Goal: Information Seeking & Learning: Learn about a topic

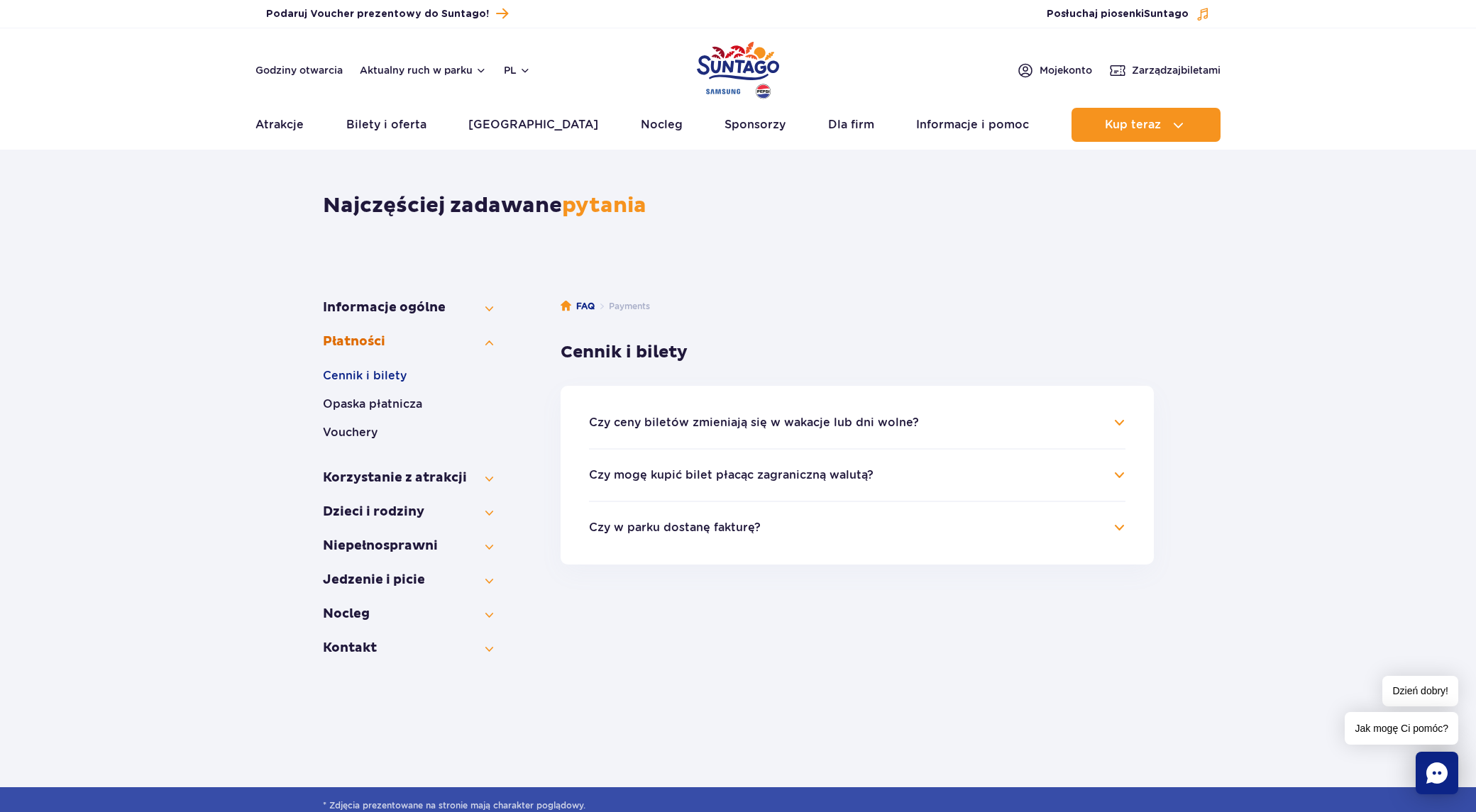
click at [488, 340] on button "Płatności" at bounding box center [408, 342] width 170 height 17
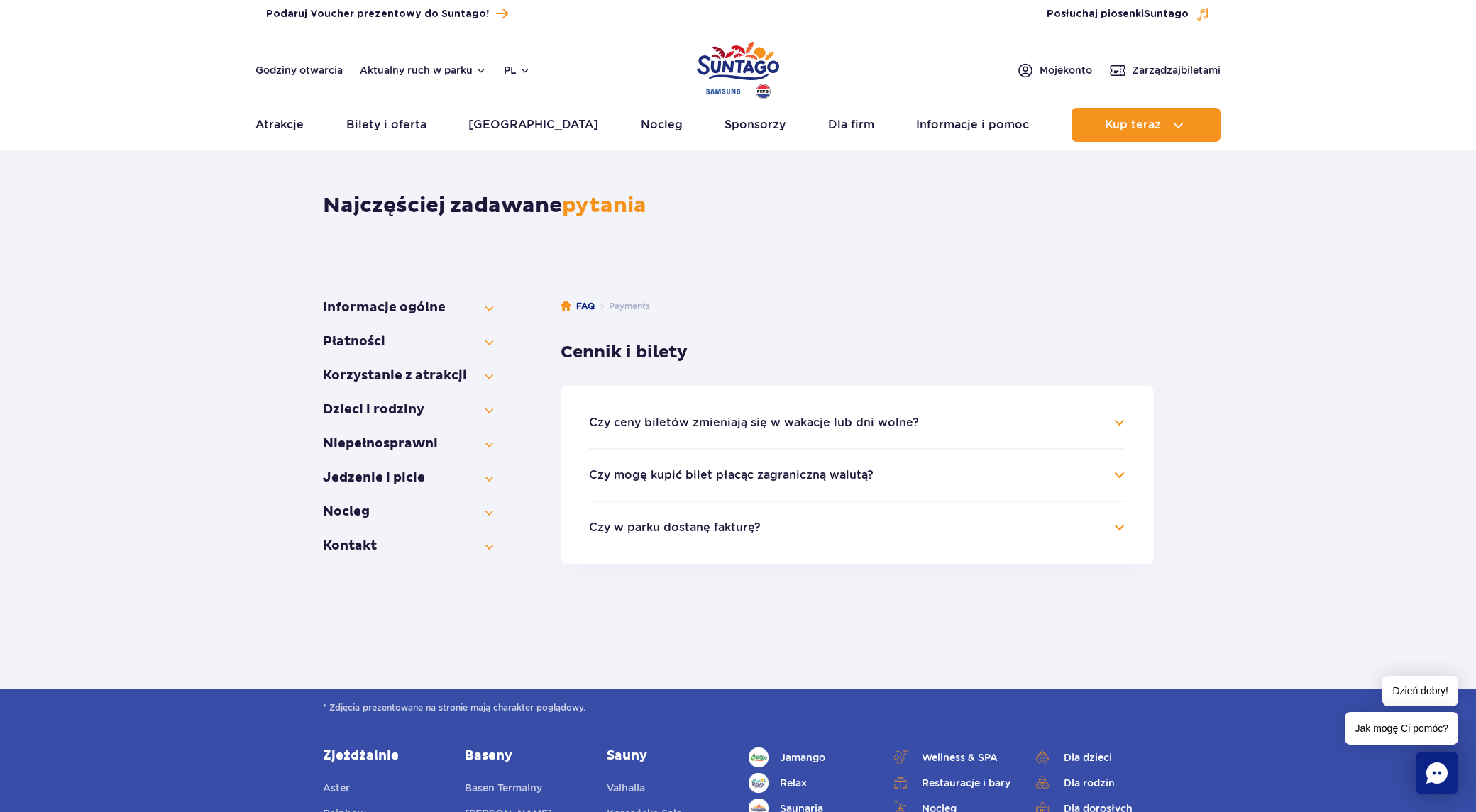
click at [483, 366] on button "Cennik i bilety" at bounding box center [408, 359] width 170 height 17
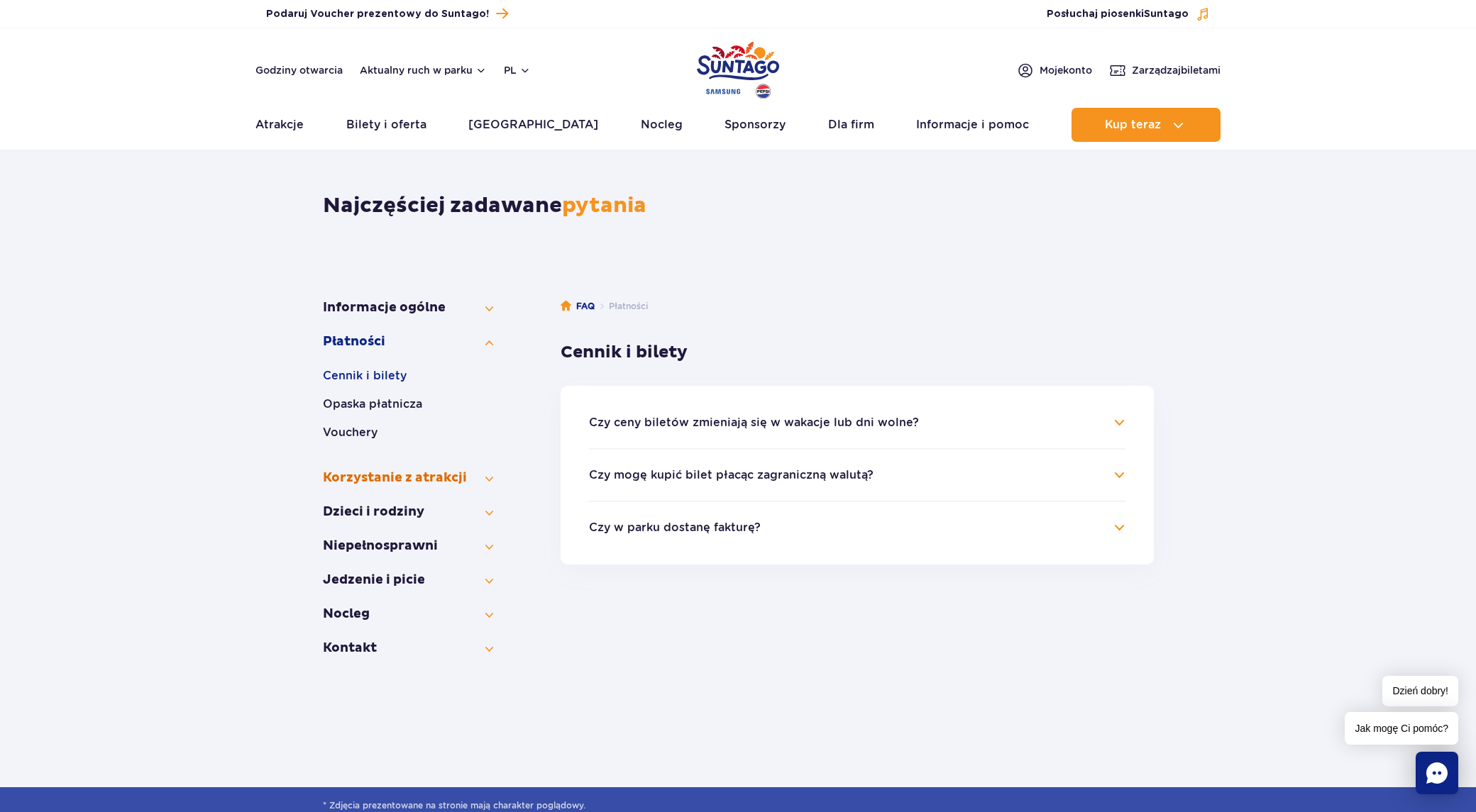
click at [485, 477] on button "Korzystanie z atrakcji" at bounding box center [408, 478] width 170 height 17
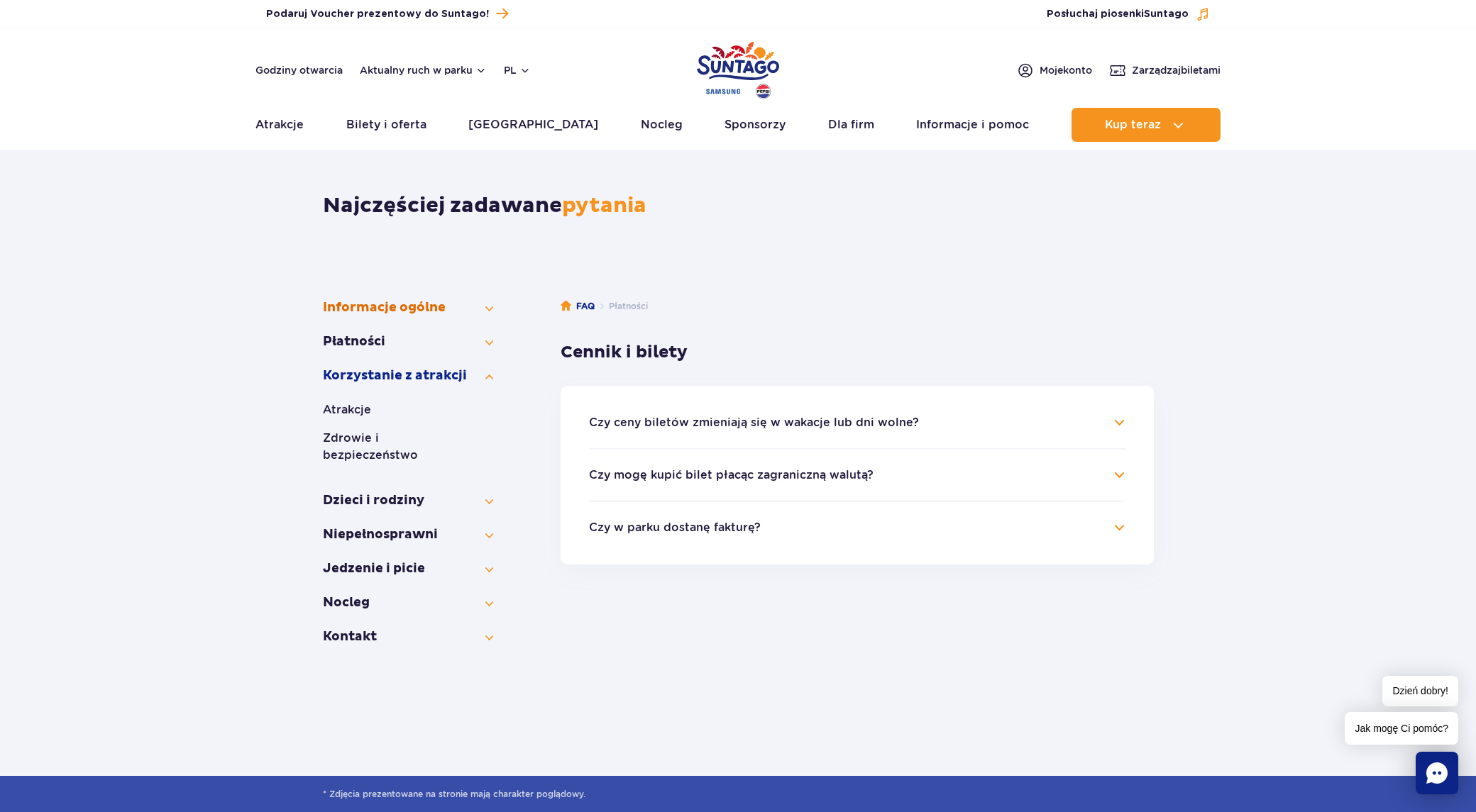
click at [490, 308] on button "Informacje ogólne" at bounding box center [408, 307] width 170 height 17
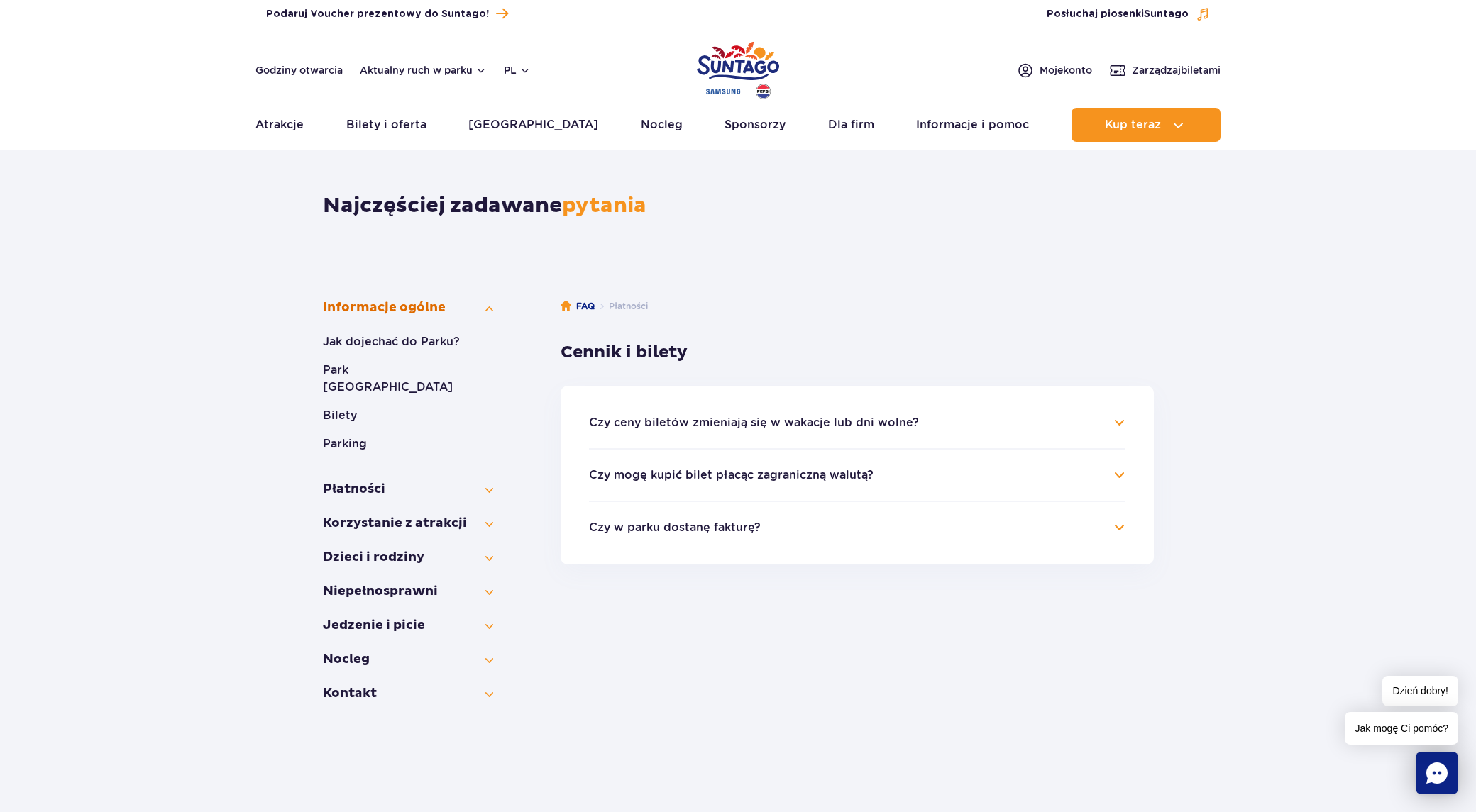
click at [490, 308] on button "Informacje ogólne" at bounding box center [408, 307] width 170 height 17
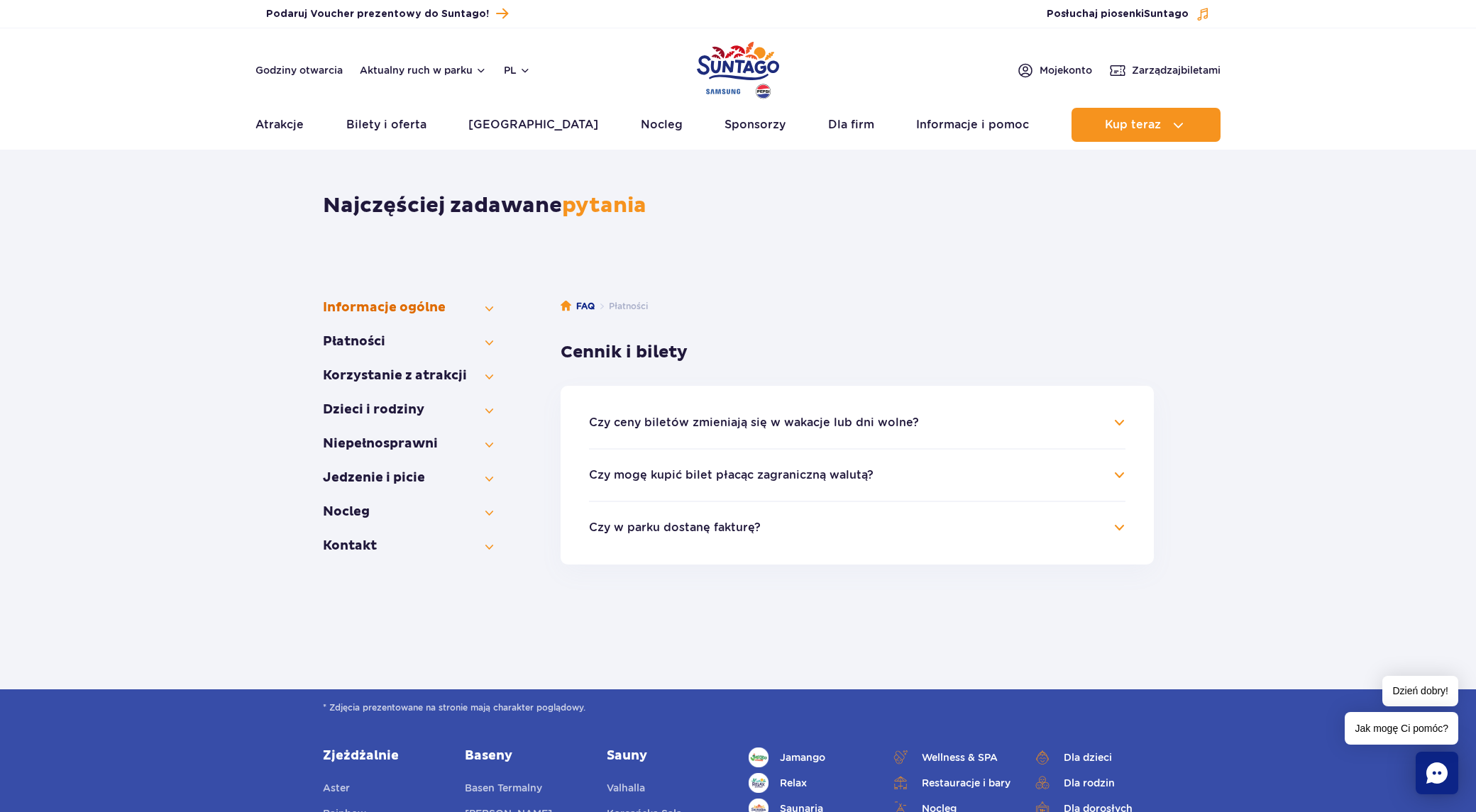
click at [490, 308] on button "Informacje ogólne" at bounding box center [408, 307] width 170 height 17
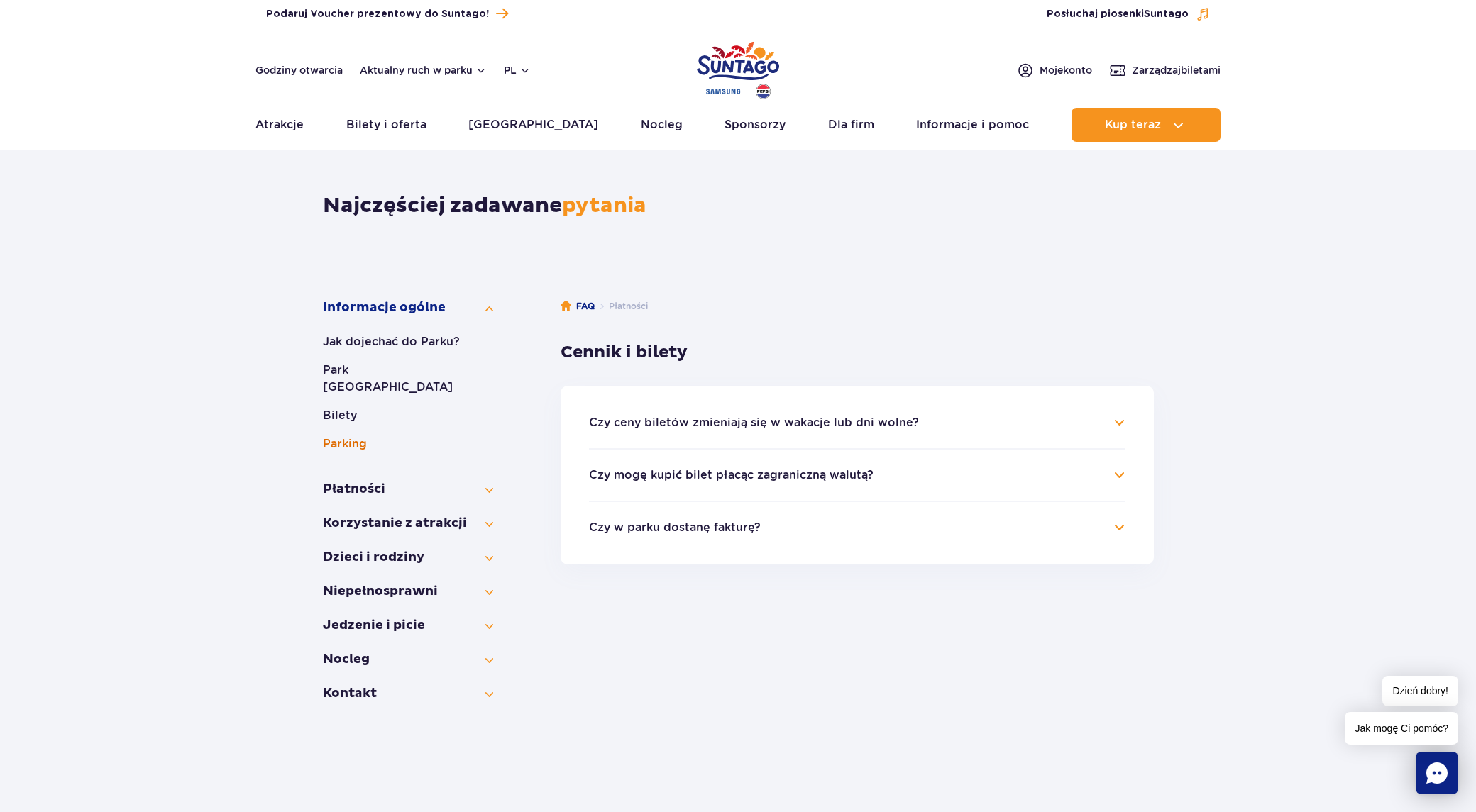
click at [360, 435] on button "Parking" at bounding box center [408, 444] width 170 height 17
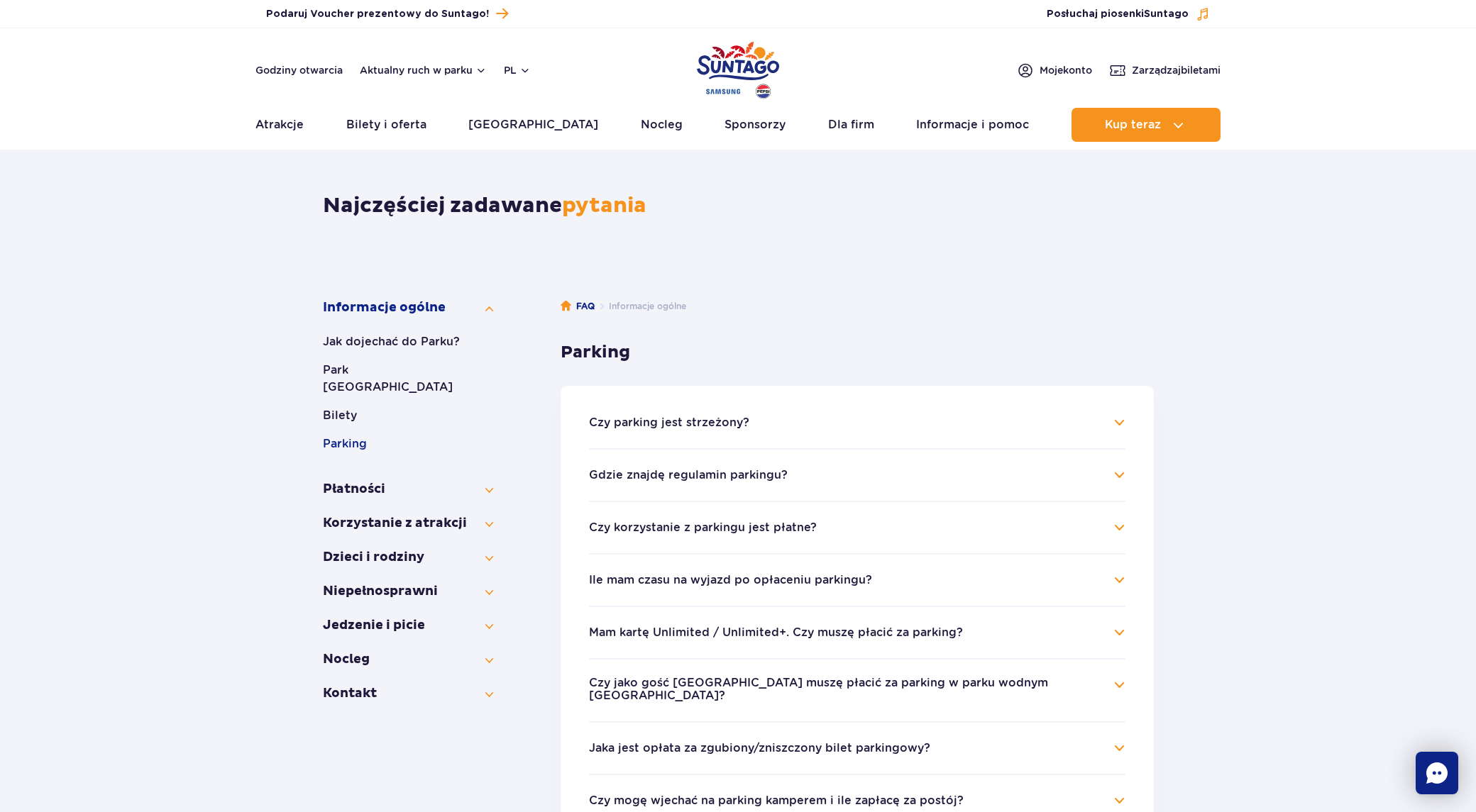
click at [1125, 415] on ul "Czy parking jest strzeżony? Parking jest niestrzeżony. Szlabany wjazdowe służą …" at bounding box center [857, 722] width 594 height 674
click at [1123, 417] on h4 "Czy parking jest strzeżony?" at bounding box center [857, 422] width 537 height 17
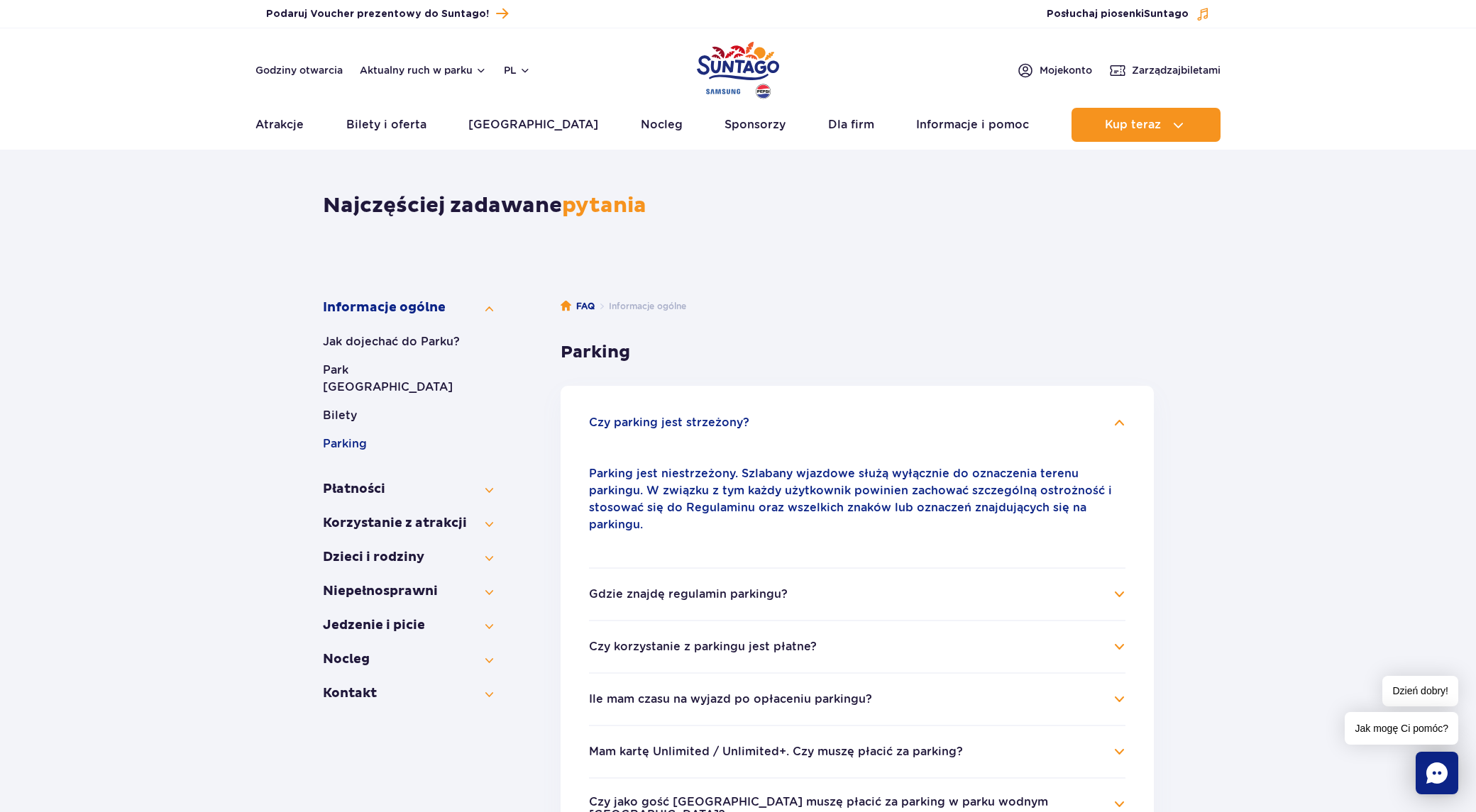
click at [1125, 418] on h4 "Czy parking jest strzeżony?" at bounding box center [857, 422] width 537 height 17
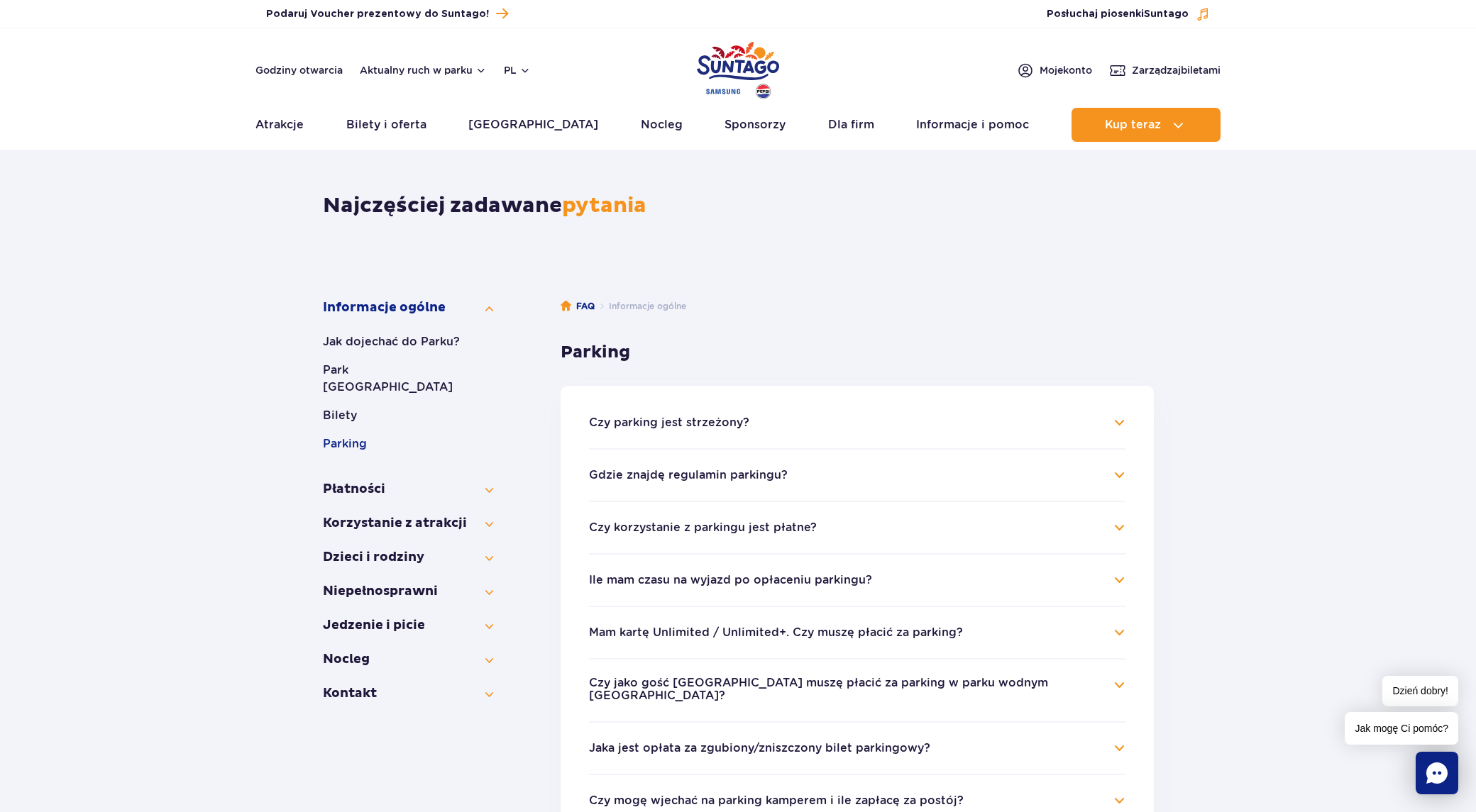
click at [1117, 515] on li "Czy korzystanie z parkingu jest płatne? Pierwsze 60 minut korzystania z parking…" at bounding box center [857, 527] width 537 height 52
click at [1119, 523] on h4 "Czy korzystanie z parkingu jest płatne?" at bounding box center [857, 528] width 537 height 17
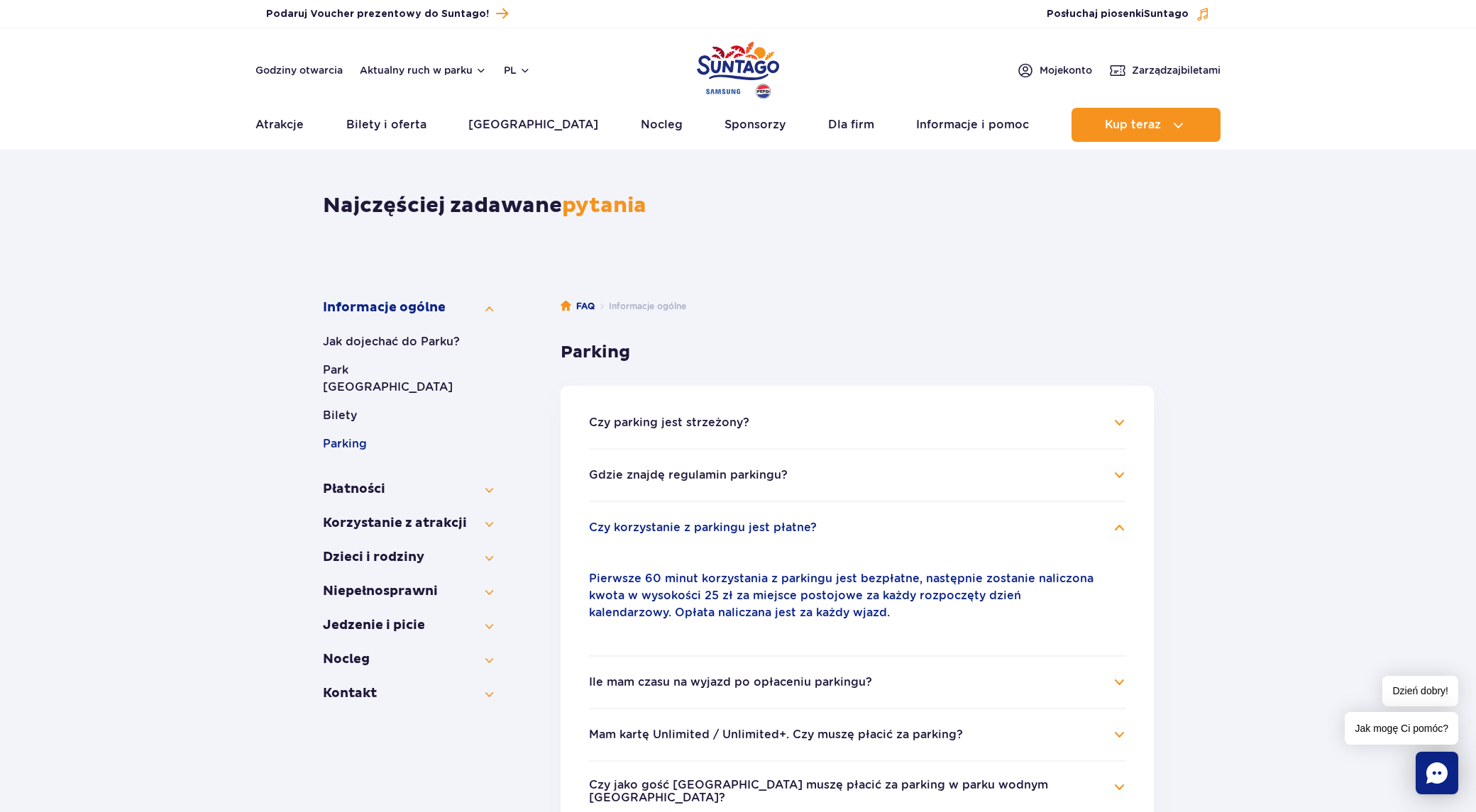
click at [1119, 523] on h4 "Czy korzystanie z parkingu jest płatne?" at bounding box center [857, 528] width 537 height 17
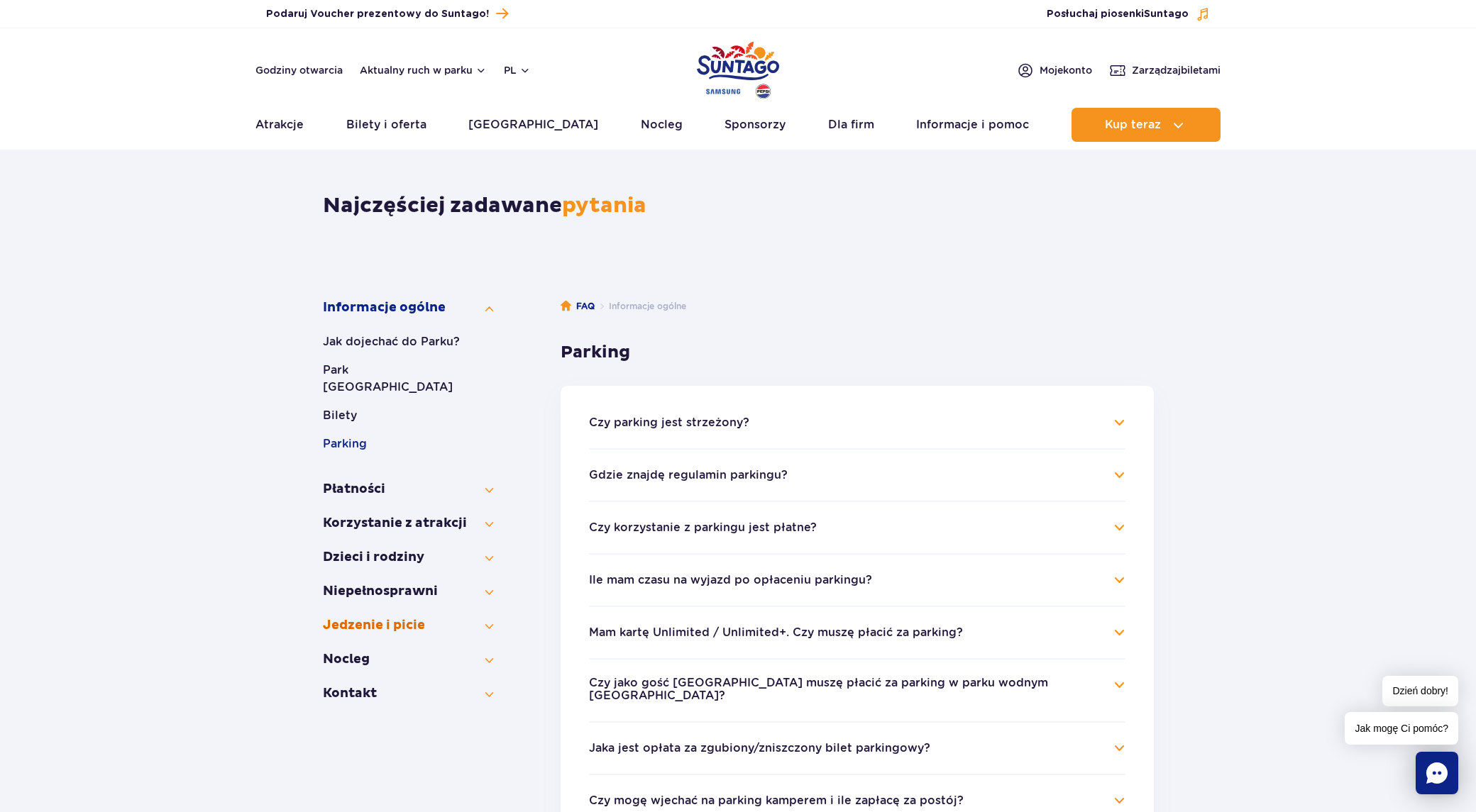
click at [481, 618] on button "Jedzenie i picie" at bounding box center [408, 626] width 170 height 17
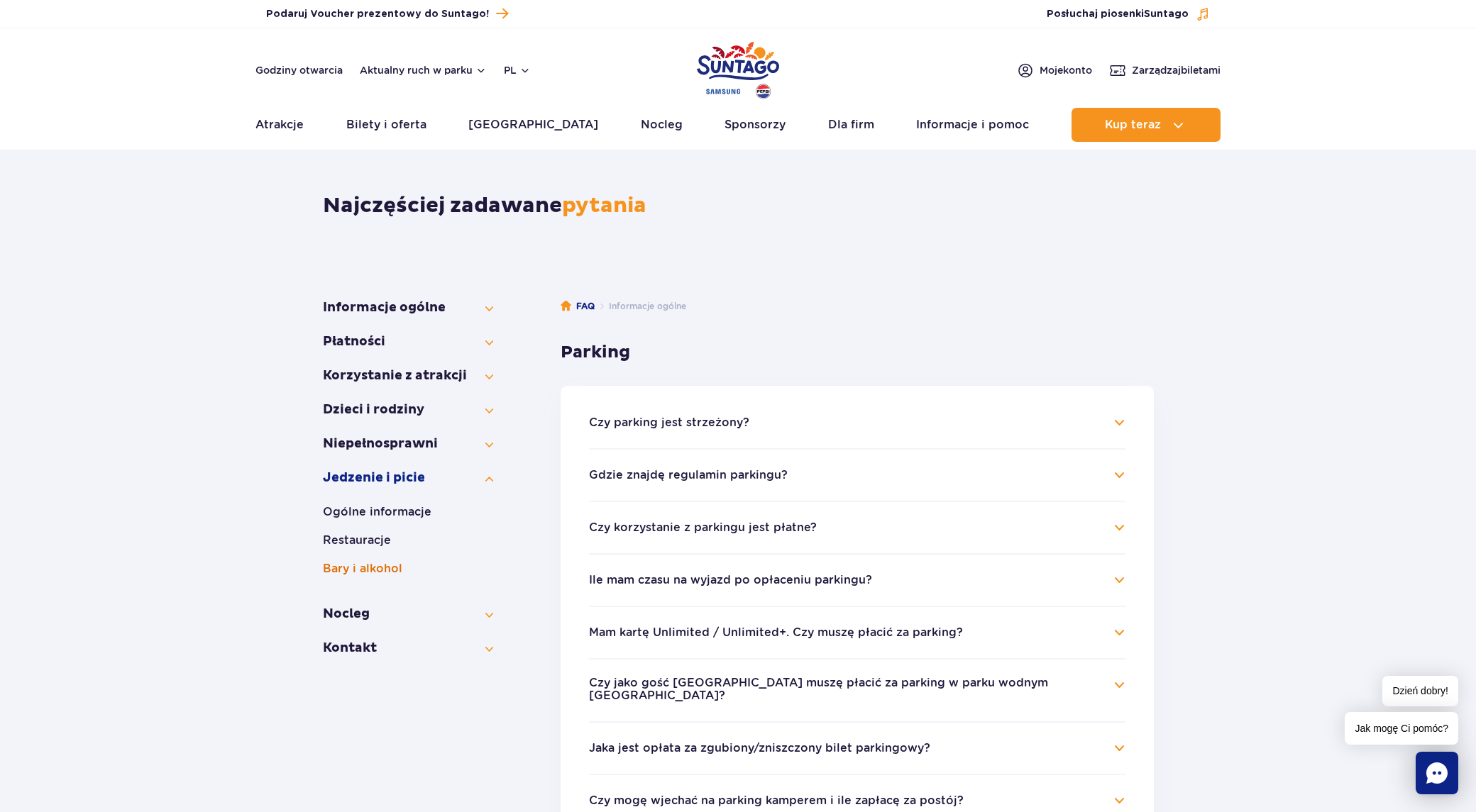
click at [358, 568] on button "Bary i alkohol" at bounding box center [408, 569] width 170 height 17
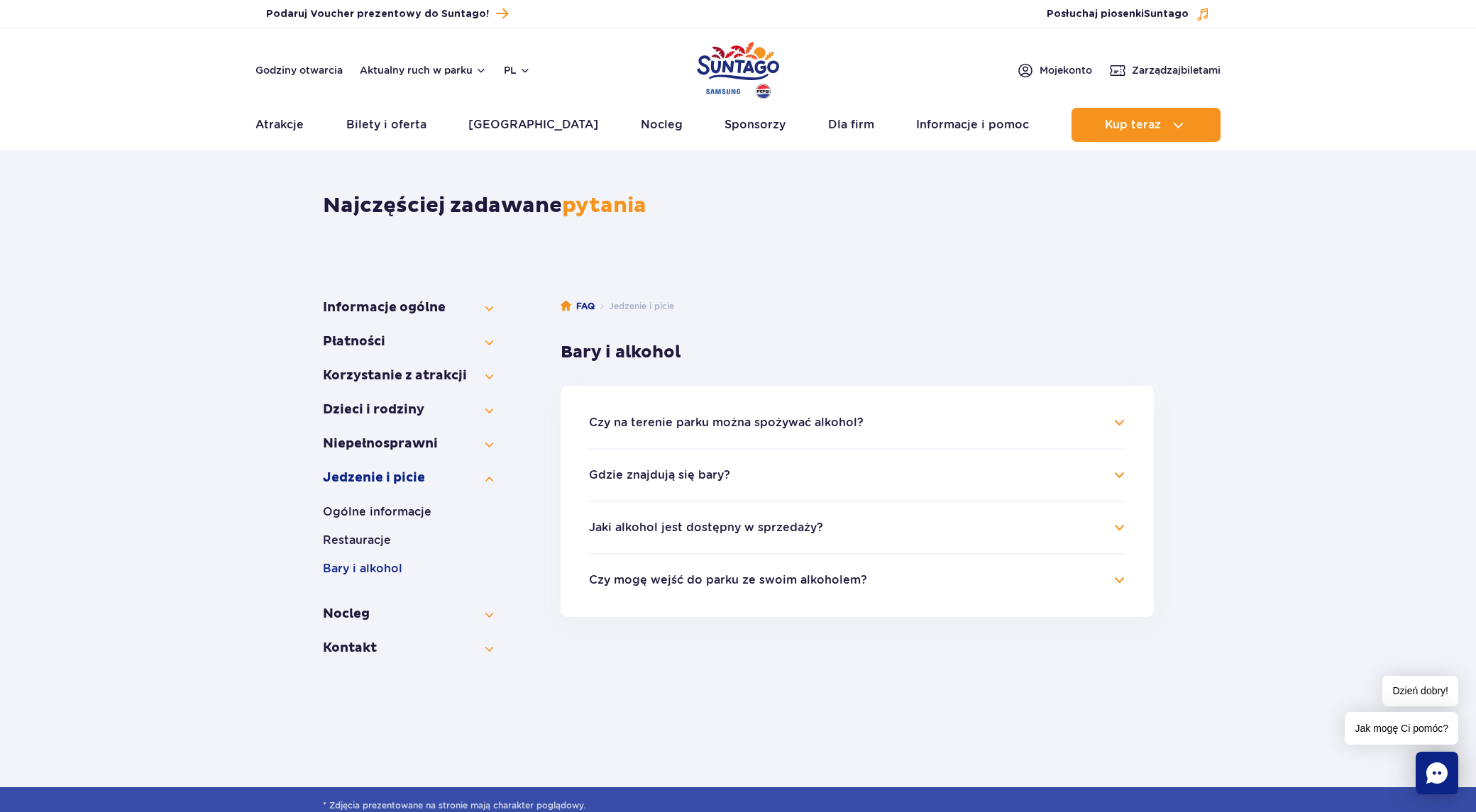
click at [1119, 420] on h4 "Czy na terenie parku można spożywać alkohol?" at bounding box center [857, 422] width 537 height 17
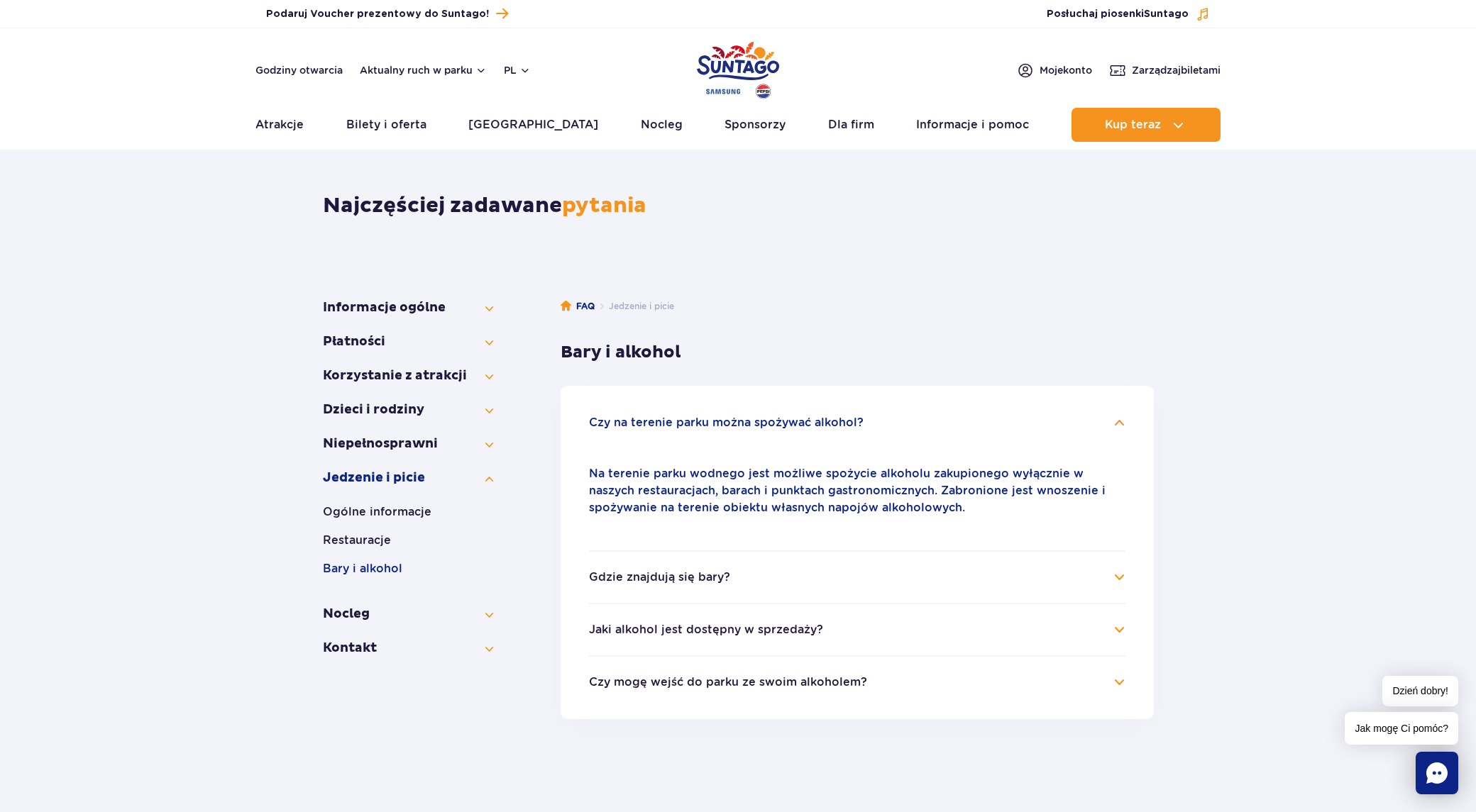
click at [1125, 420] on h4 "Czy na terenie parku można spożywać alkohol?" at bounding box center [857, 422] width 537 height 17
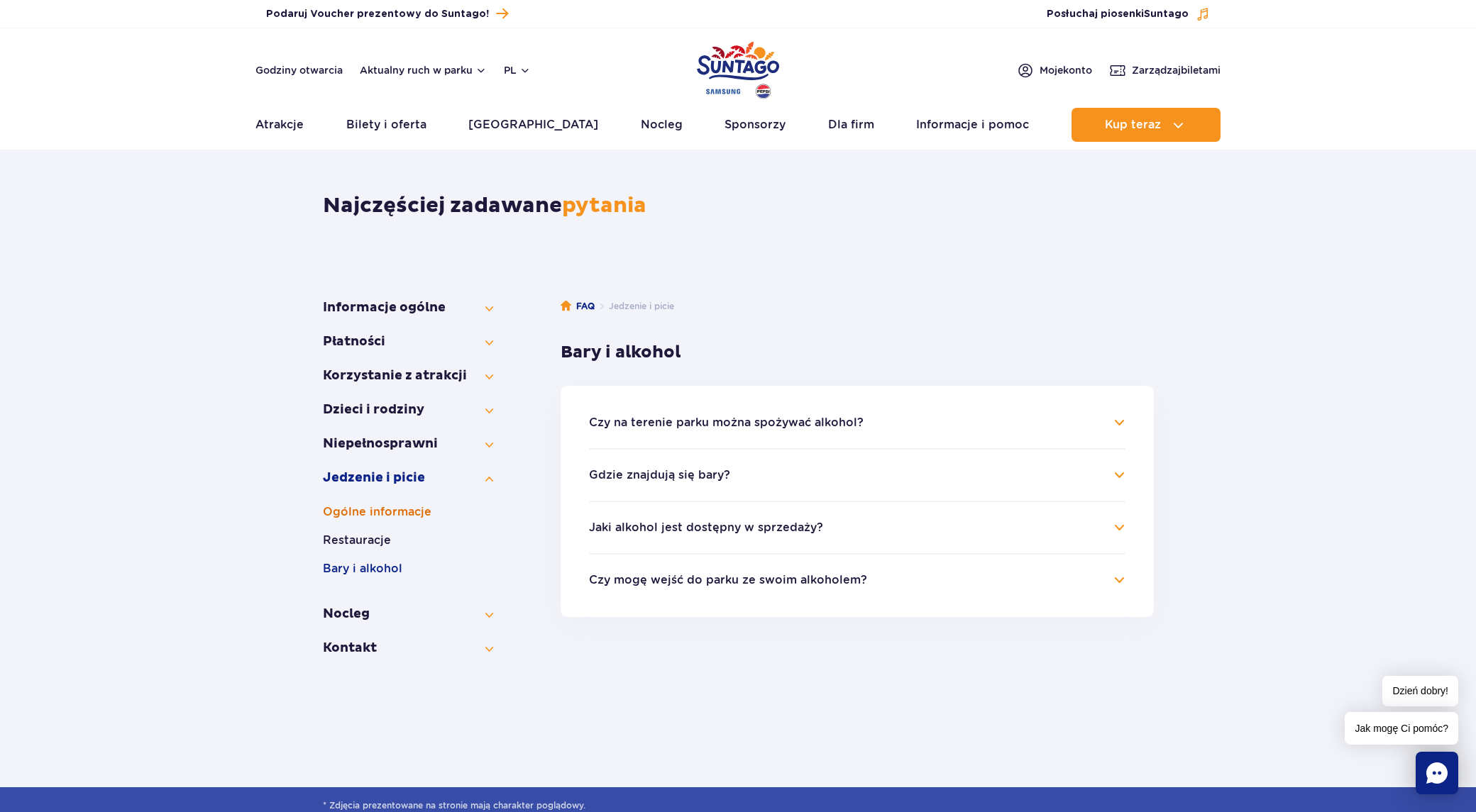
click at [364, 520] on button "Ogólne informacje" at bounding box center [408, 512] width 170 height 17
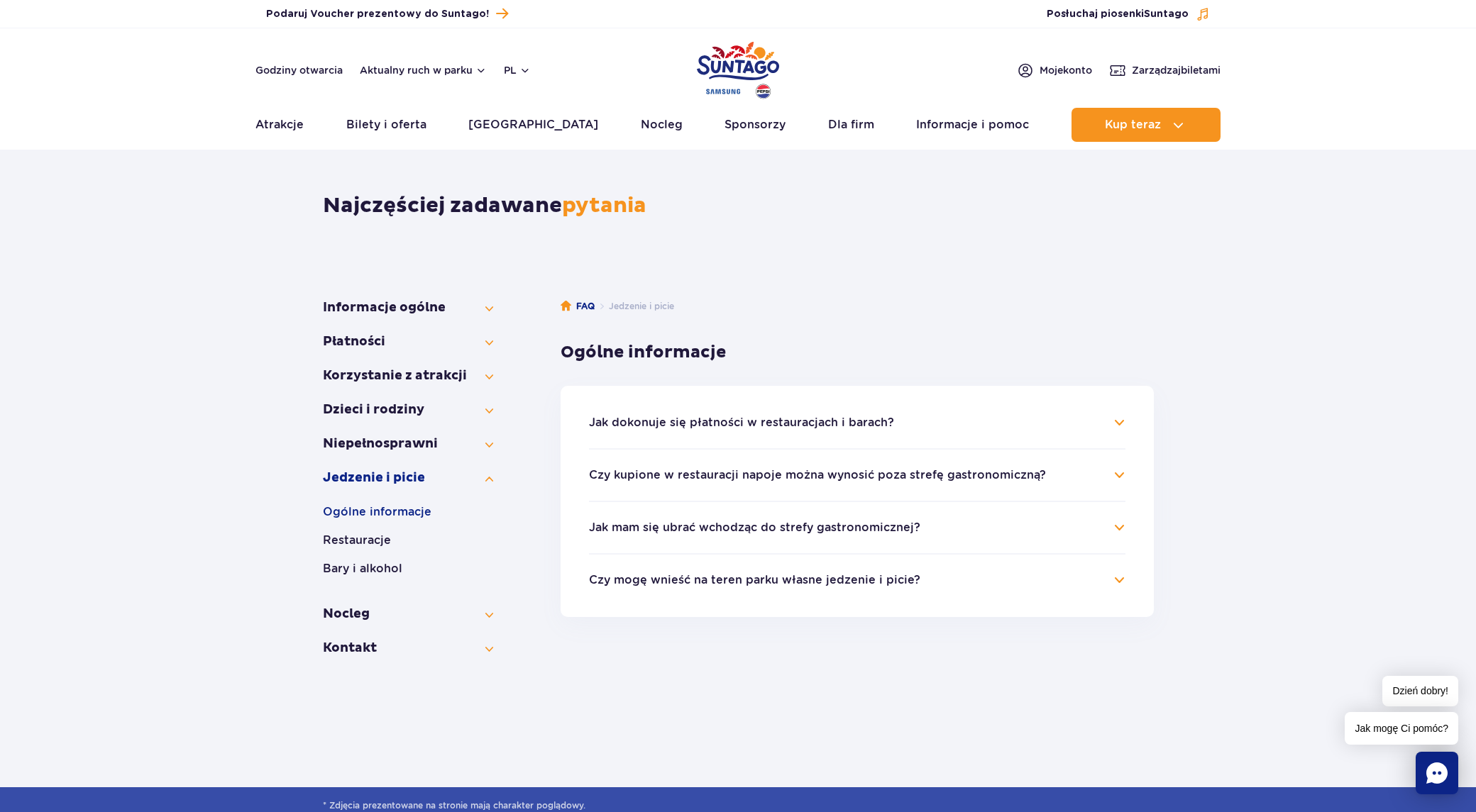
click at [1120, 421] on h4 "Jak dokonuje się płatności w restauracjach i barach?" at bounding box center [857, 422] width 537 height 17
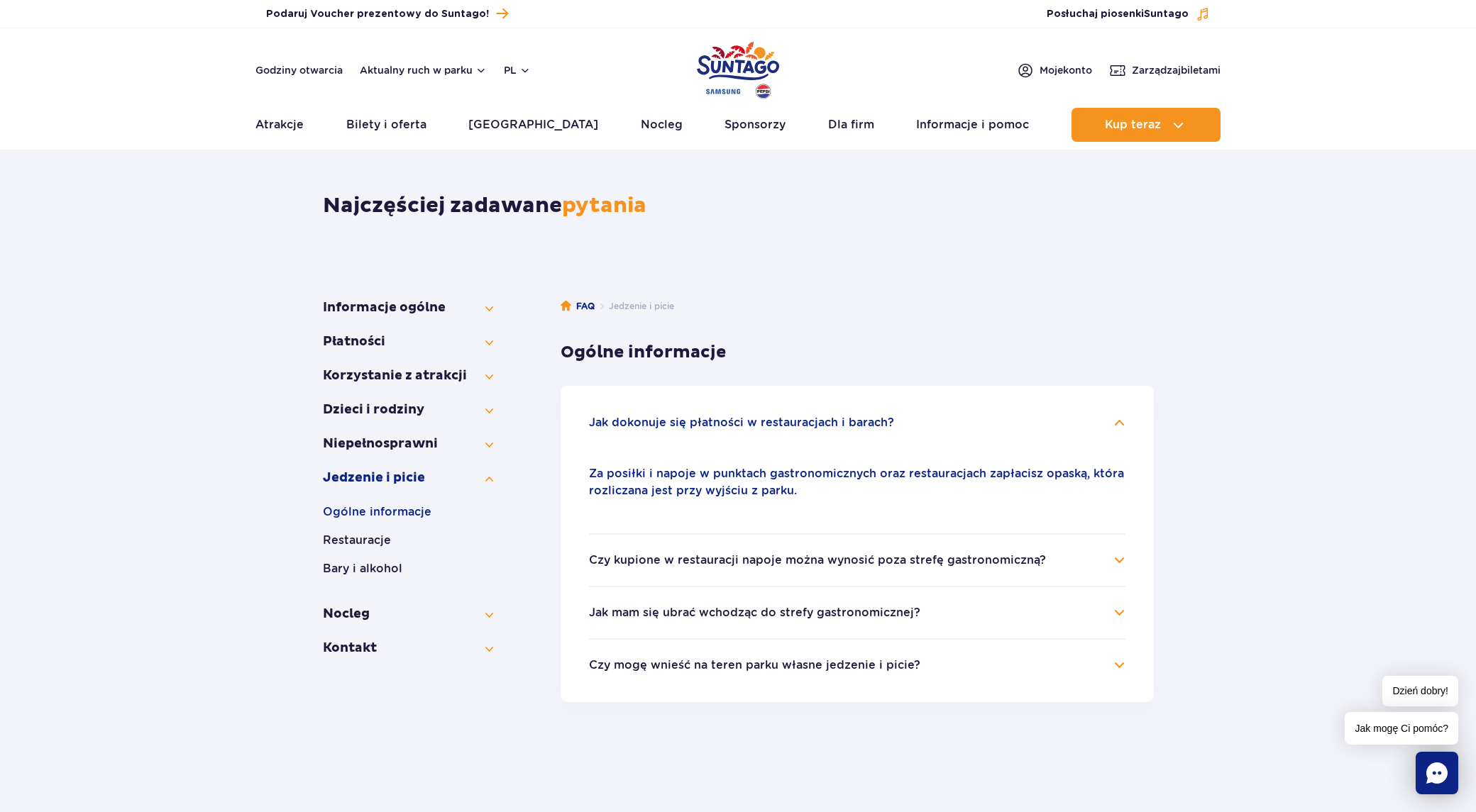
click at [1119, 418] on h4 "Jak dokonuje się płatności w restauracjach i barach?" at bounding box center [857, 422] width 537 height 17
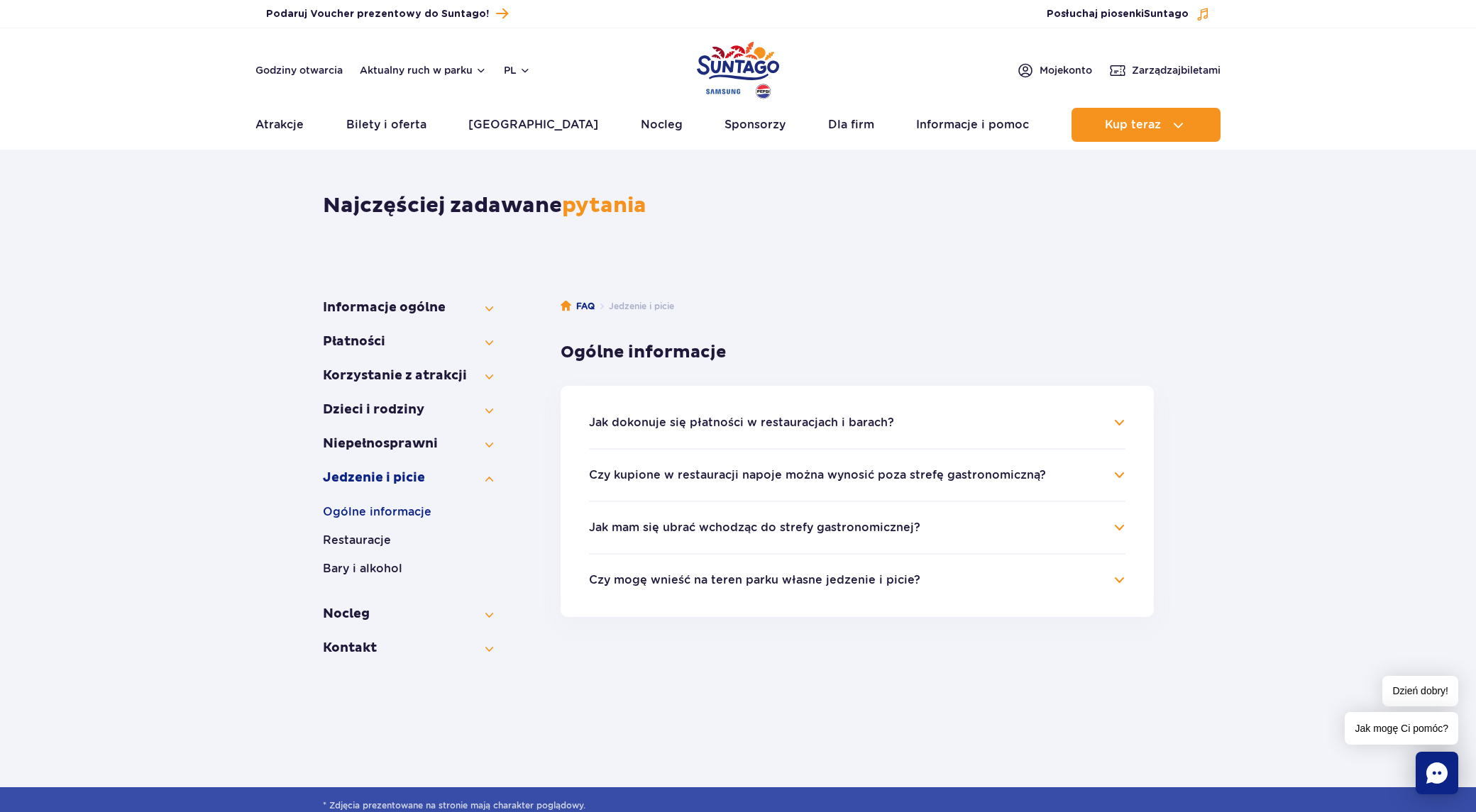
click at [1117, 521] on h4 "Jak mam się ubrać wchodząc do strefy gastronomicznej?" at bounding box center [857, 528] width 537 height 17
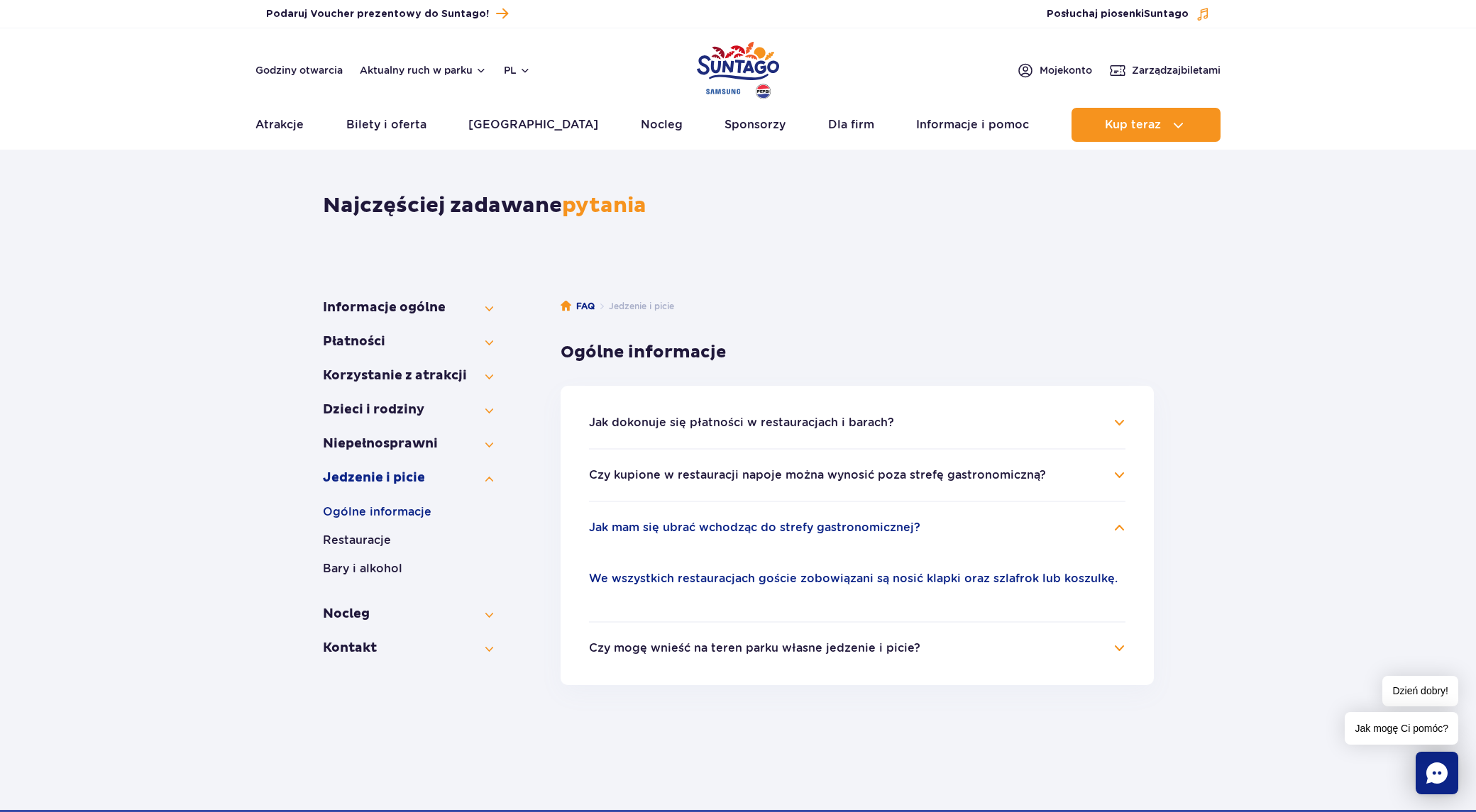
click at [1118, 521] on h4 "Jak mam się ubrać wchodząc do strefy gastronomicznej?" at bounding box center [857, 528] width 537 height 17
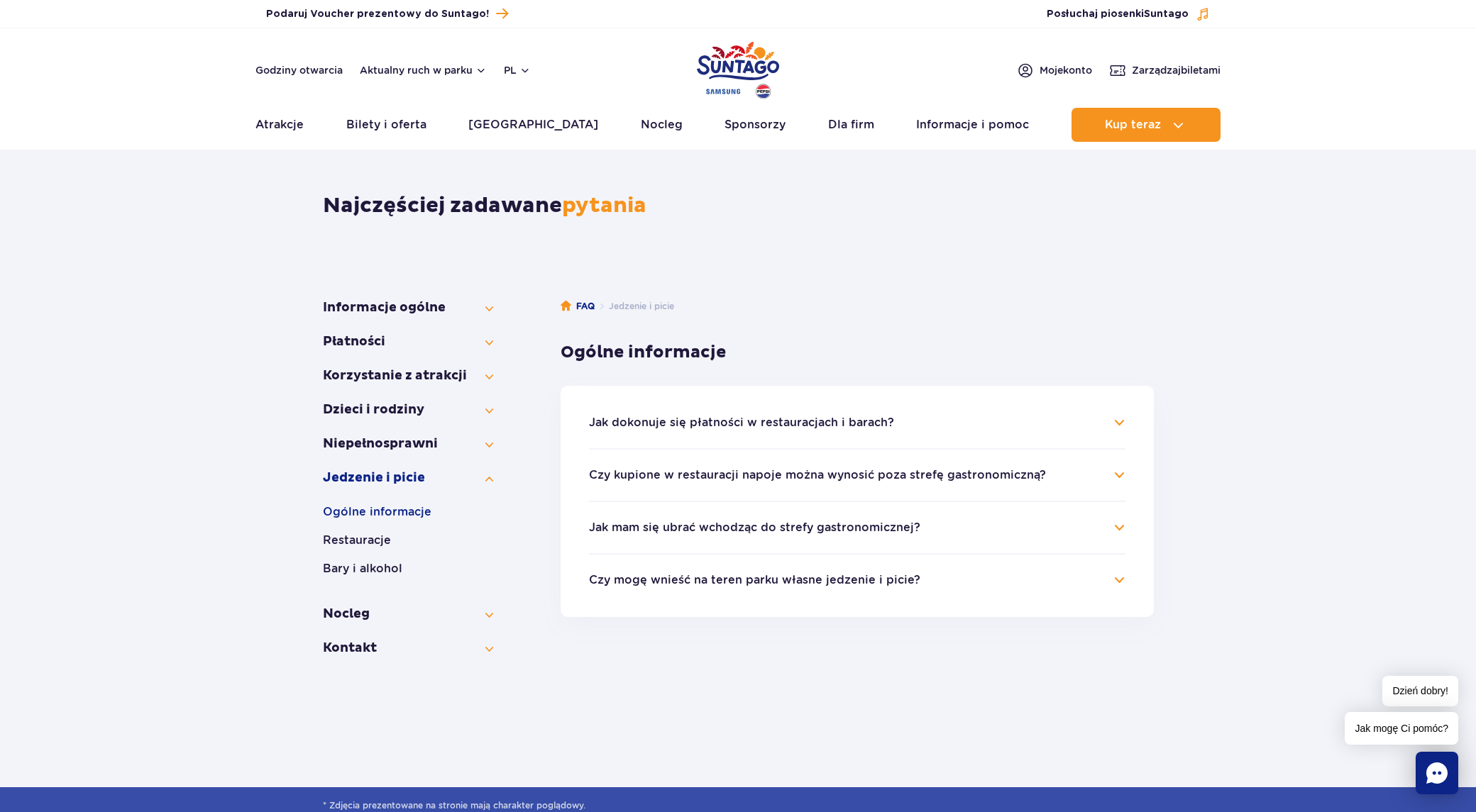
click at [1116, 573] on h4 "Czy mogę wnieść na teren parku własne jedzenie i picie?" at bounding box center [857, 580] width 537 height 17
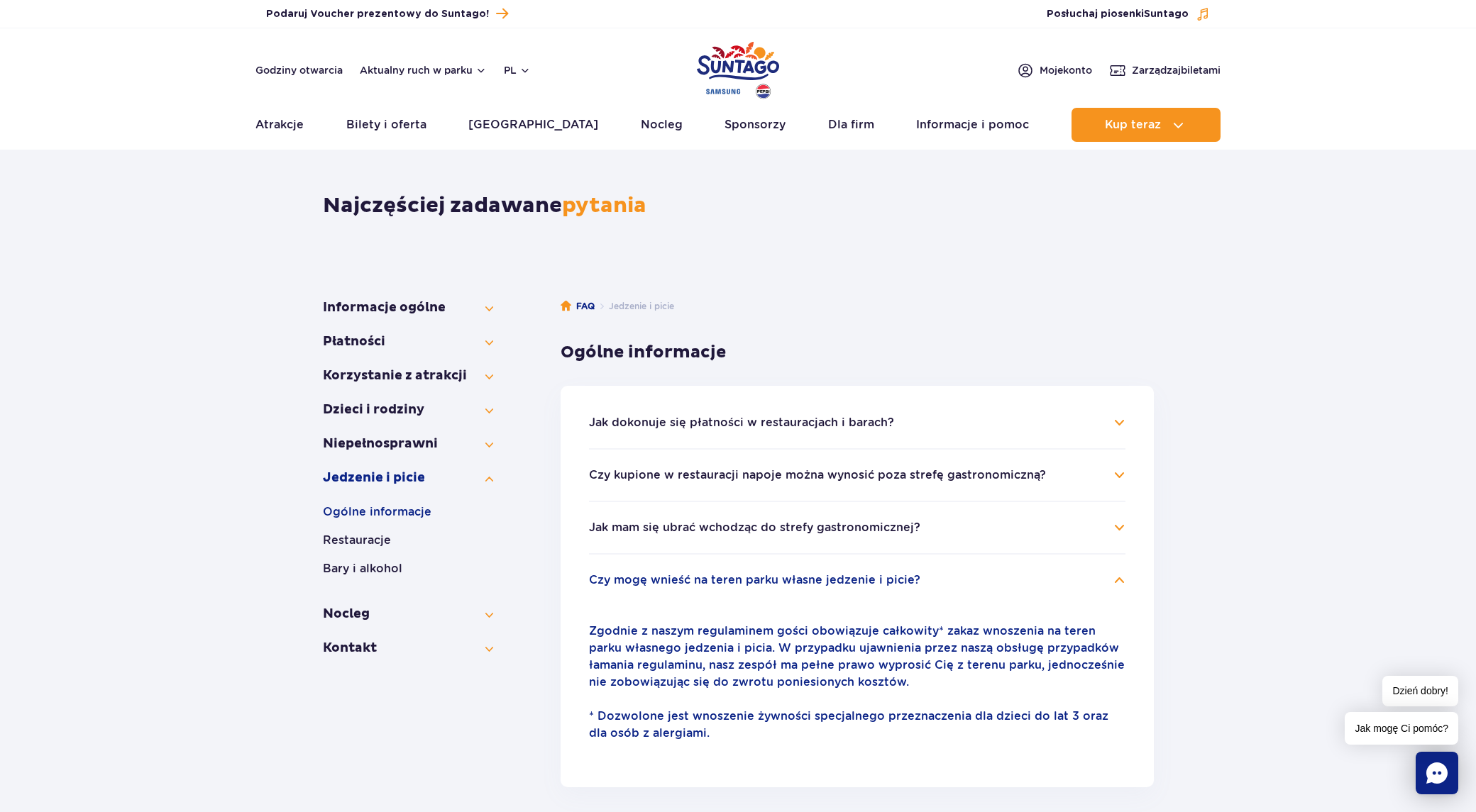
click at [1118, 573] on h4 "Czy mogę wnieść na teren parku własne jedzenie i picie?" at bounding box center [857, 580] width 537 height 17
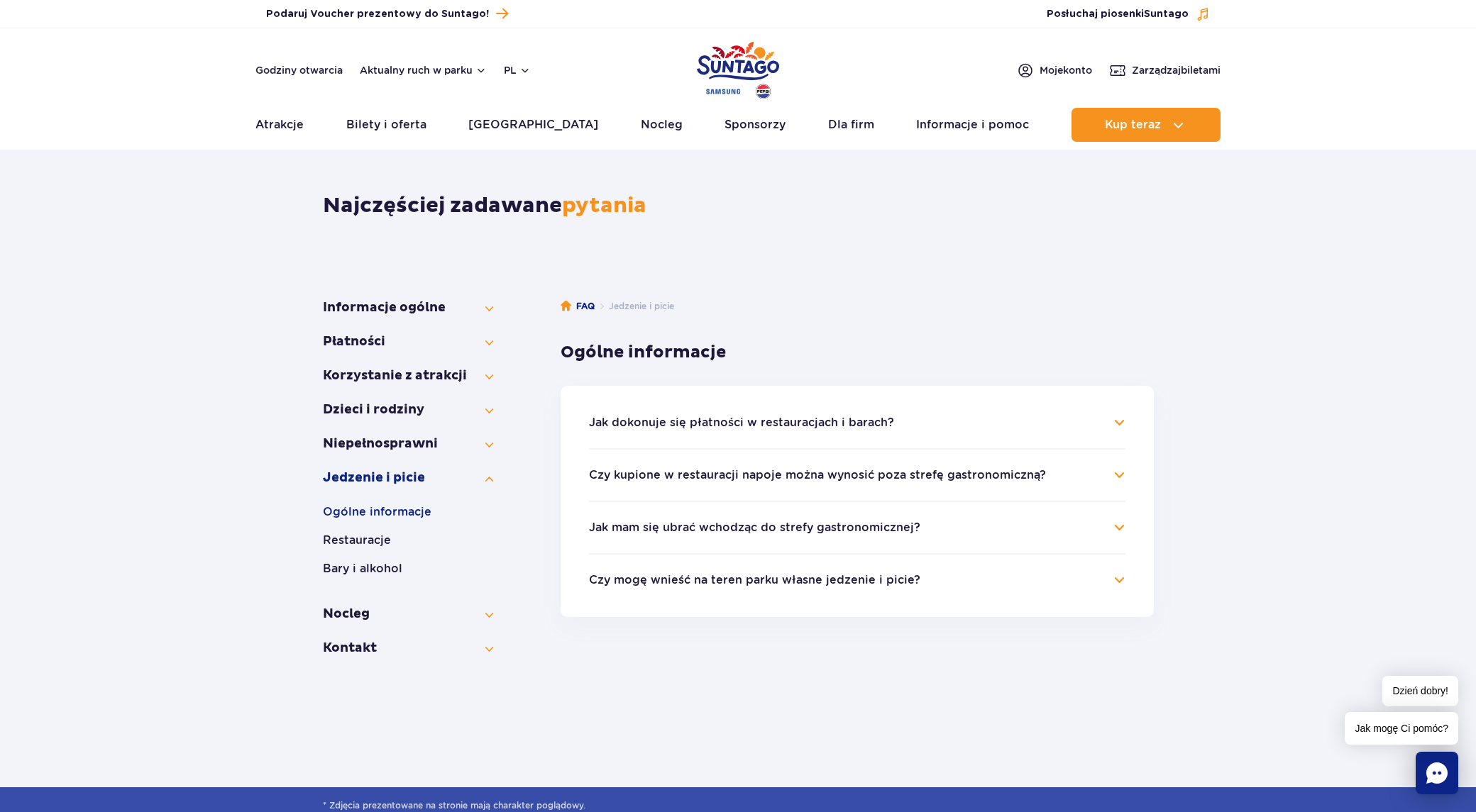
click at [733, 66] on img "Park of Poland" at bounding box center [738, 70] width 82 height 65
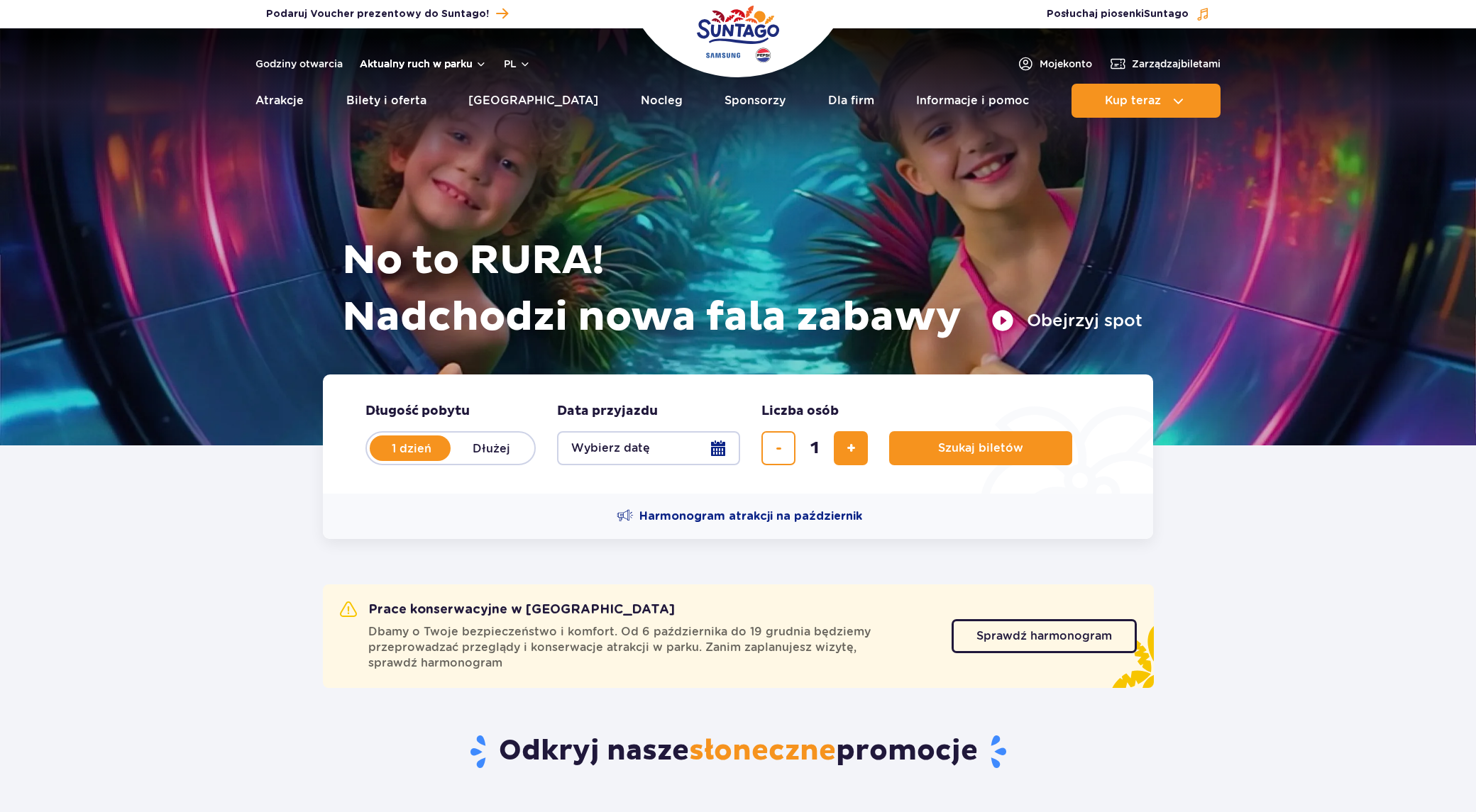
click at [414, 58] on button "Aktualny ruch w parku" at bounding box center [423, 64] width 127 height 11
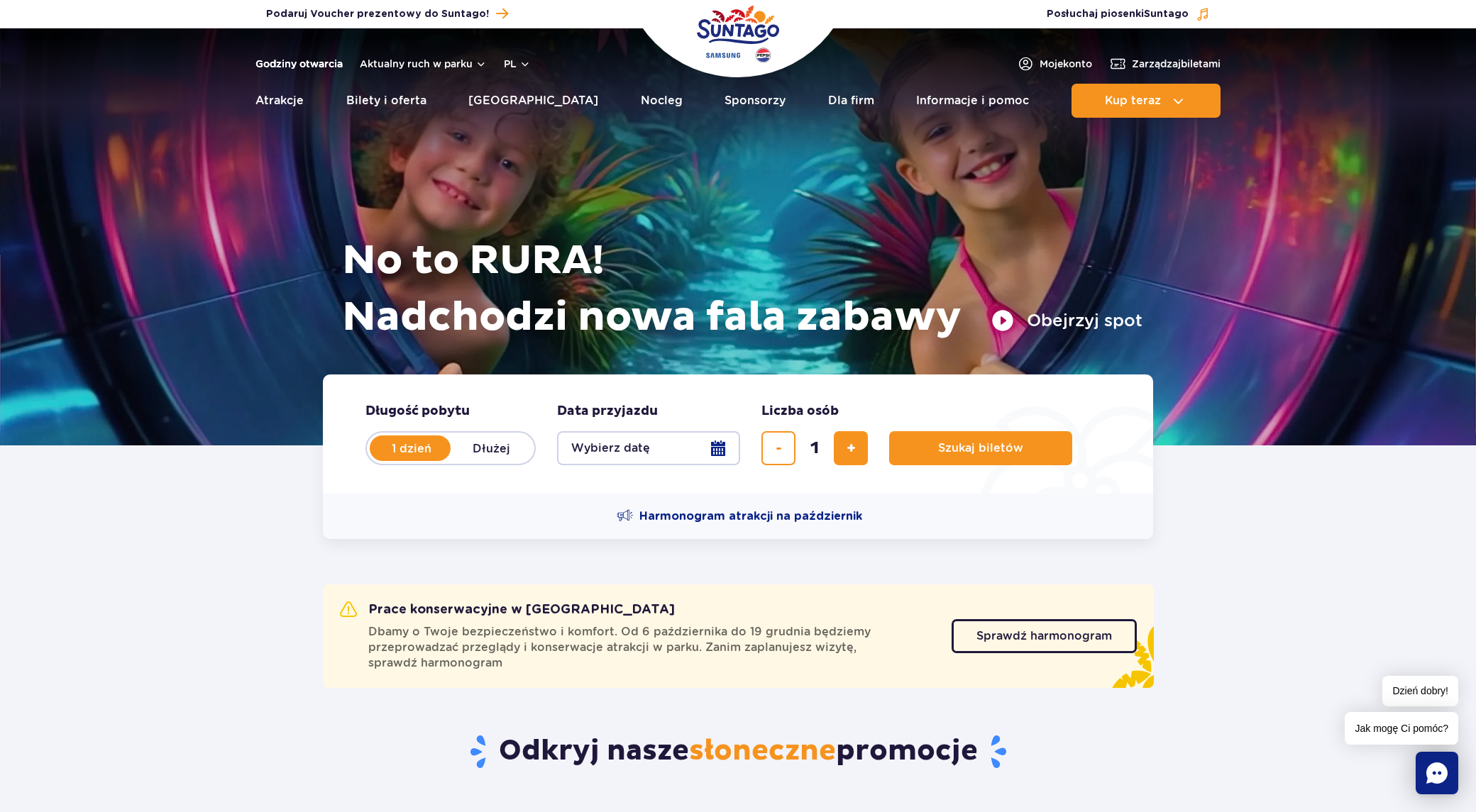
click at [331, 61] on link "Godziny otwarcia" at bounding box center [298, 64] width 87 height 14
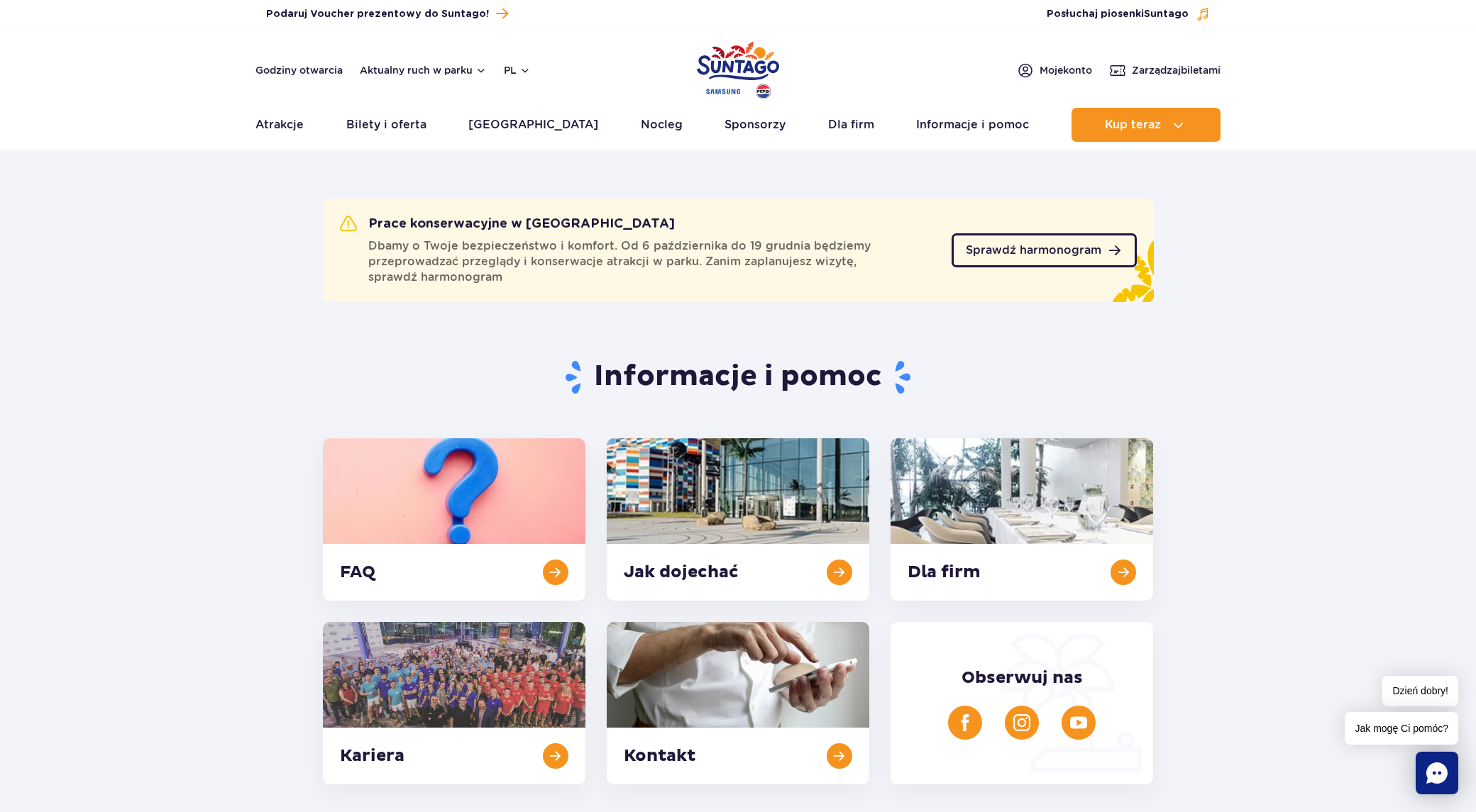
click at [1028, 249] on span "Sprawdź harmonogram" at bounding box center [1033, 250] width 136 height 11
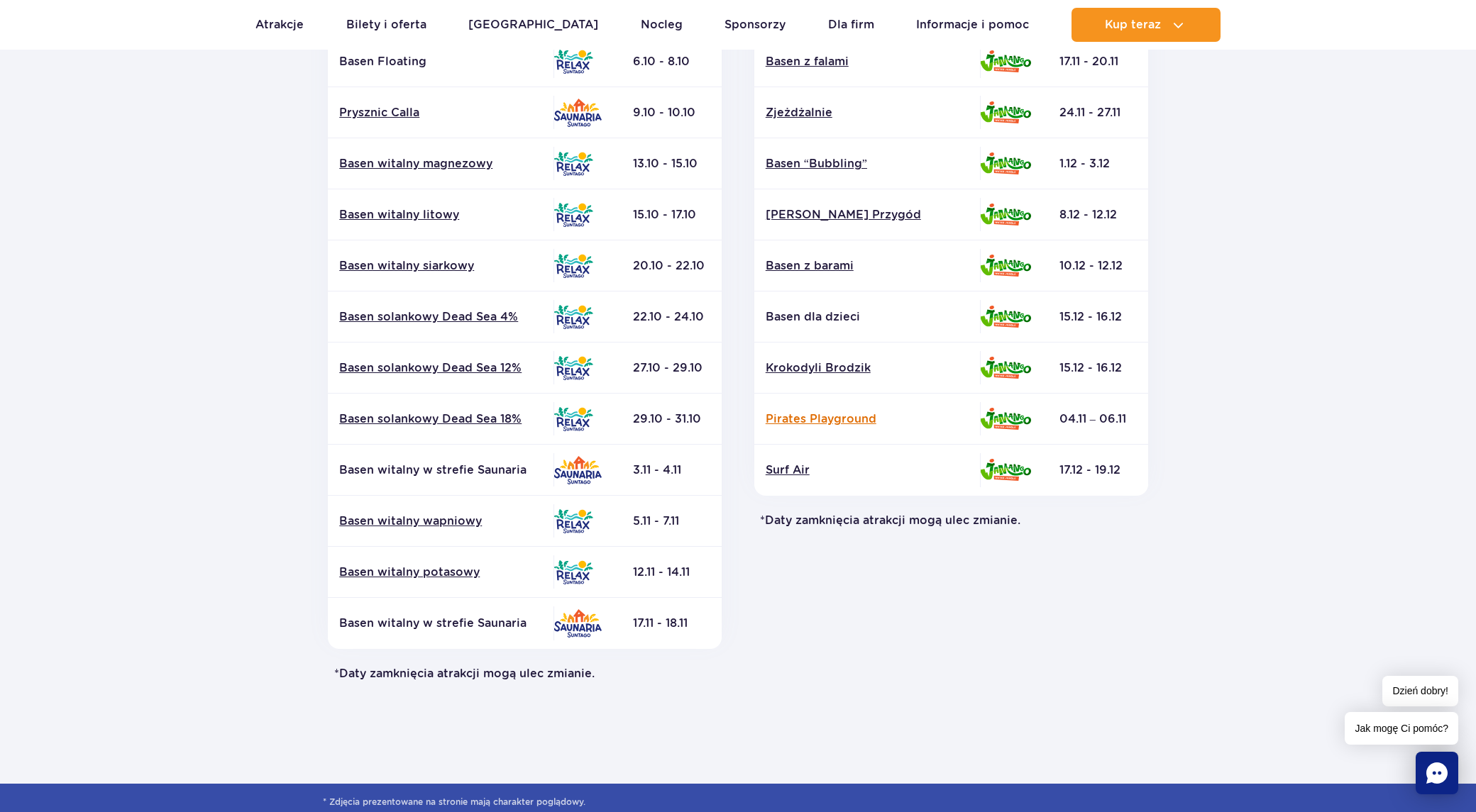
scroll to position [142, 0]
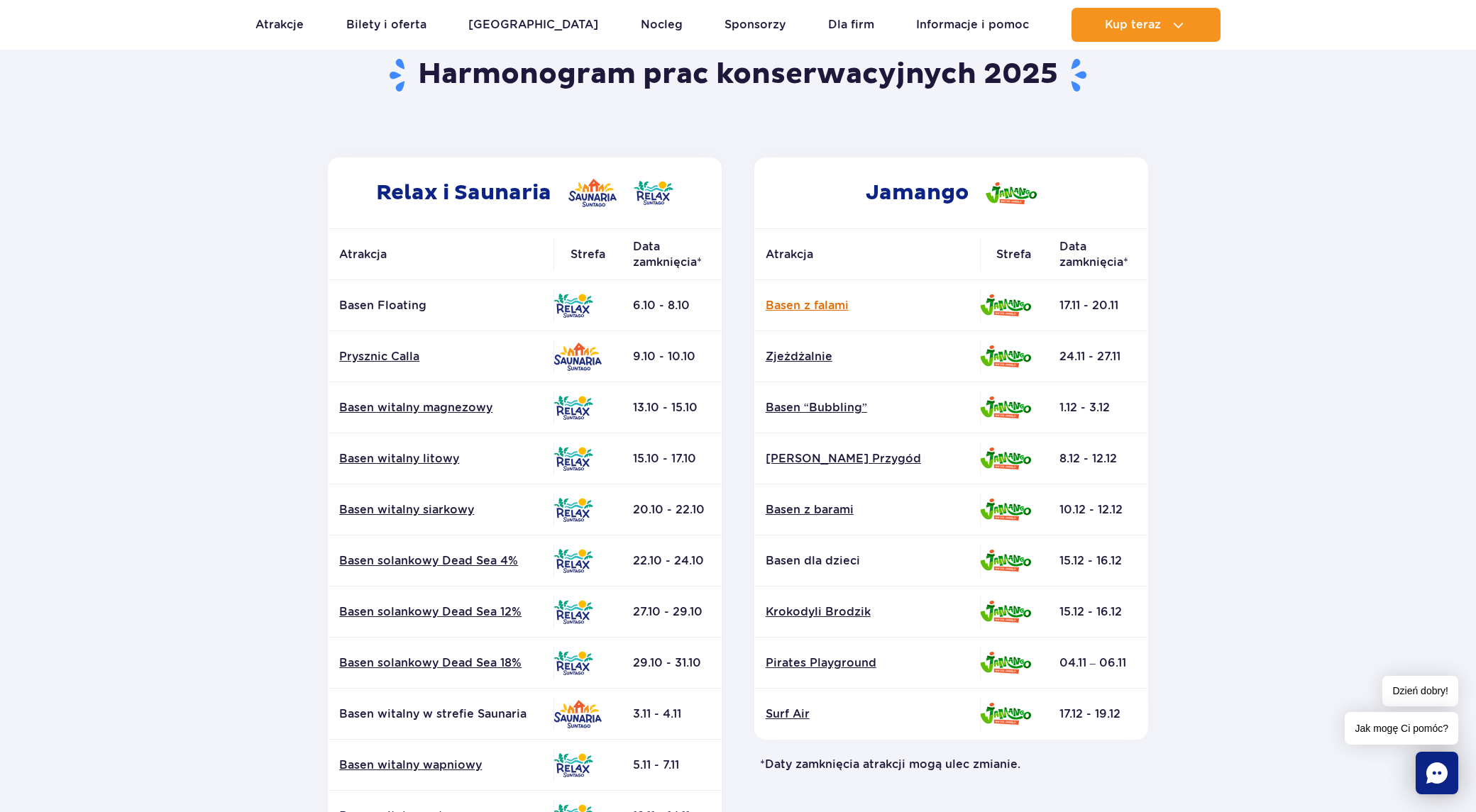
click at [824, 302] on link "Basen z falami" at bounding box center [867, 306] width 203 height 16
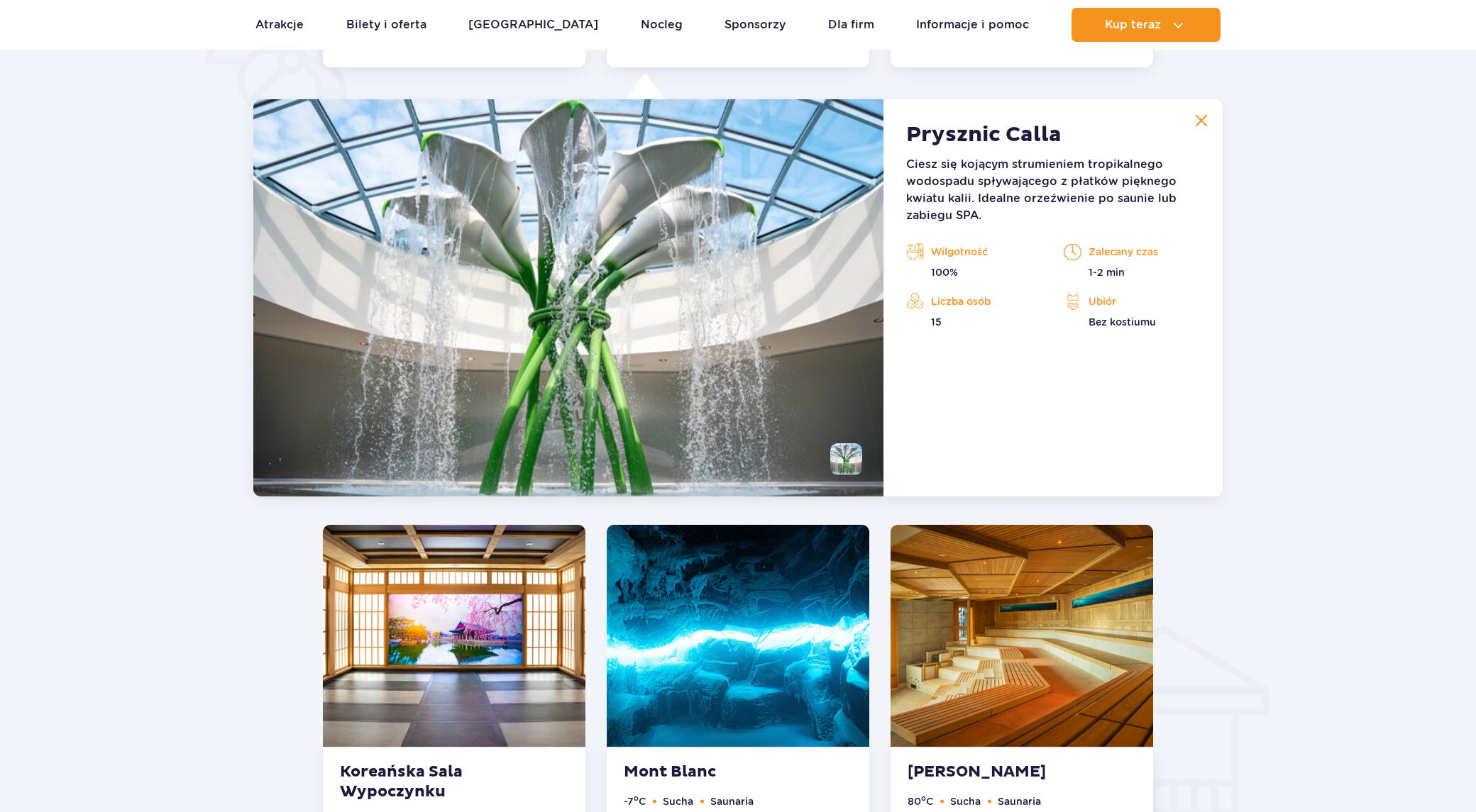
scroll to position [1188, 0]
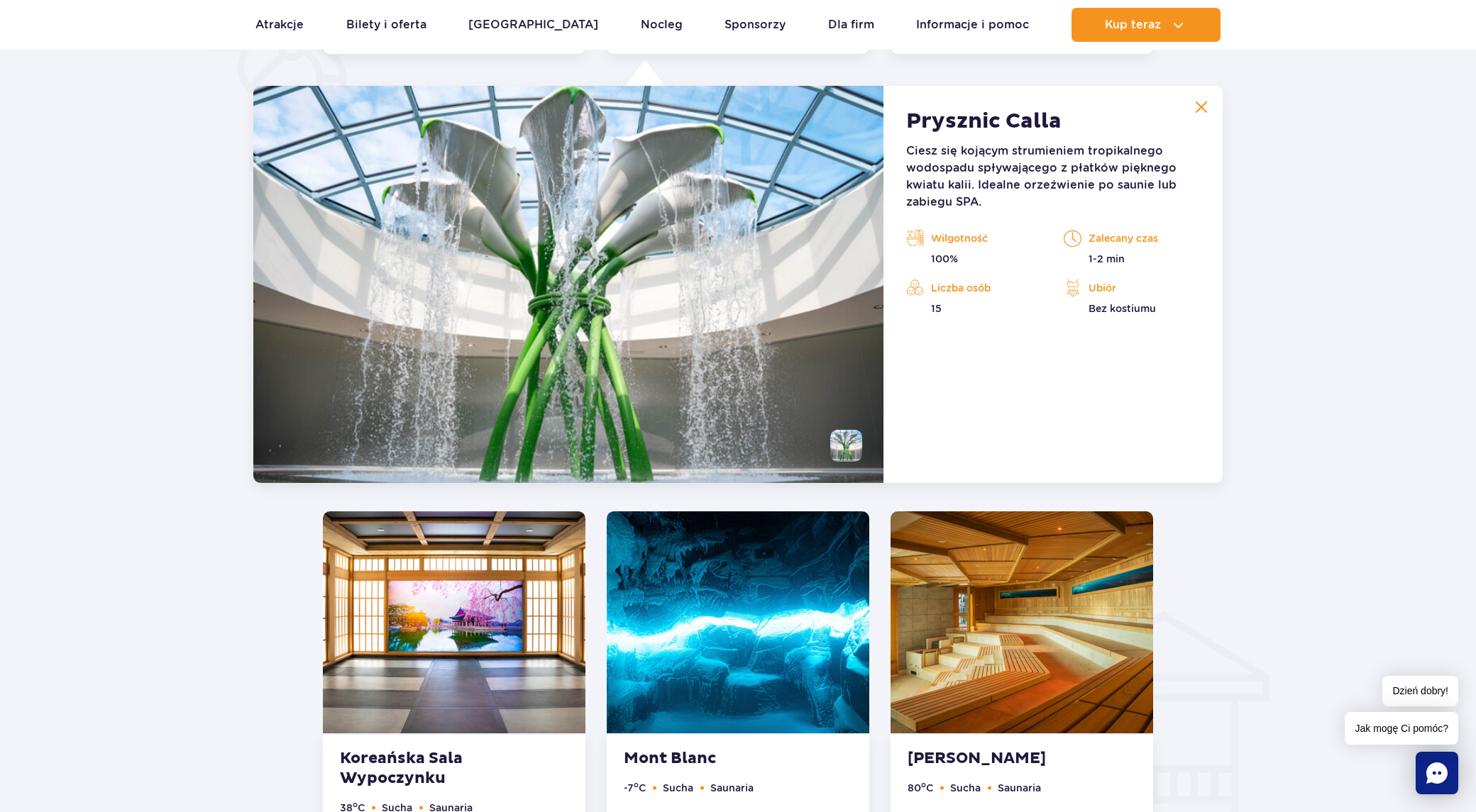
click at [1197, 104] on img at bounding box center [1202, 107] width 13 height 13
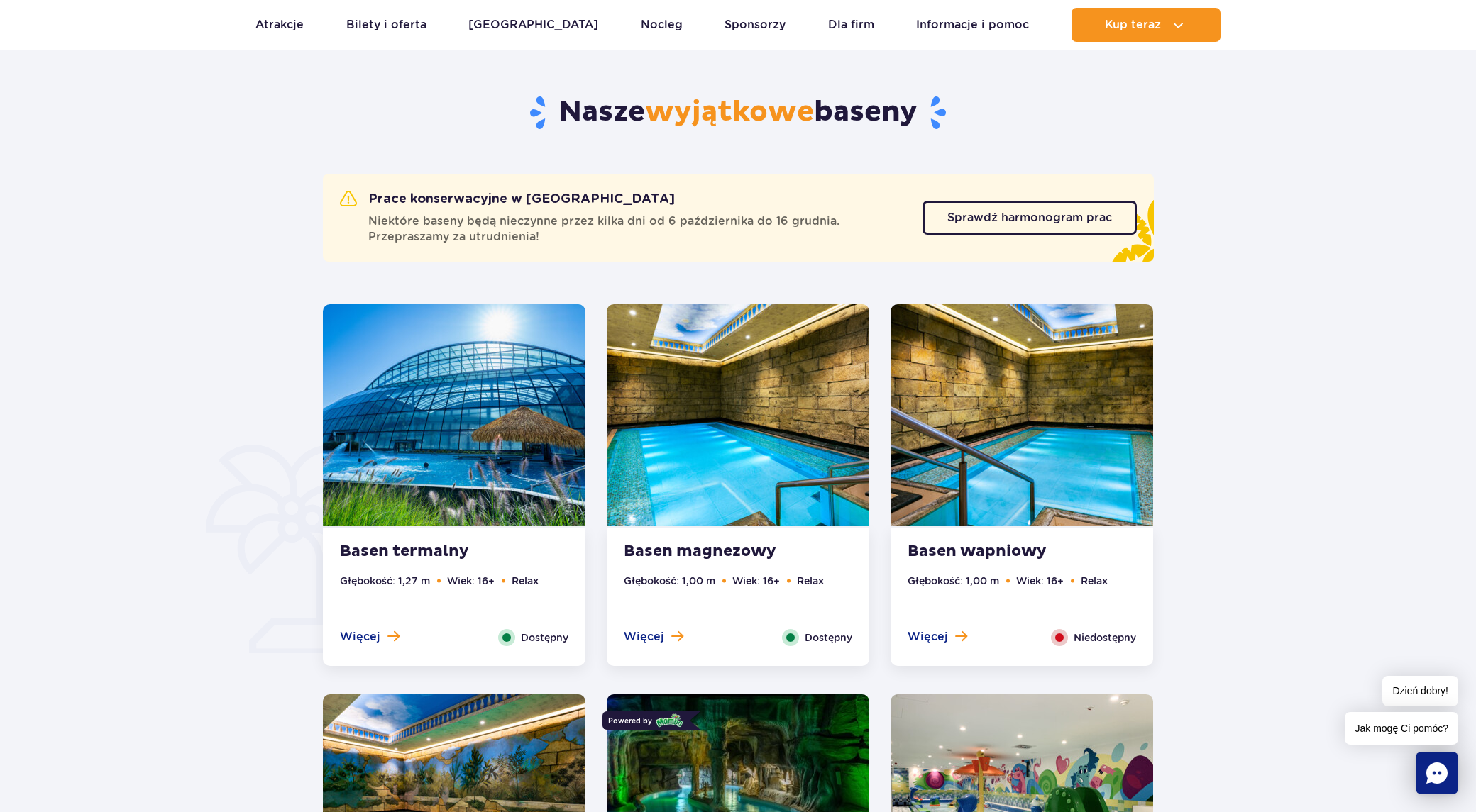
scroll to position [644, 0]
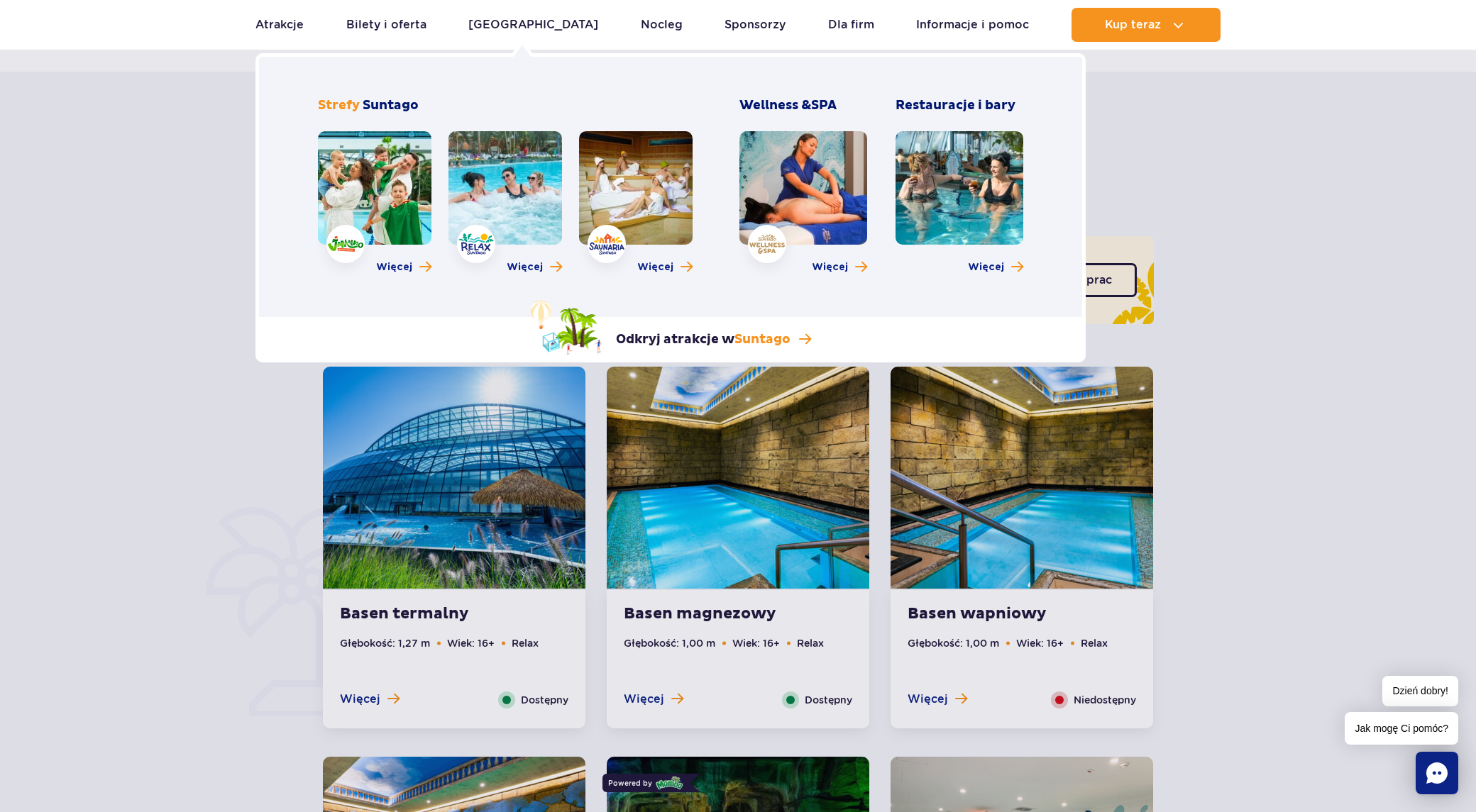
click at [348, 240] on link at bounding box center [374, 187] width 113 height 113
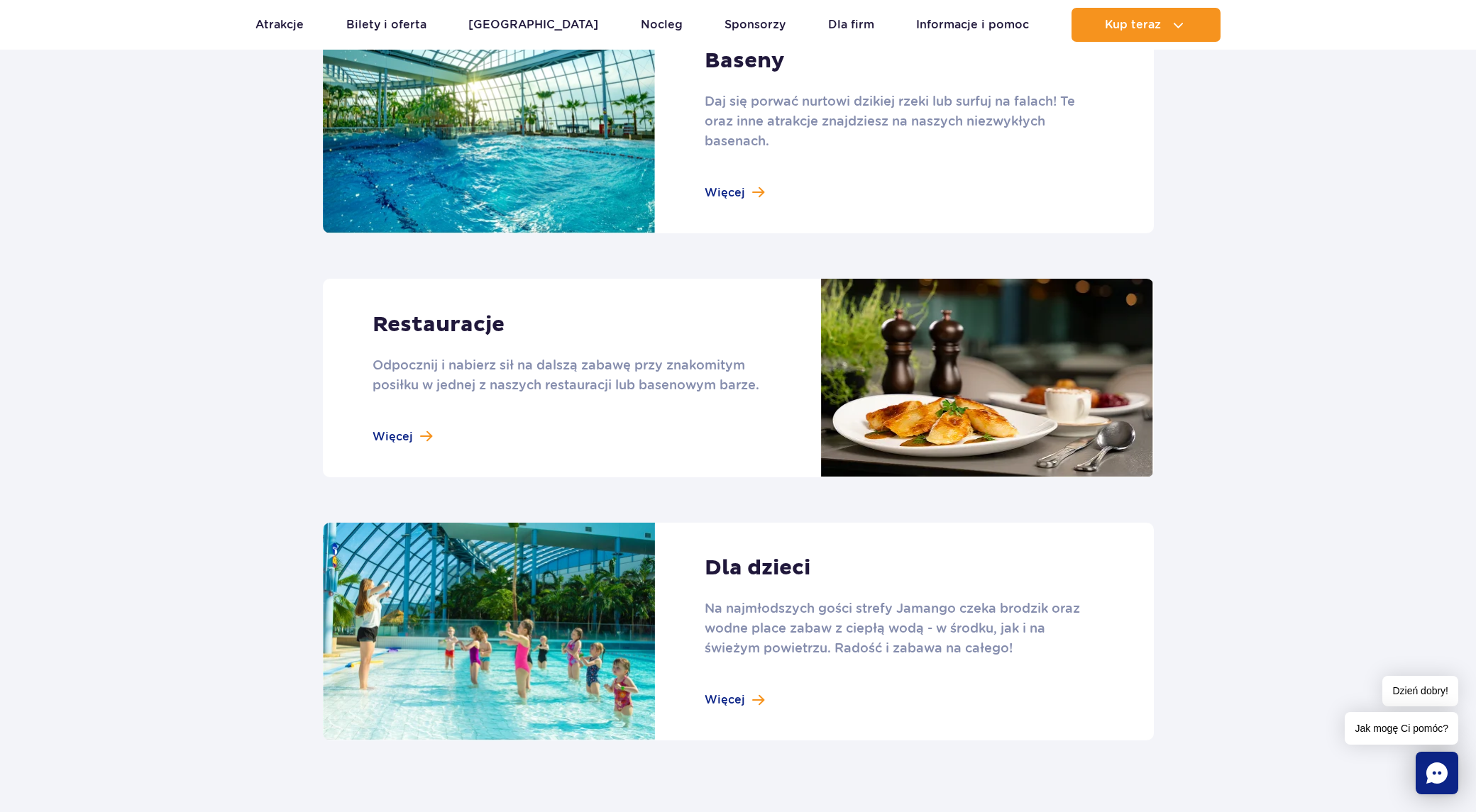
scroll to position [1561, 0]
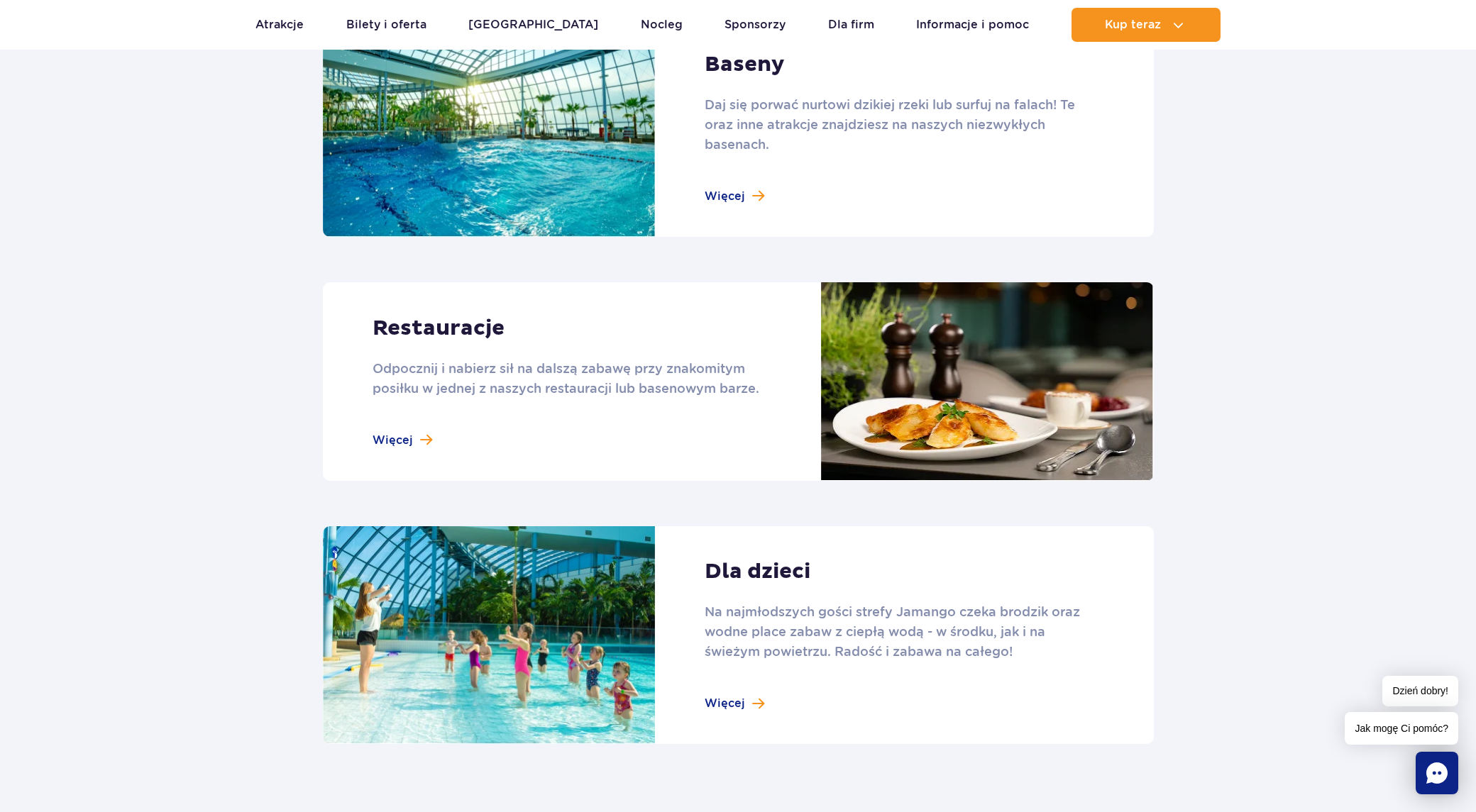
click at [751, 704] on link at bounding box center [738, 635] width 831 height 219
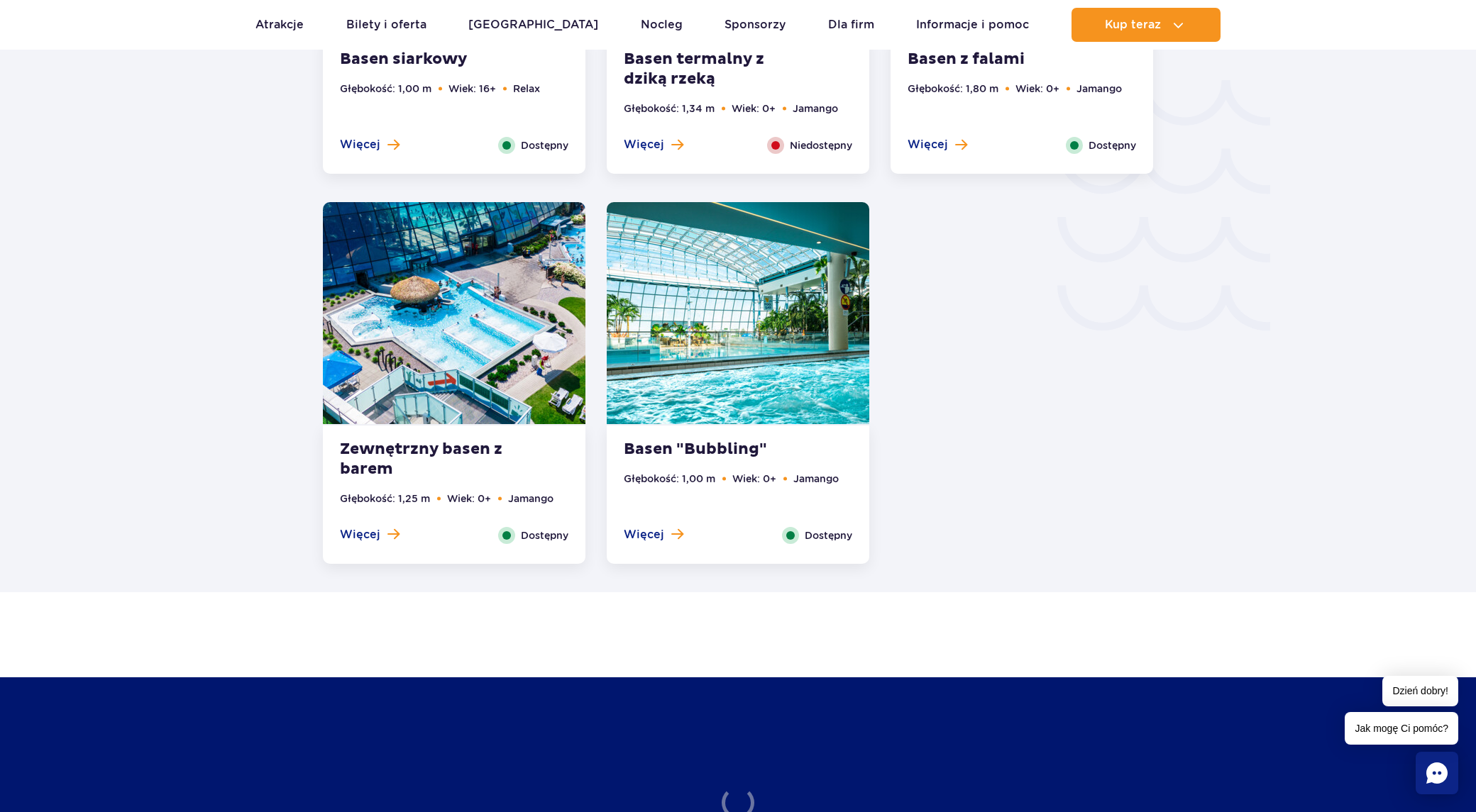
scroll to position [2413, 0]
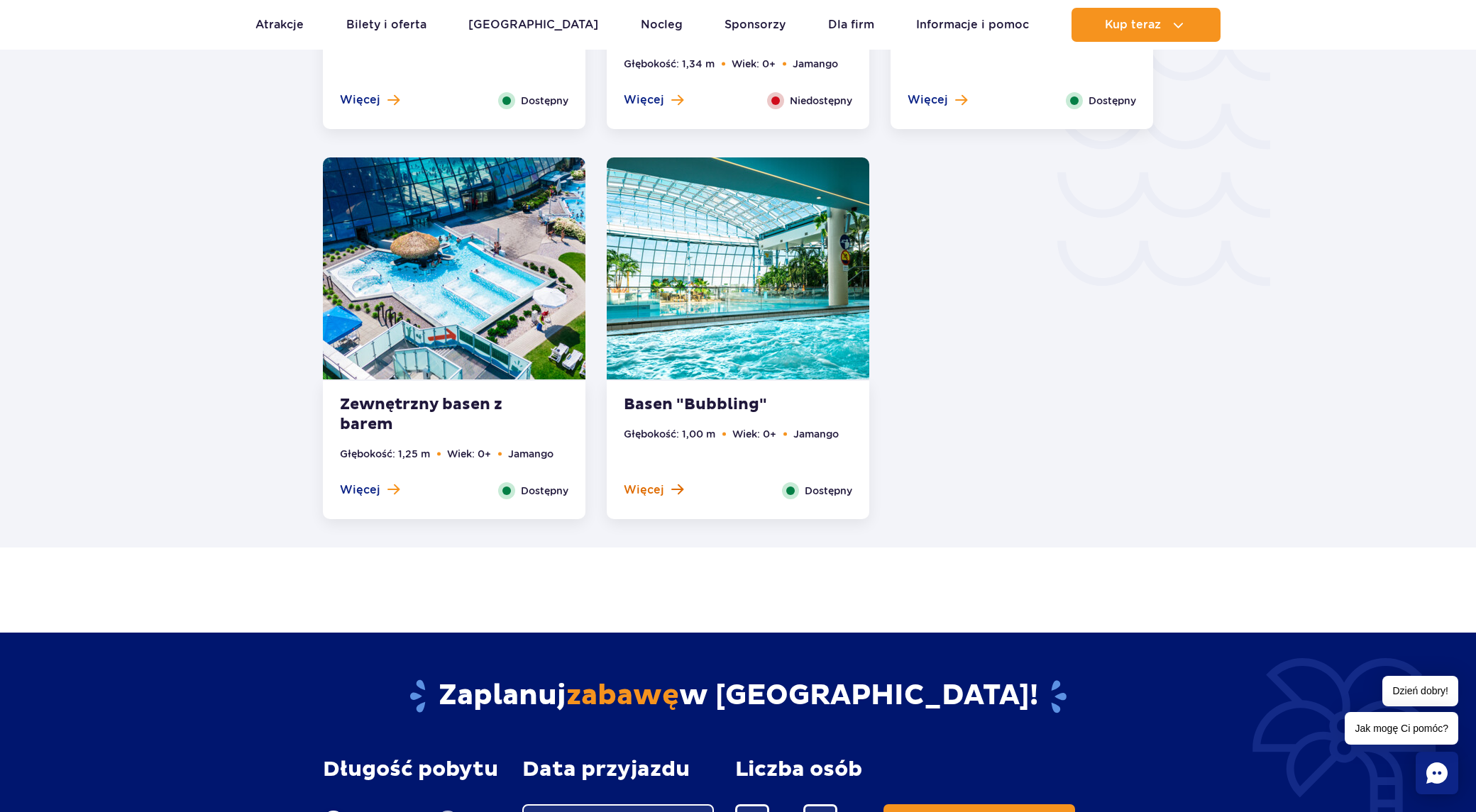
click at [668, 485] on button "Więcej" at bounding box center [653, 490] width 60 height 16
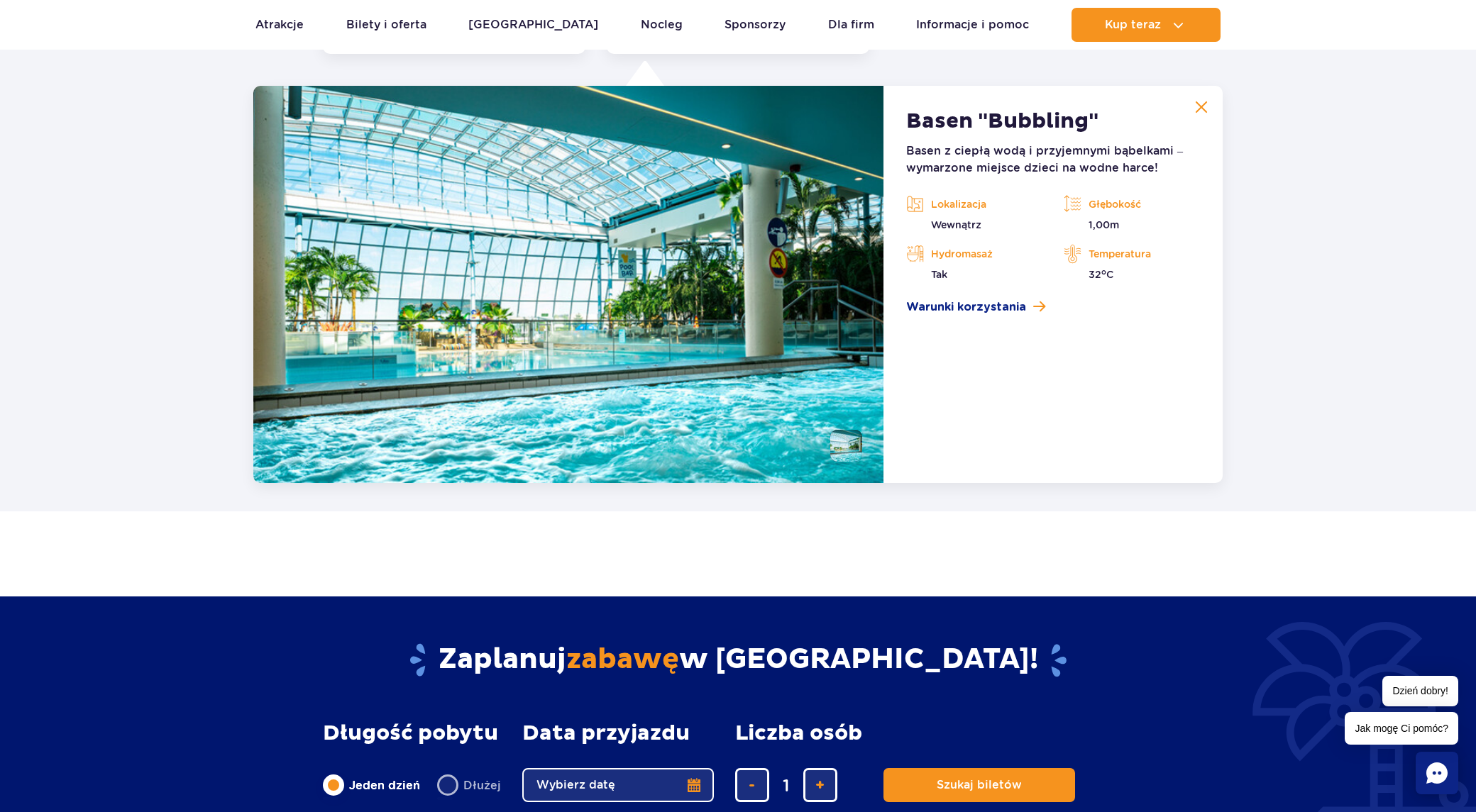
scroll to position [2879, 0]
click at [1210, 107] on button at bounding box center [1201, 107] width 28 height 28
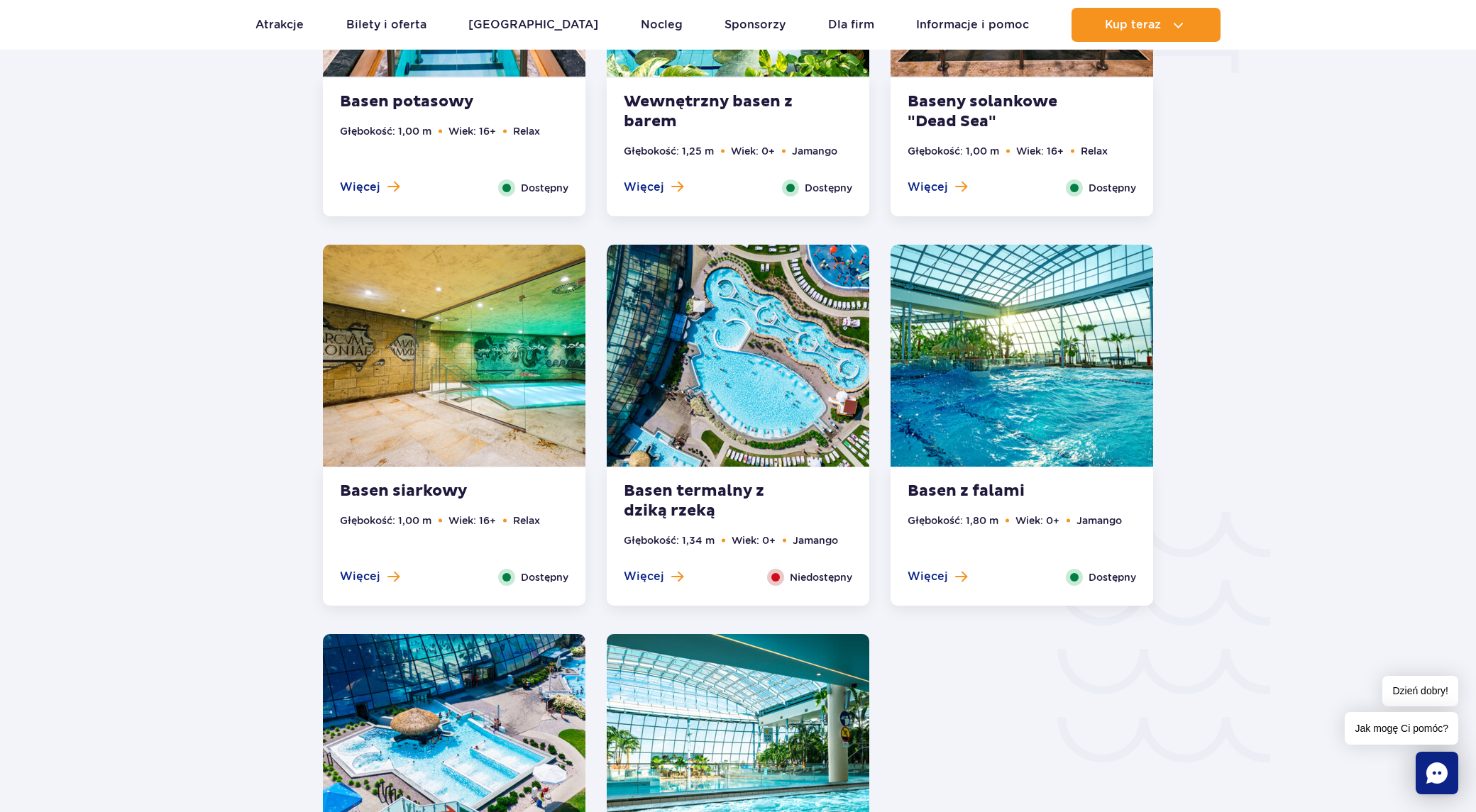
scroll to position [1744, 0]
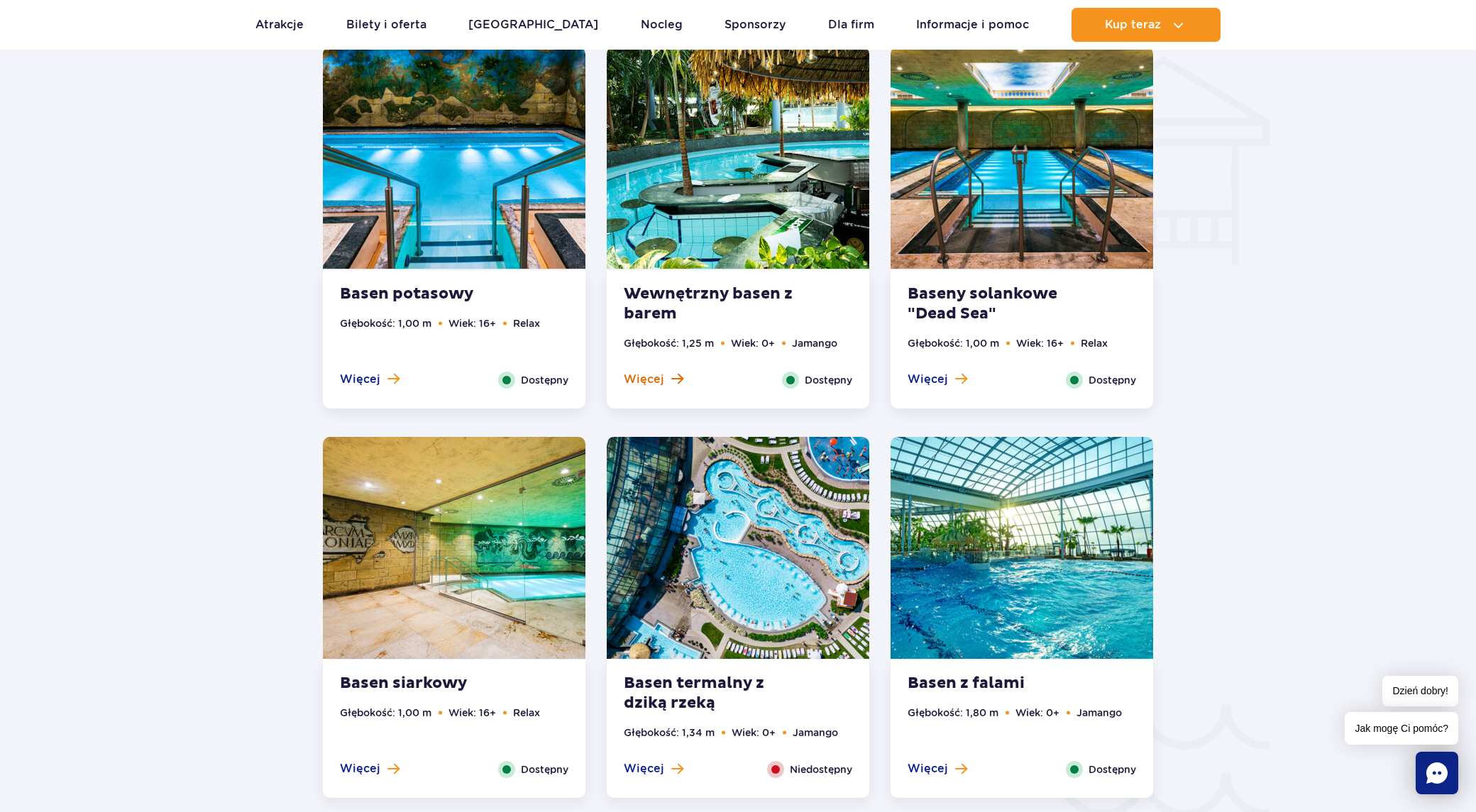
click at [665, 376] on button "Więcej" at bounding box center [653, 379] width 60 height 16
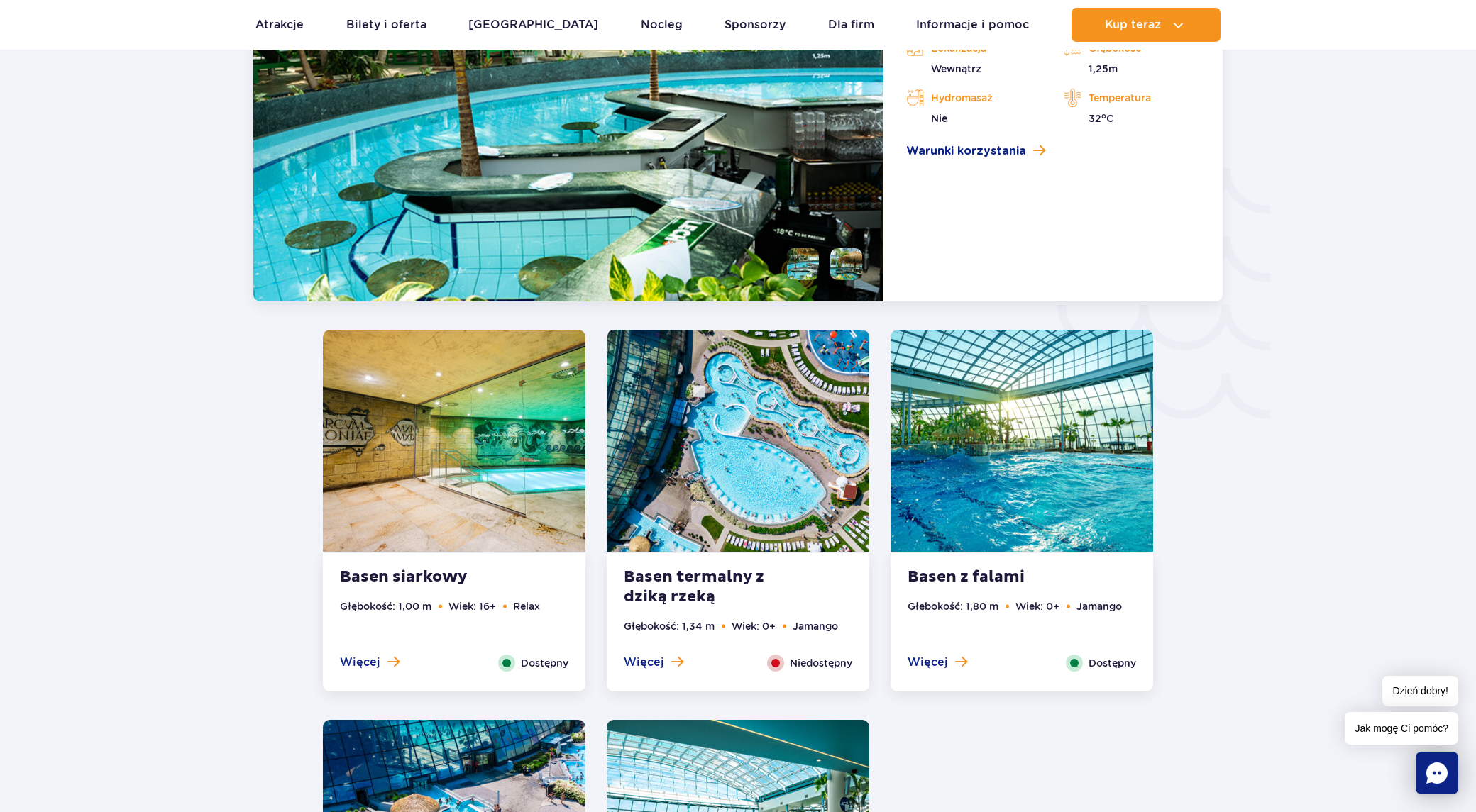
scroll to position [2312, 0]
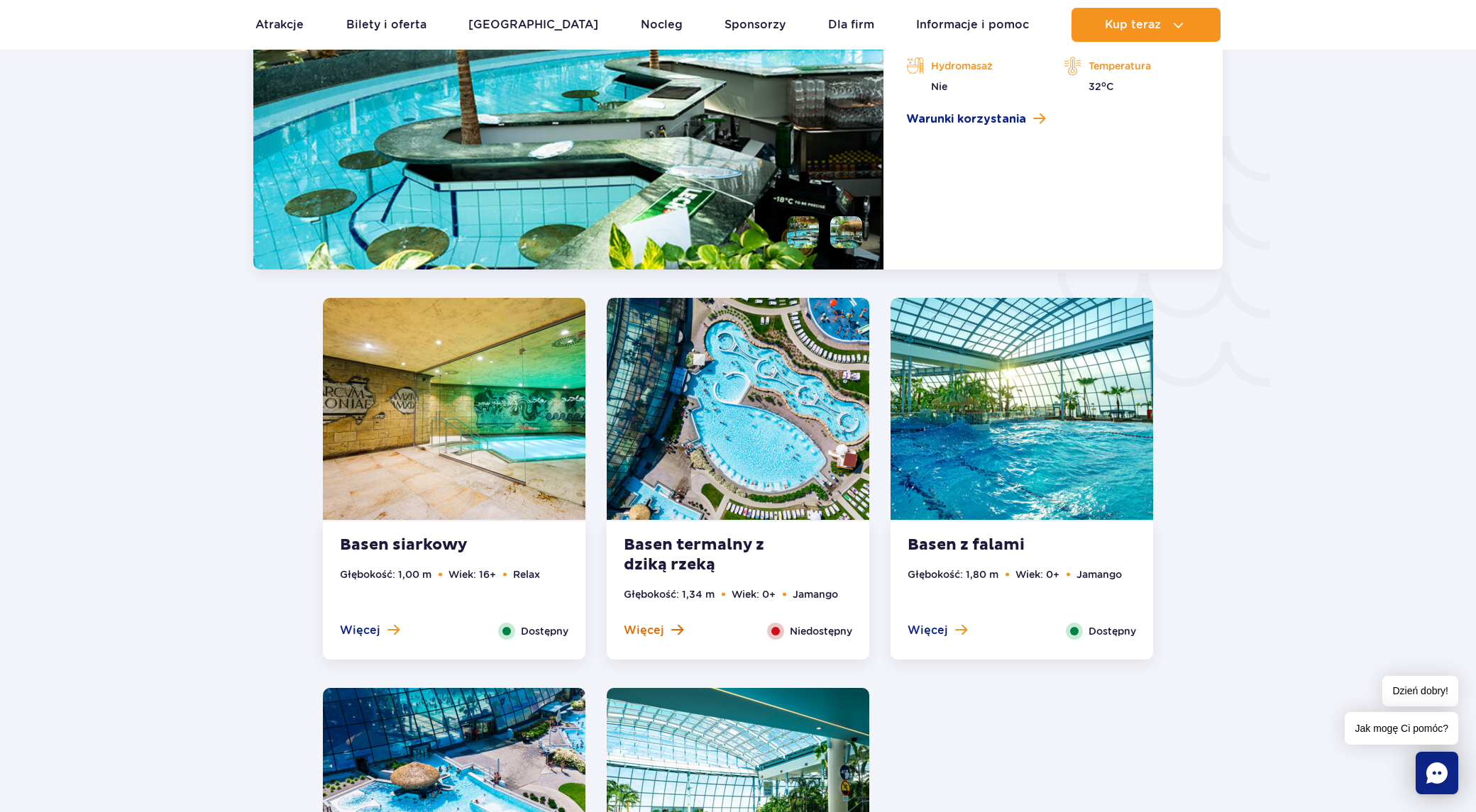
click at [663, 631] on button "Więcej" at bounding box center [653, 631] width 60 height 16
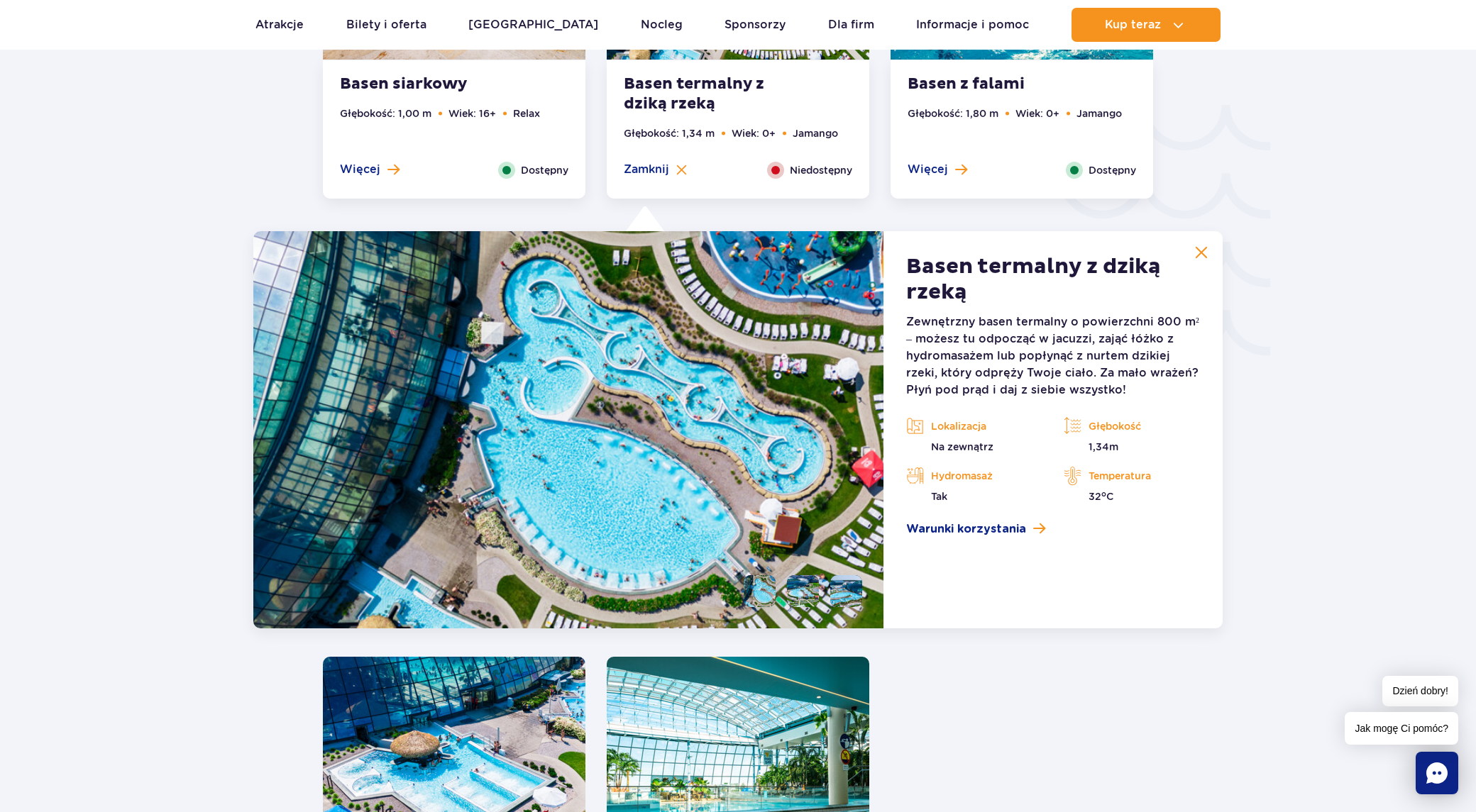
scroll to position [2276, 0]
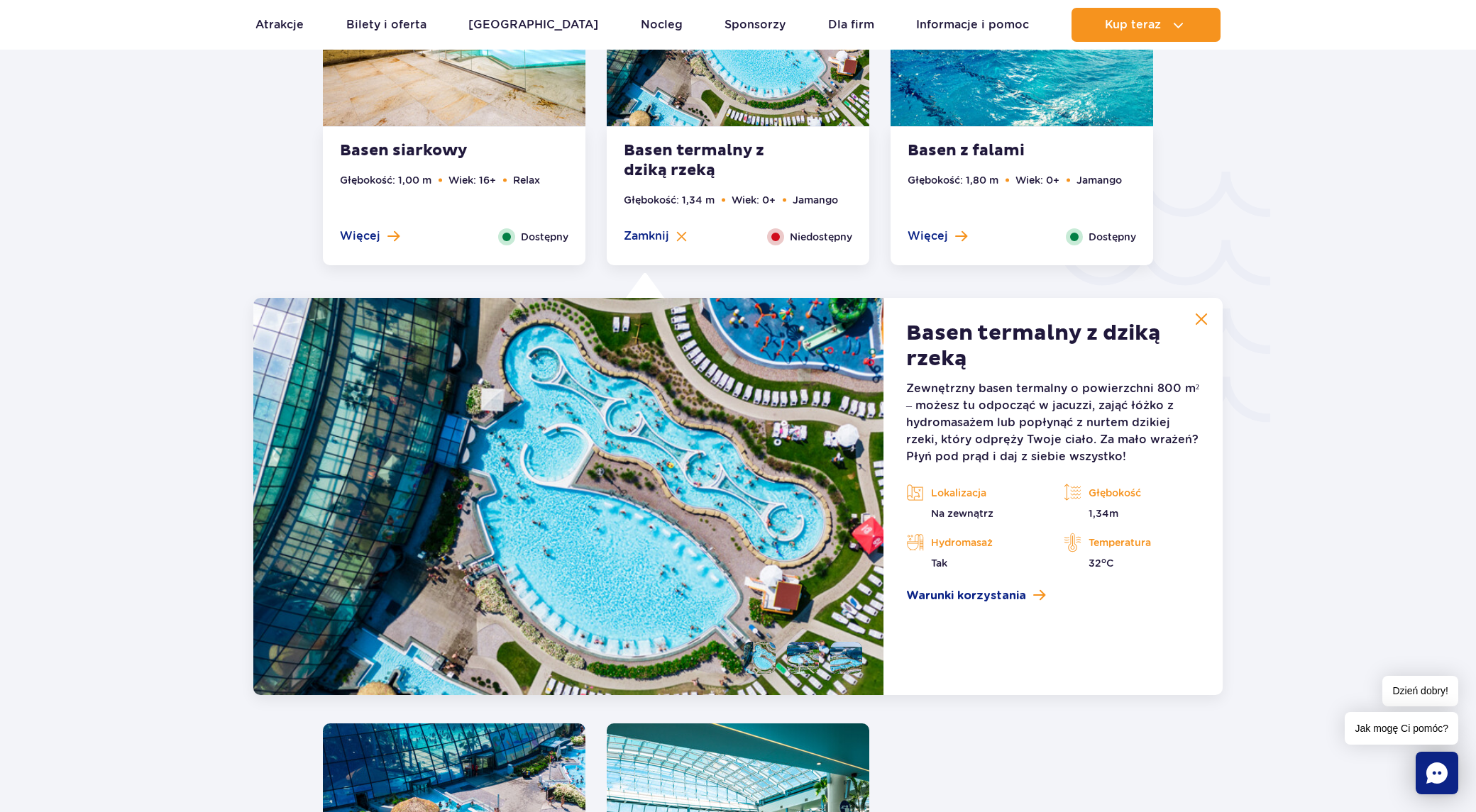
click at [1211, 319] on button at bounding box center [1201, 320] width 28 height 28
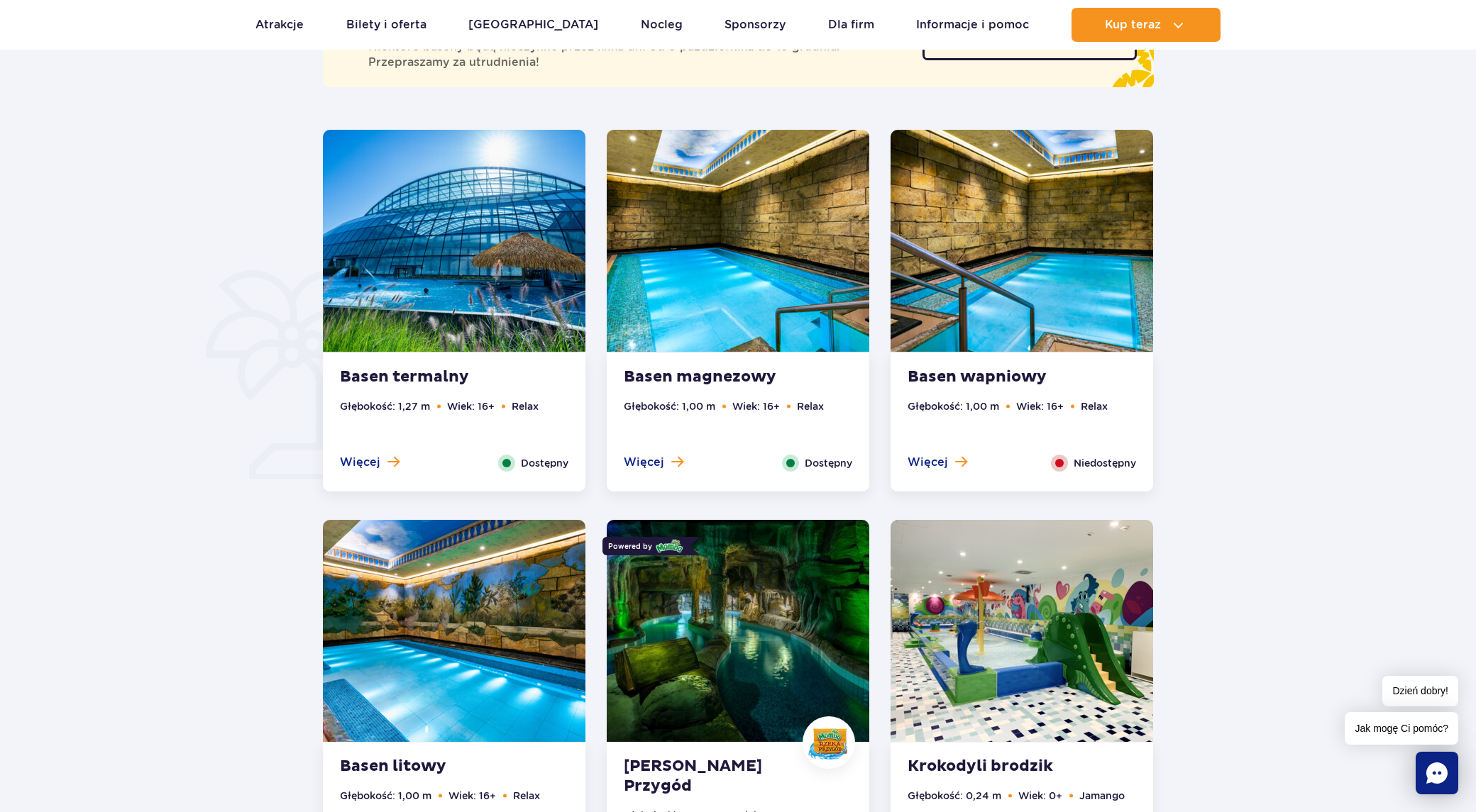
scroll to position [857, 0]
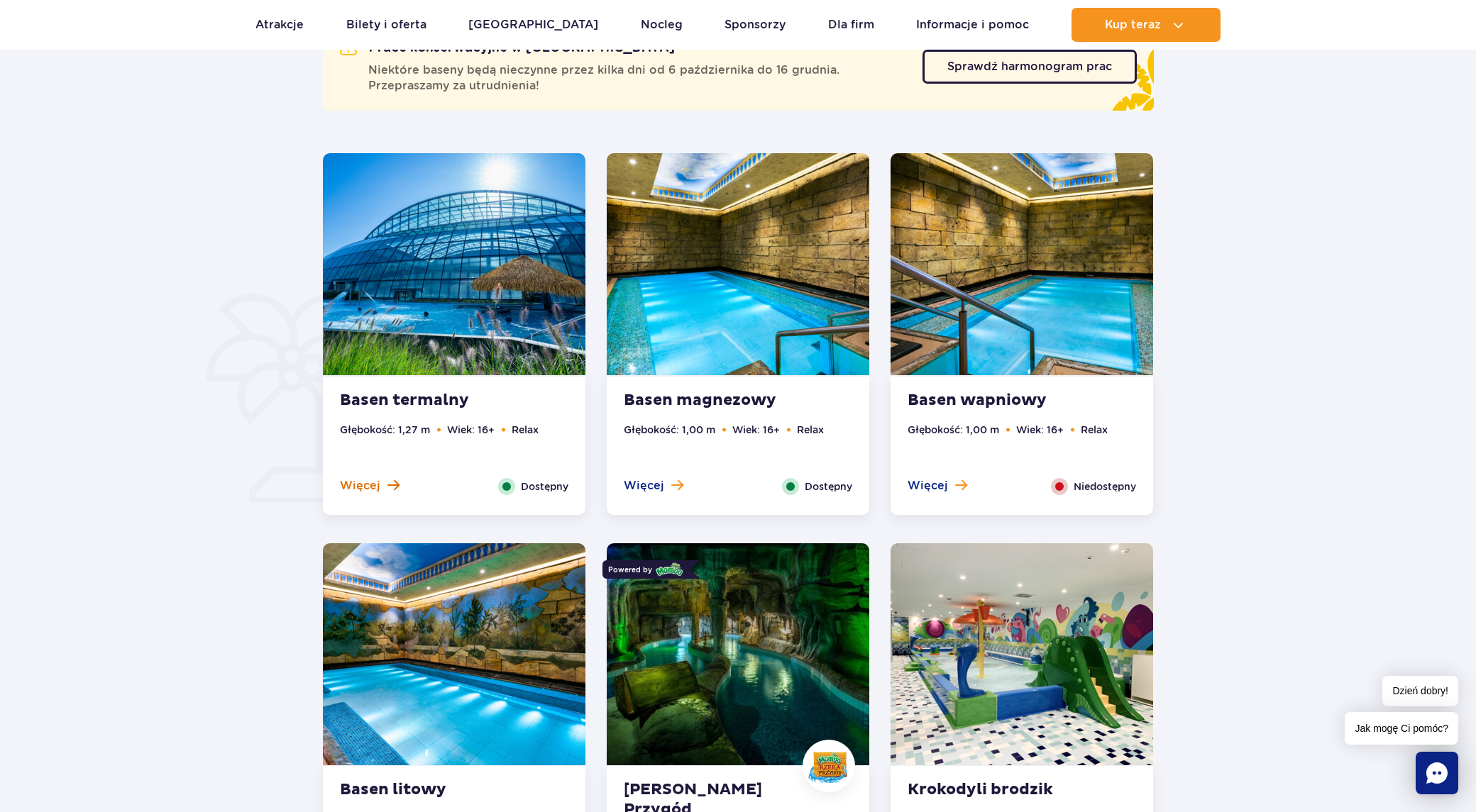
click at [388, 490] on span at bounding box center [394, 486] width 12 height 13
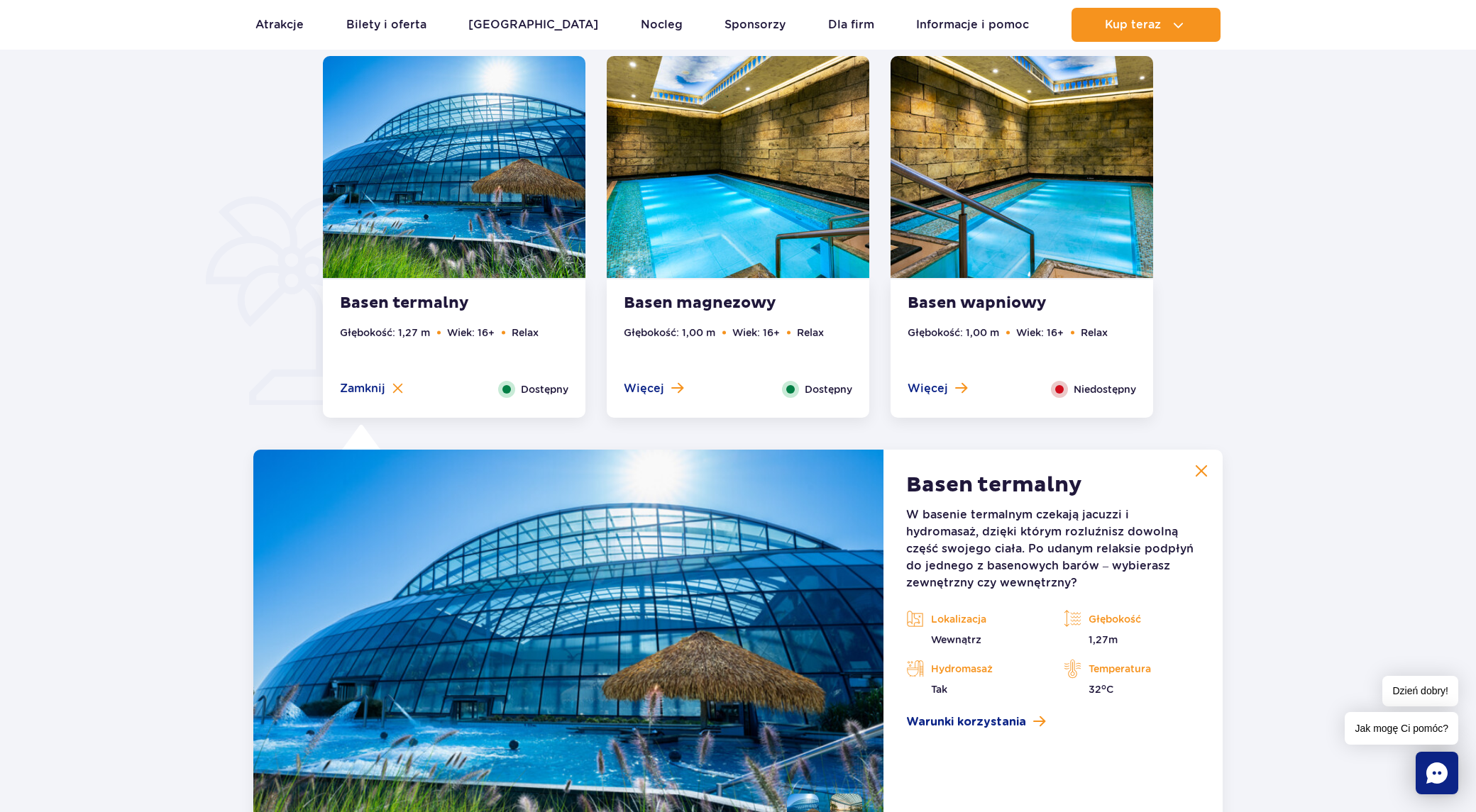
scroll to position [892, 0]
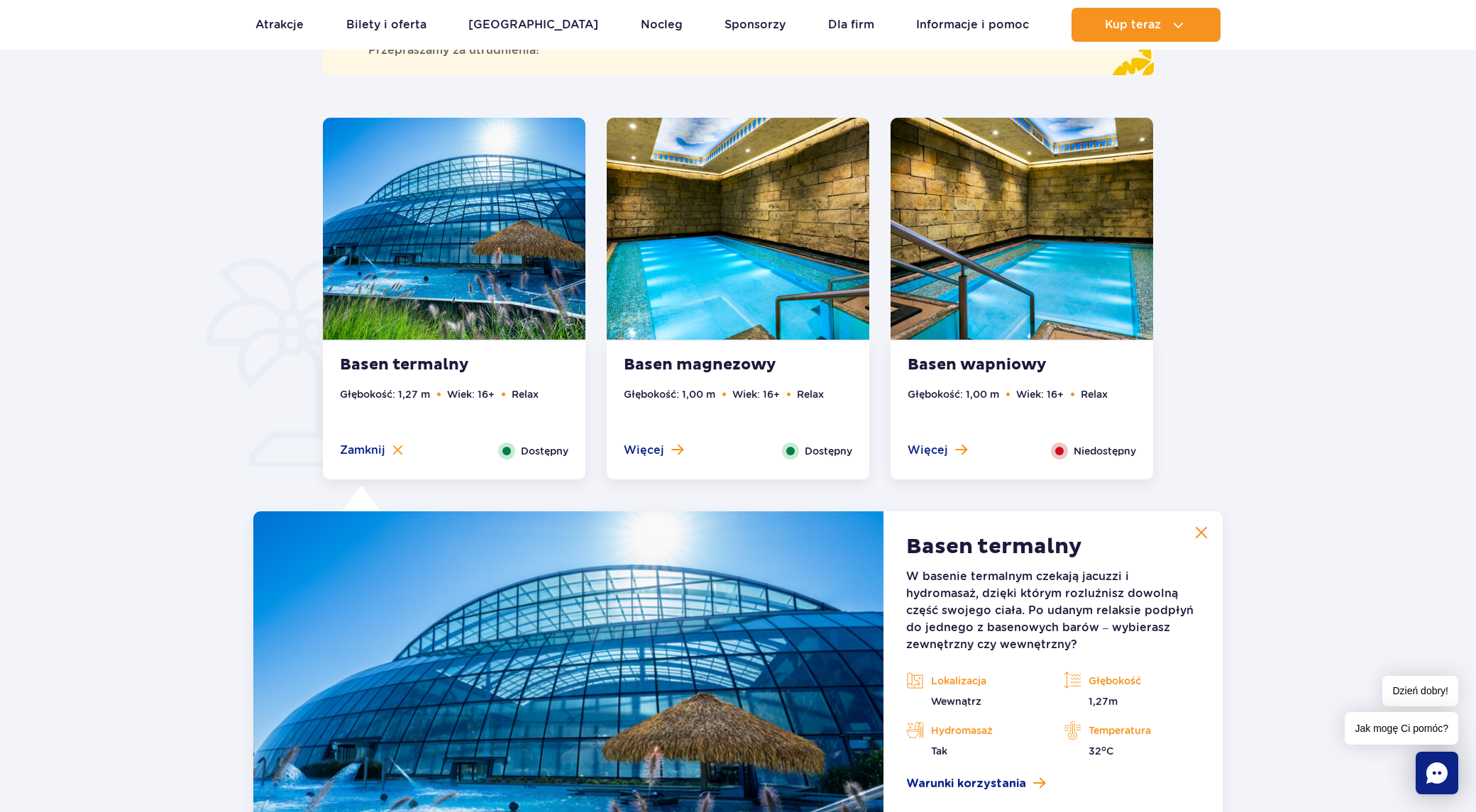
click at [1205, 531] on img at bounding box center [1202, 533] width 13 height 13
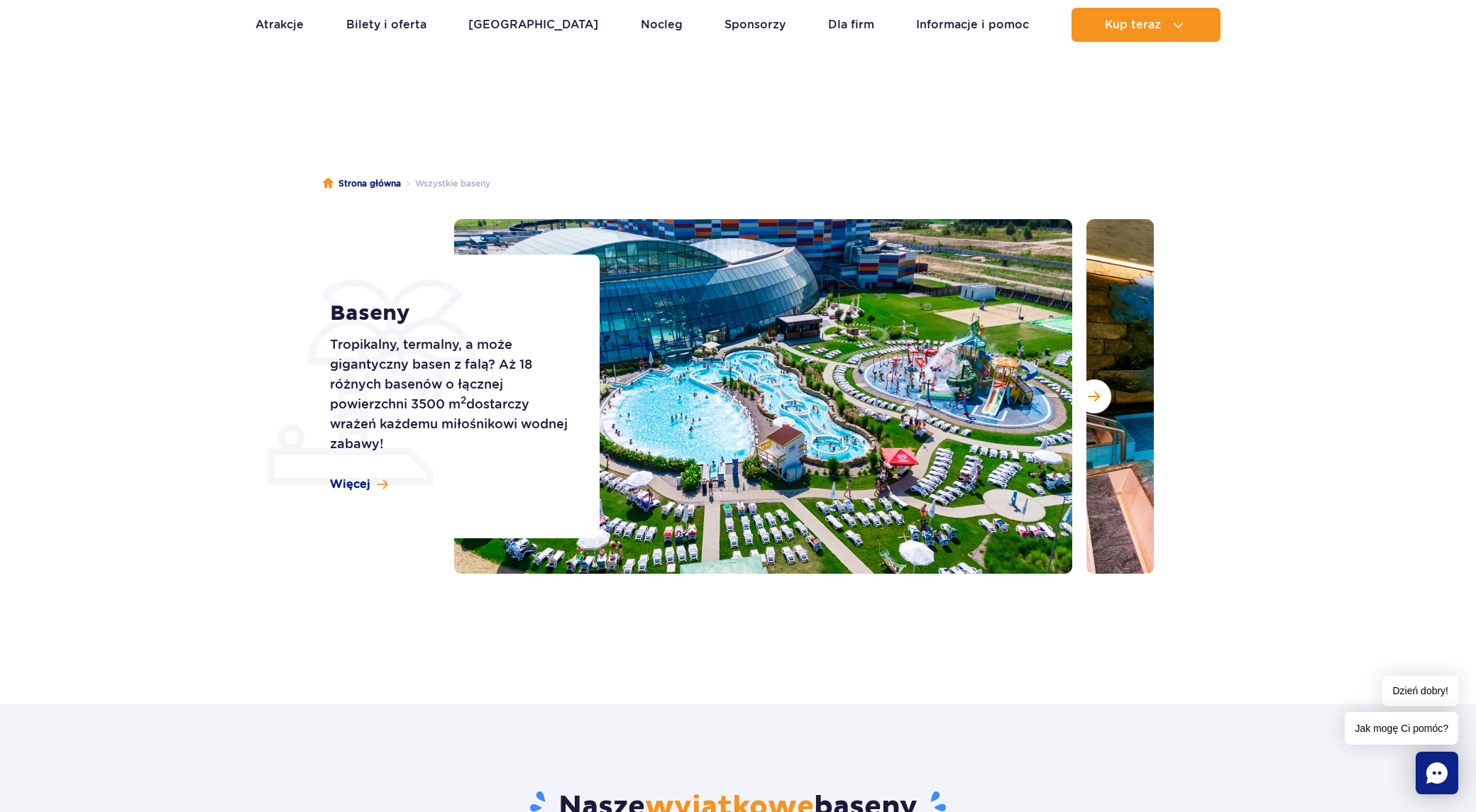
scroll to position [0, 0]
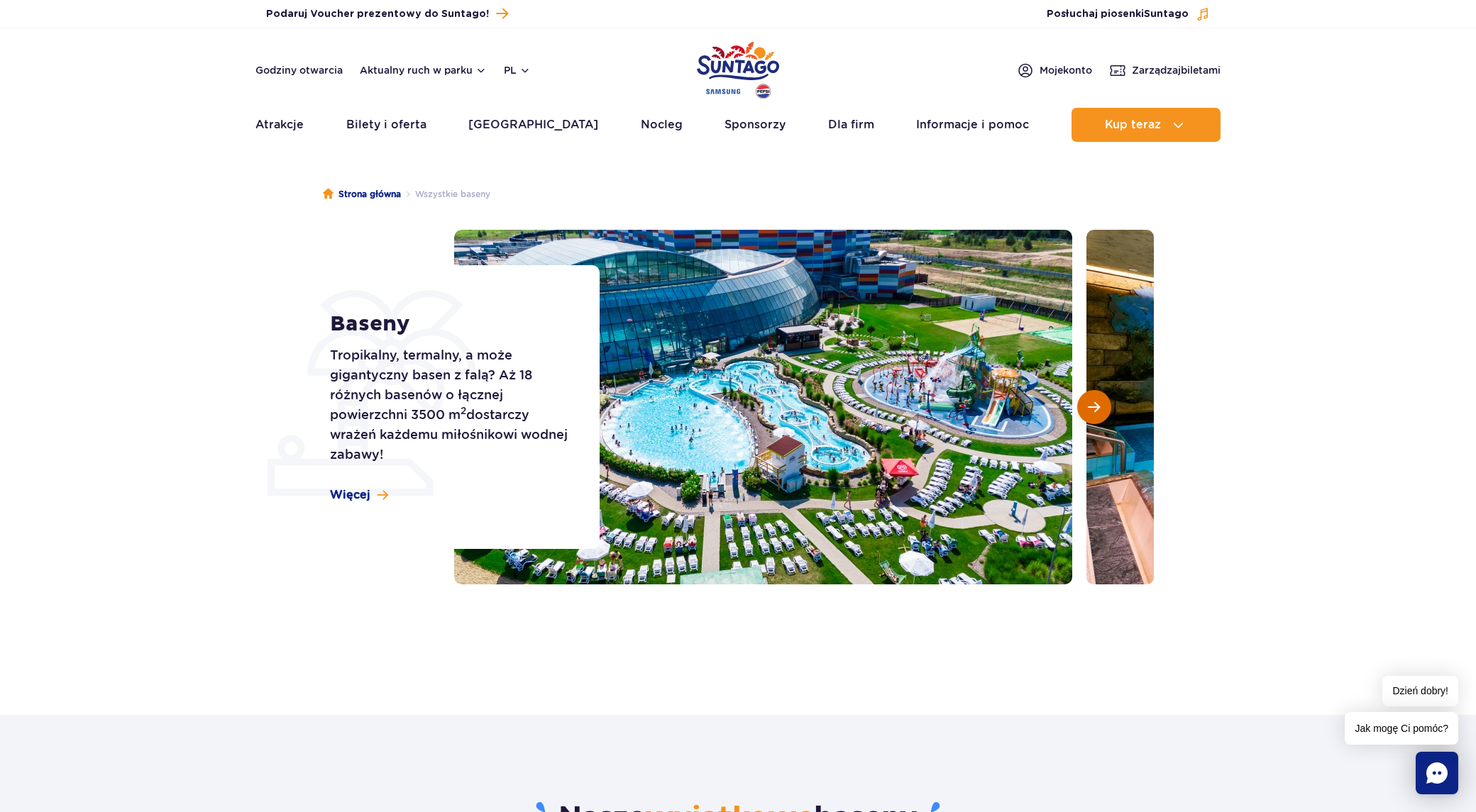
click at [1090, 408] on span "Następny slajd" at bounding box center [1094, 407] width 12 height 13
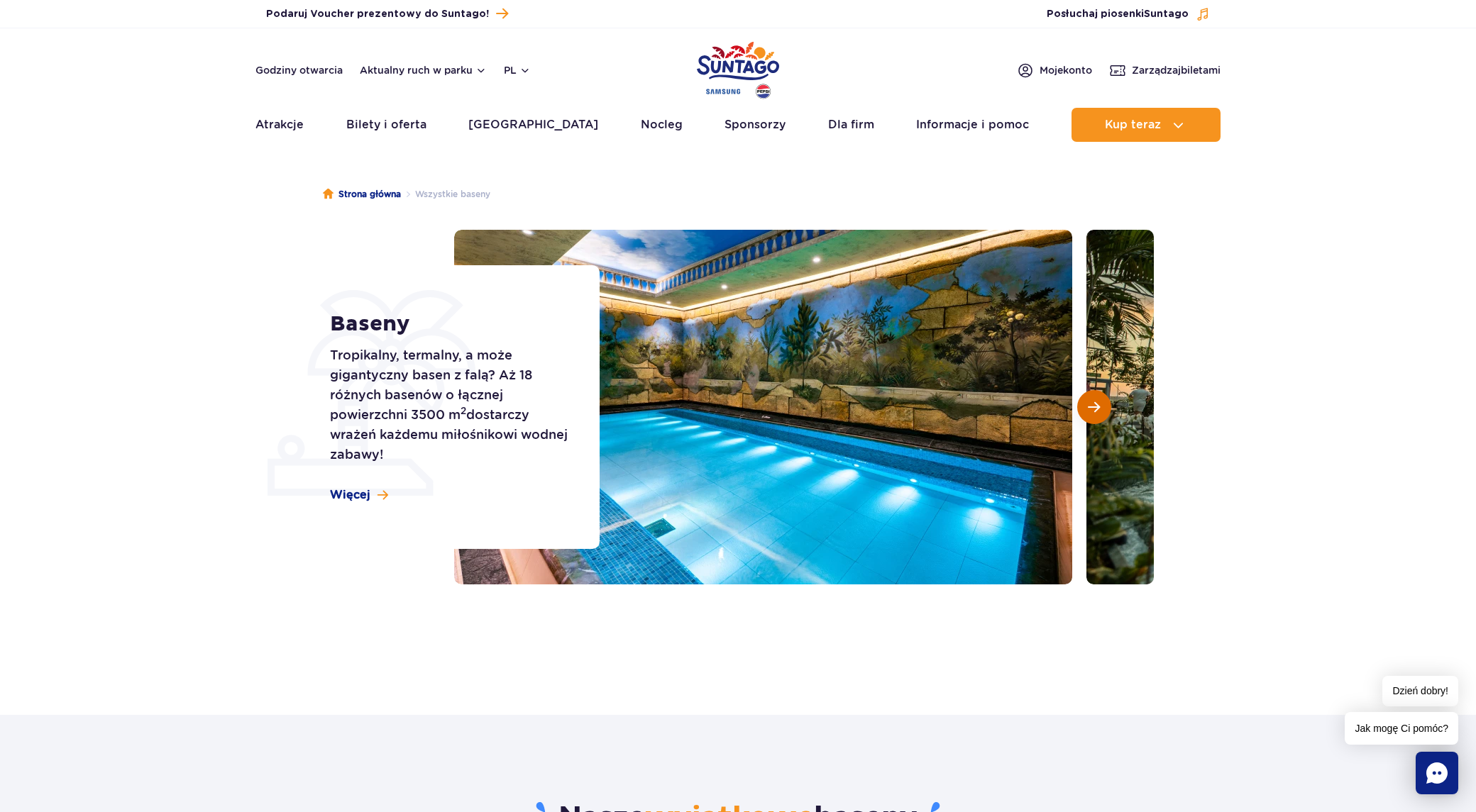
click at [1089, 406] on span "Następny slajd" at bounding box center [1094, 407] width 12 height 13
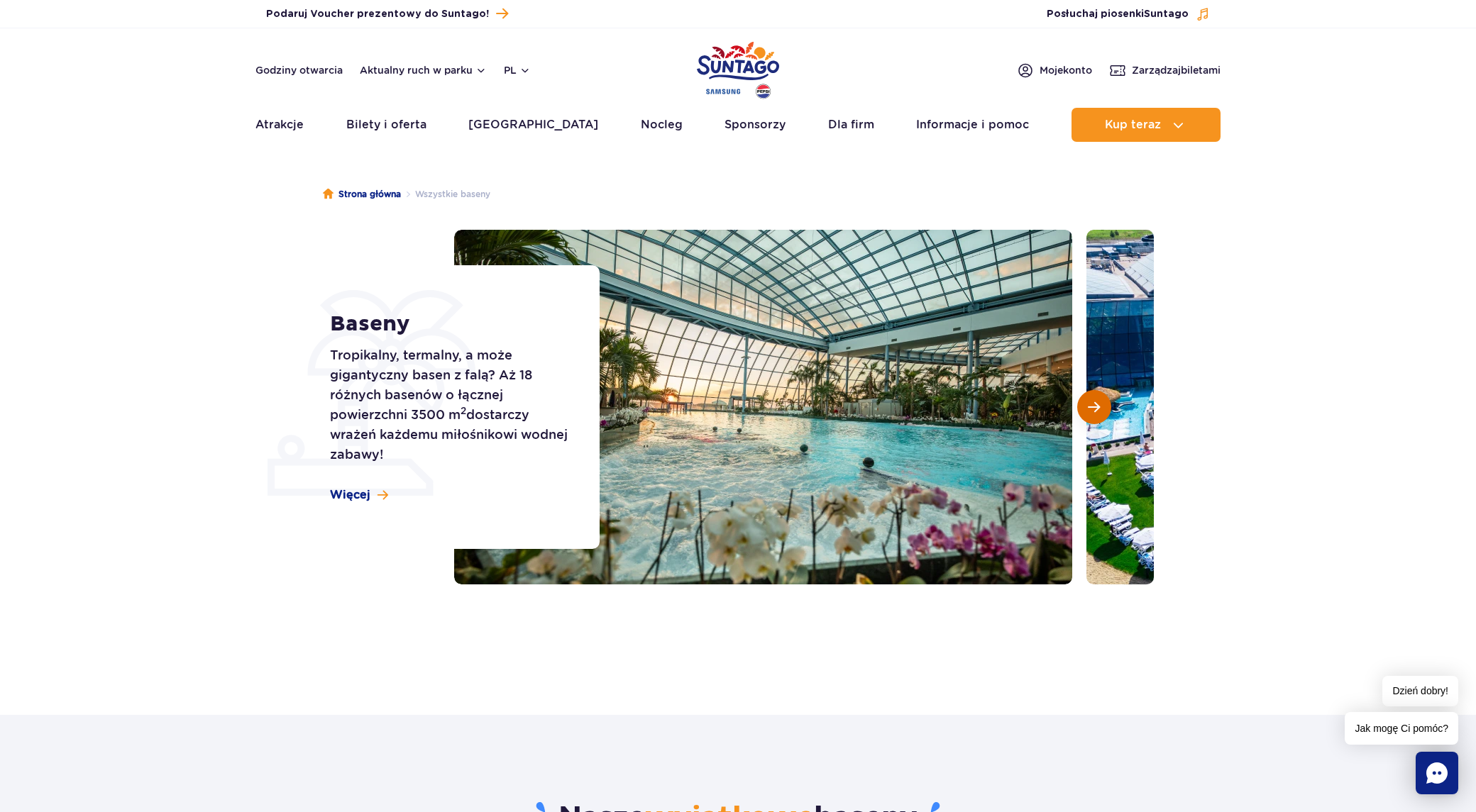
click at [1089, 406] on span "Następny slajd" at bounding box center [1094, 407] width 12 height 13
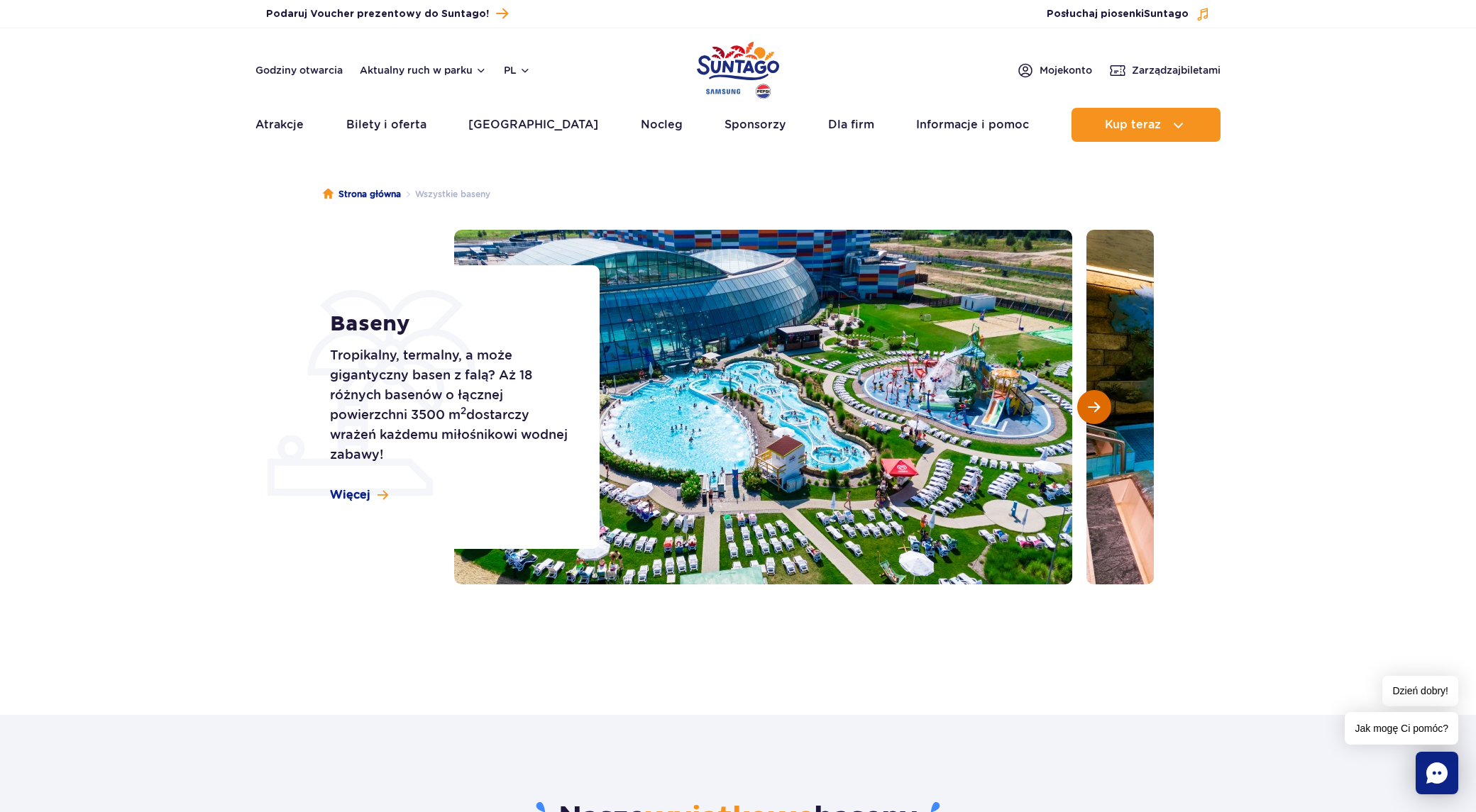
click at [1089, 406] on span "Następny slajd" at bounding box center [1094, 407] width 12 height 13
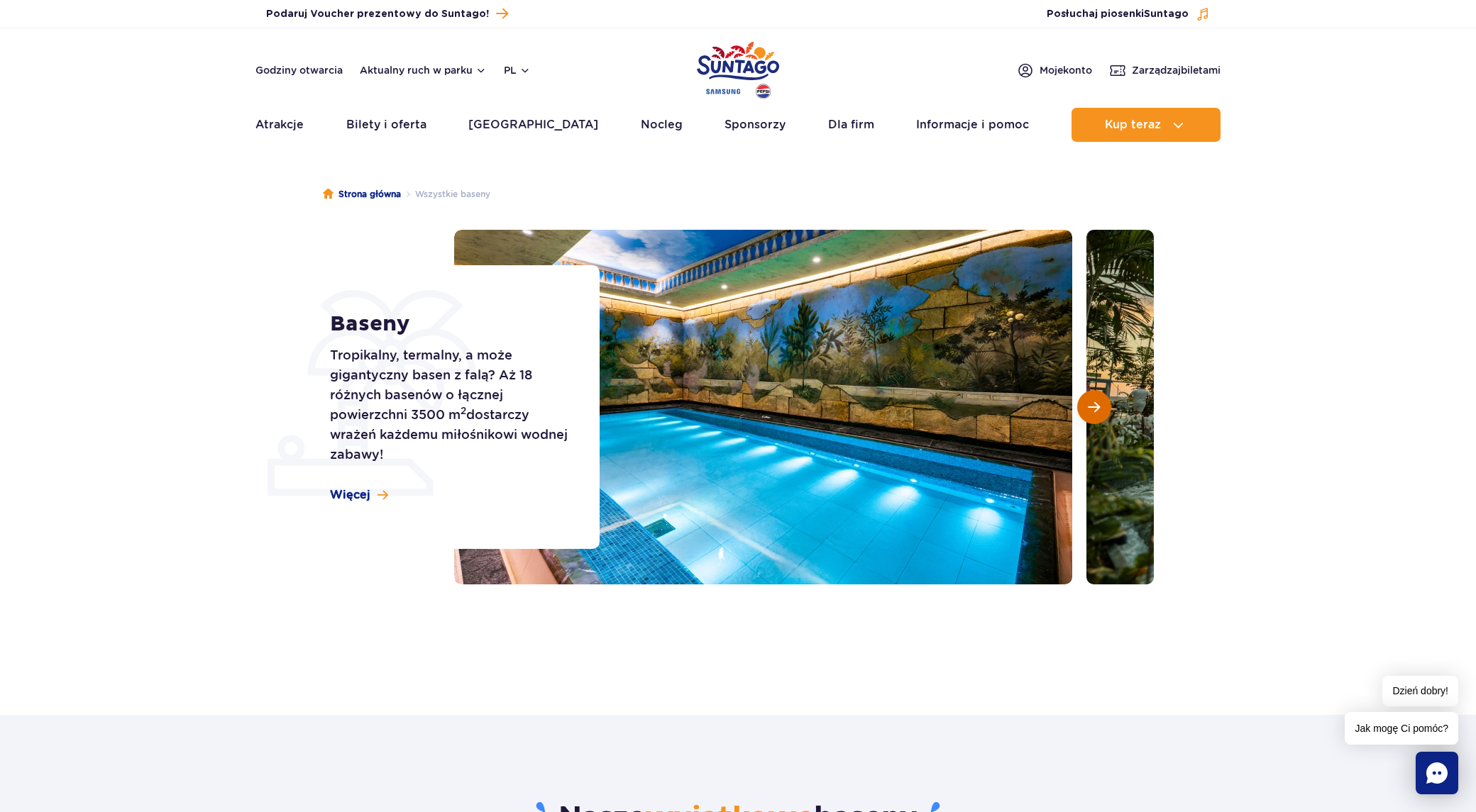
click at [1089, 406] on span "Następny slajd" at bounding box center [1094, 407] width 12 height 13
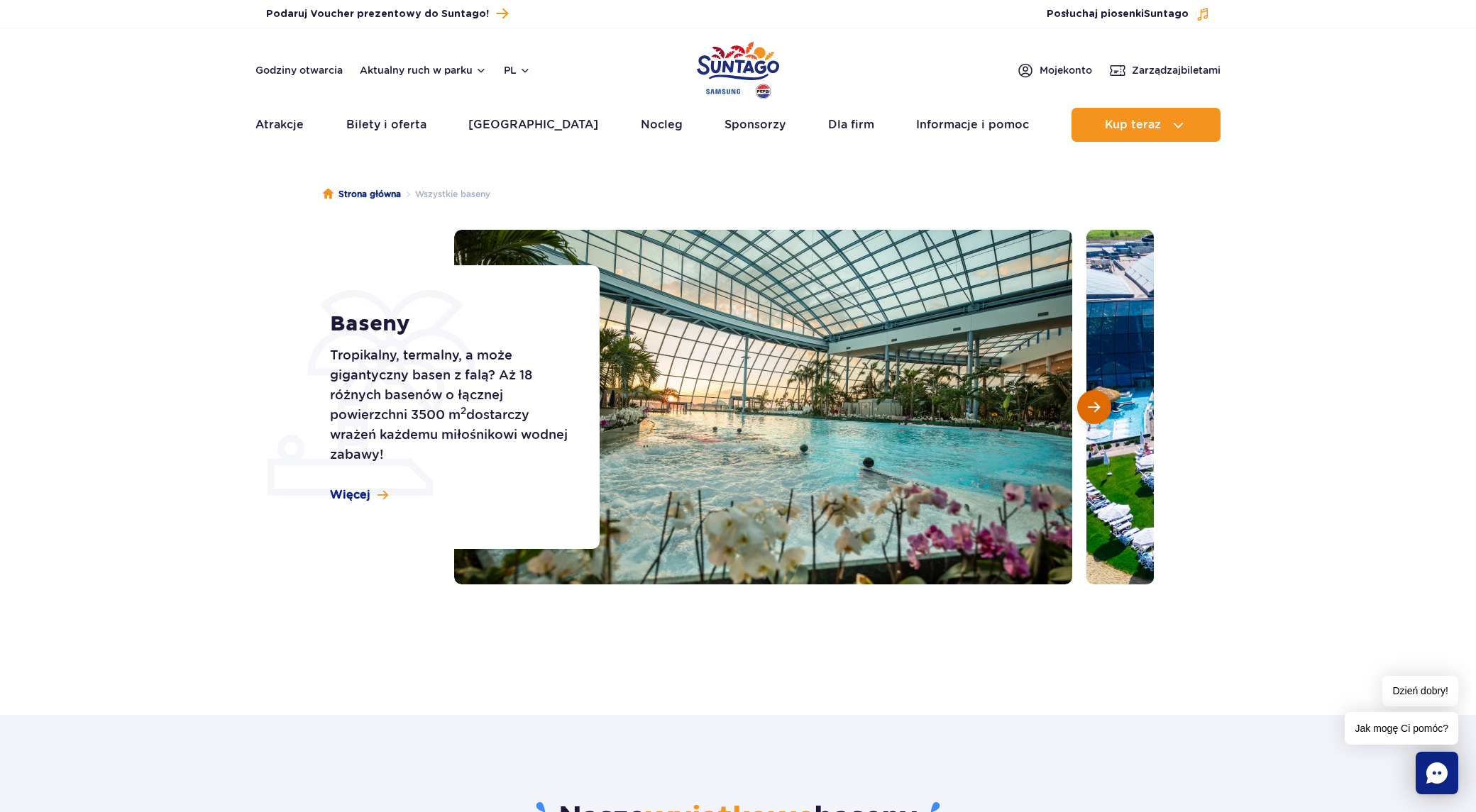
click at [1089, 406] on span "Następny slajd" at bounding box center [1094, 407] width 12 height 13
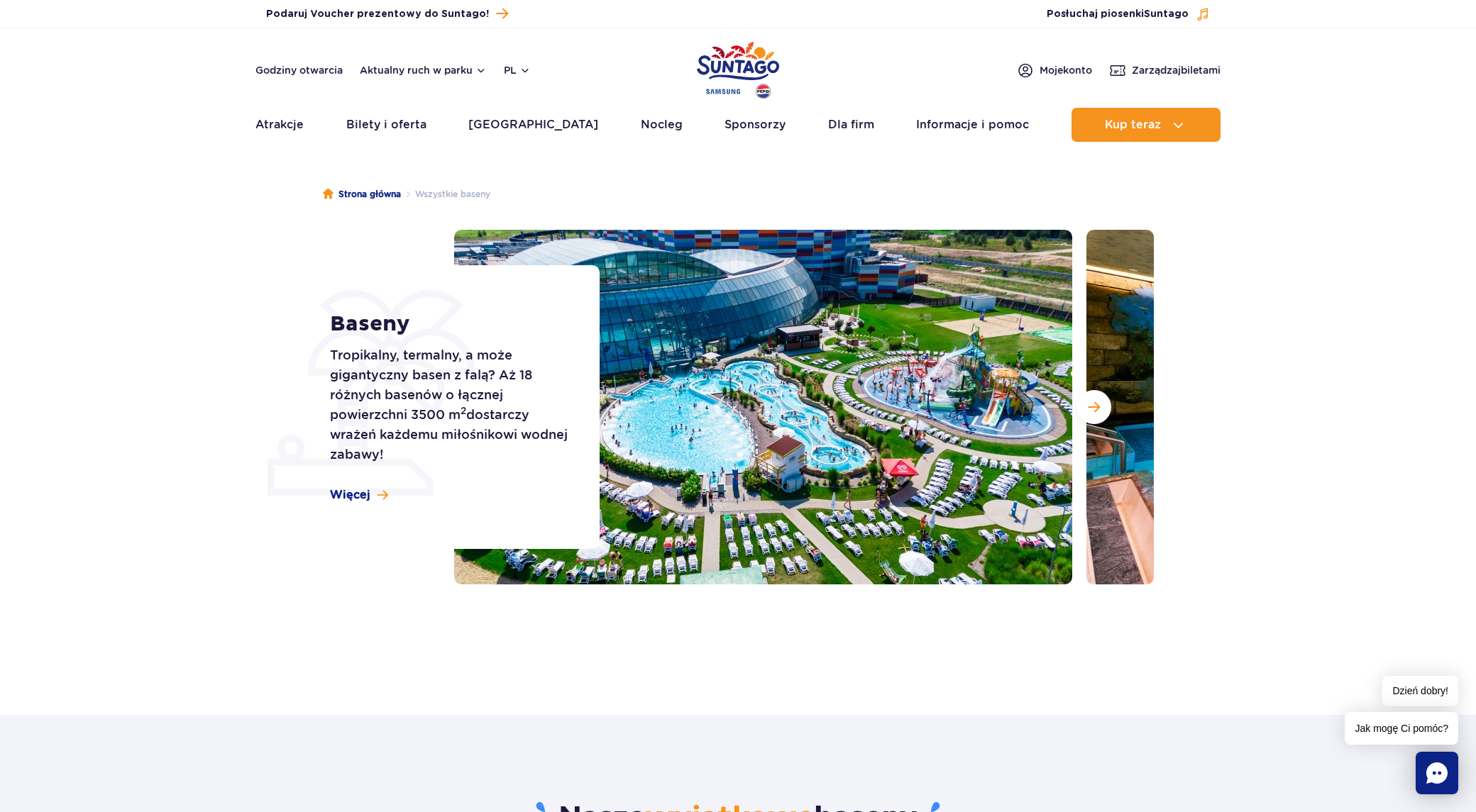
click at [1255, 291] on section "Baseny Tropikalny, termalny, a może gigantyczny basen z falą? Aż 18 różnych bas…" at bounding box center [738, 407] width 1476 height 355
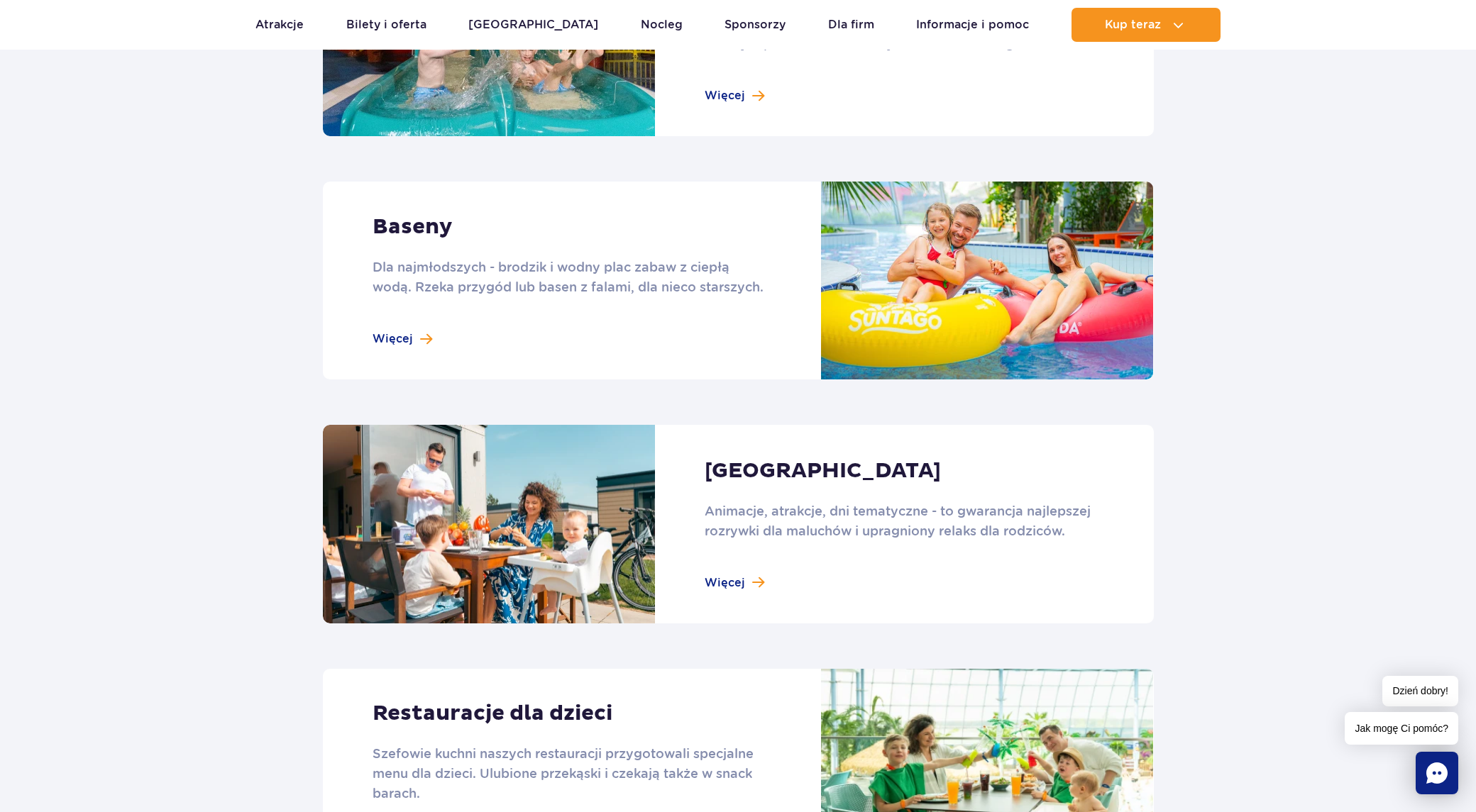
scroll to position [1135, 0]
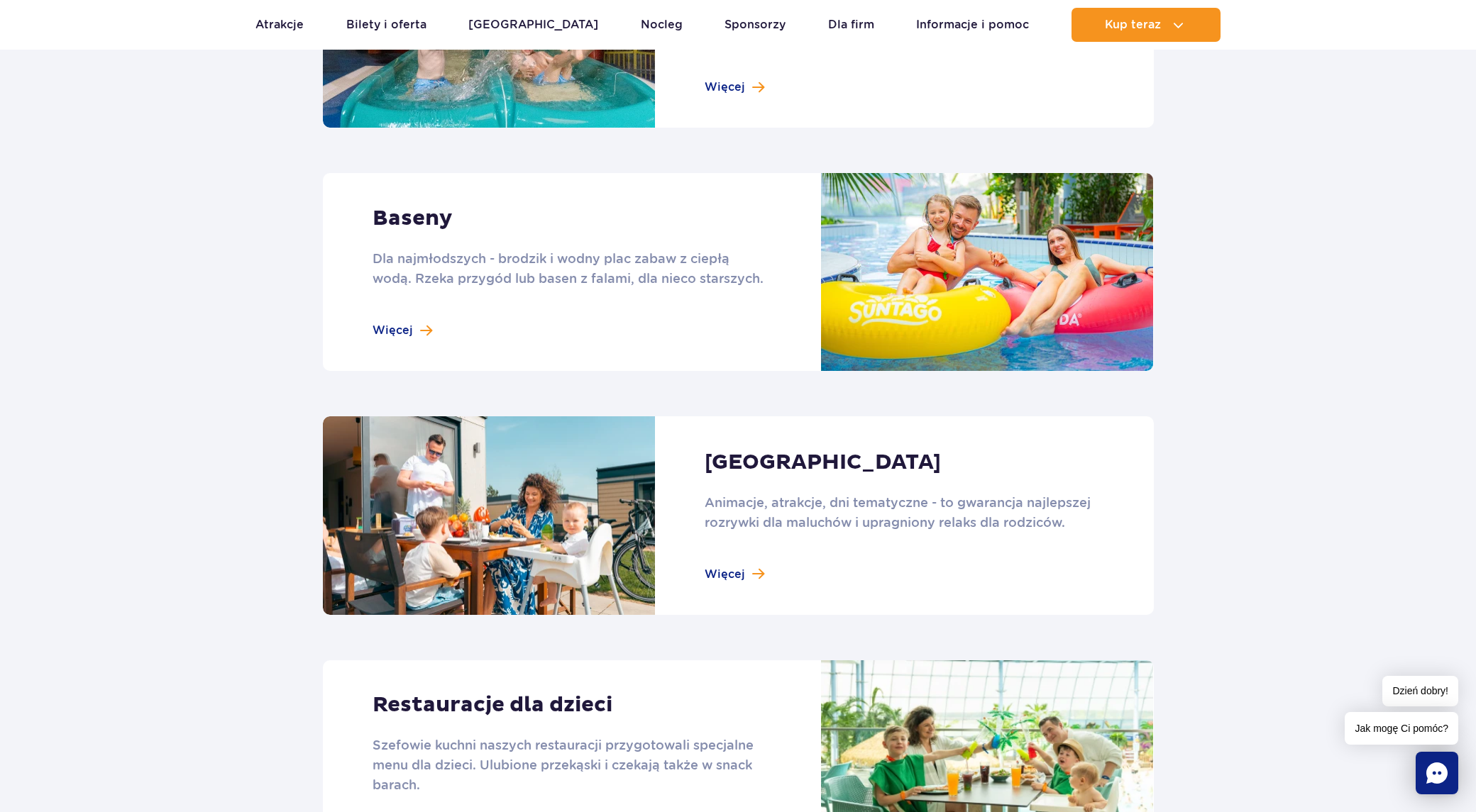
click at [417, 330] on link at bounding box center [738, 272] width 831 height 198
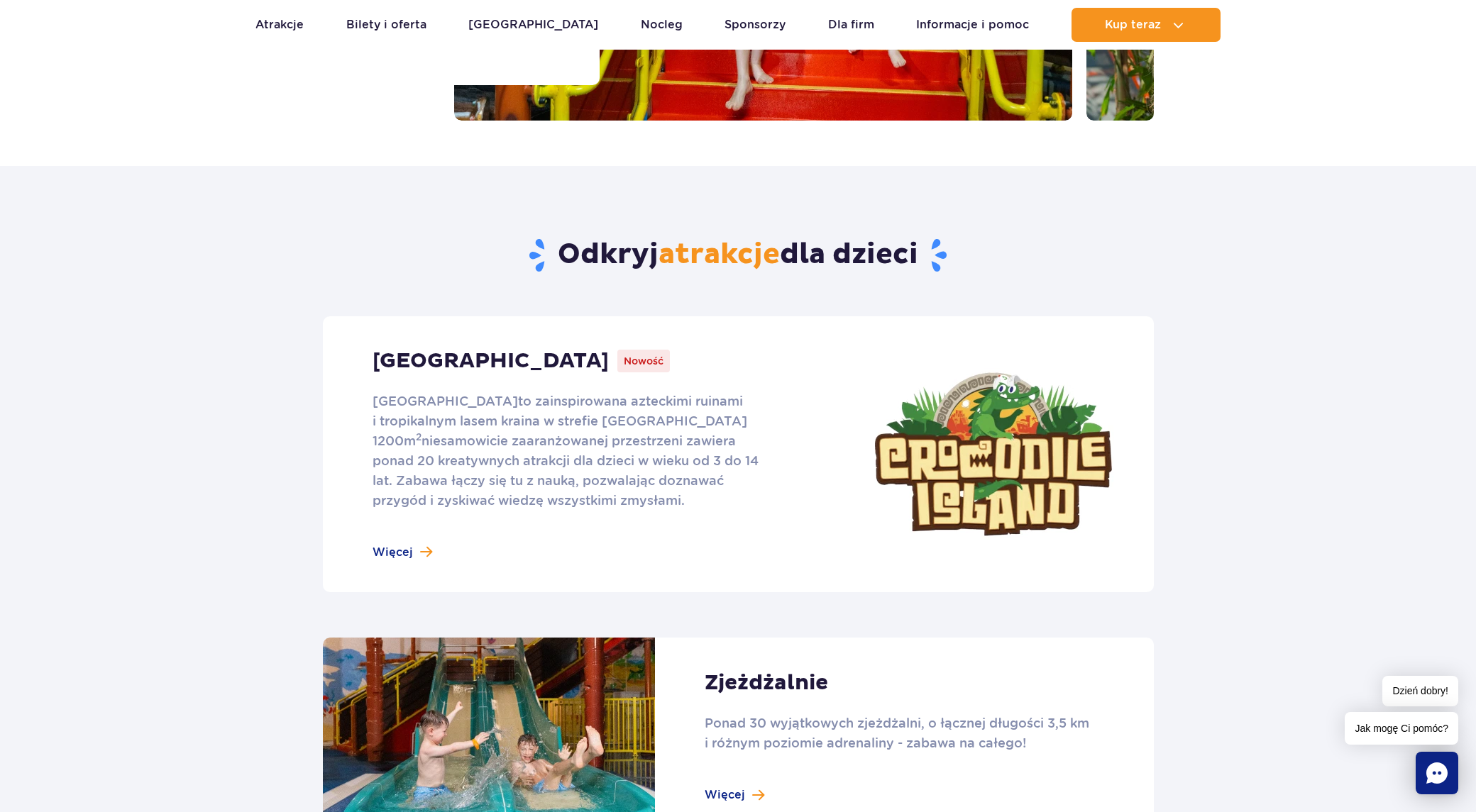
scroll to position [426, 0]
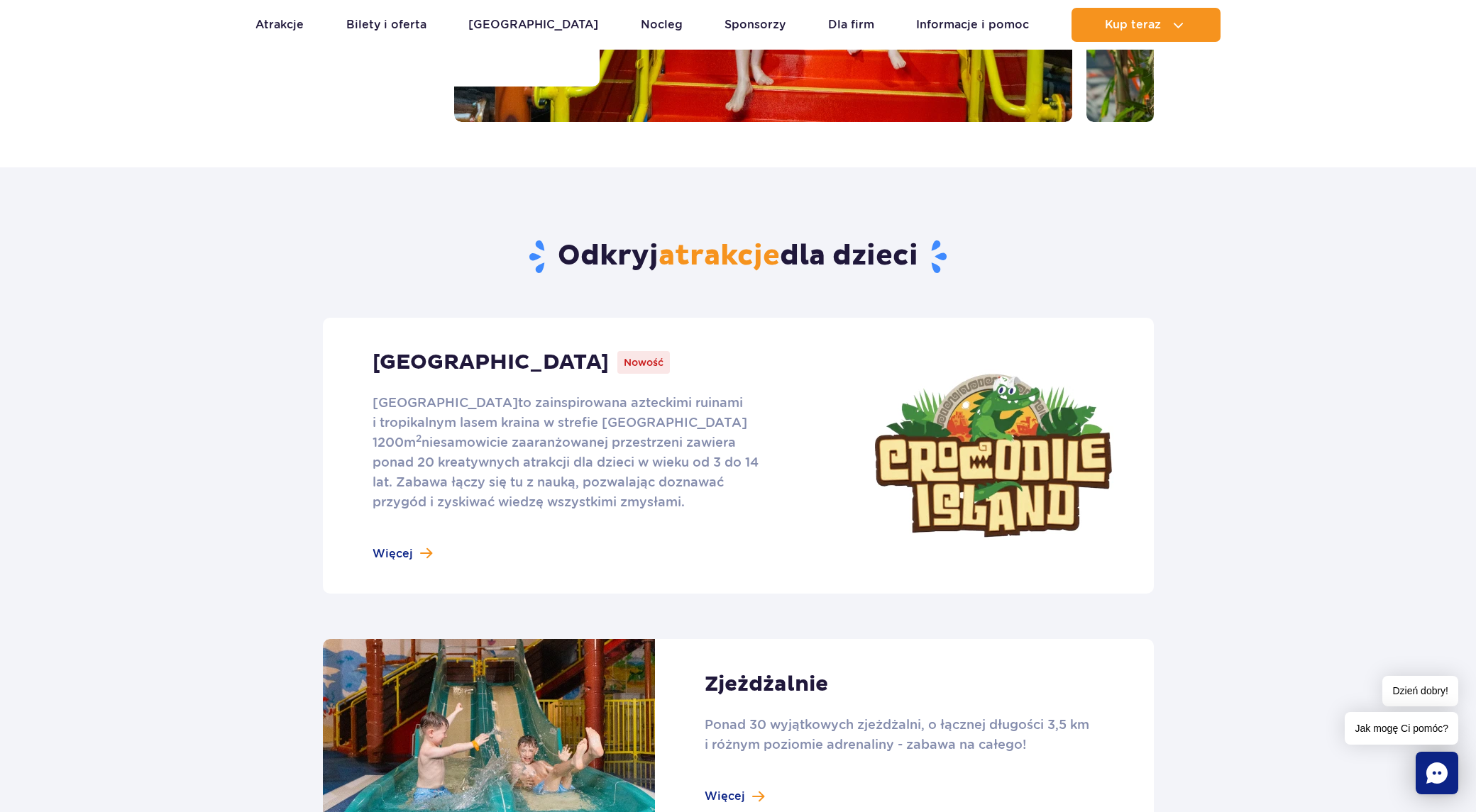
click at [426, 556] on link at bounding box center [738, 455] width 831 height 276
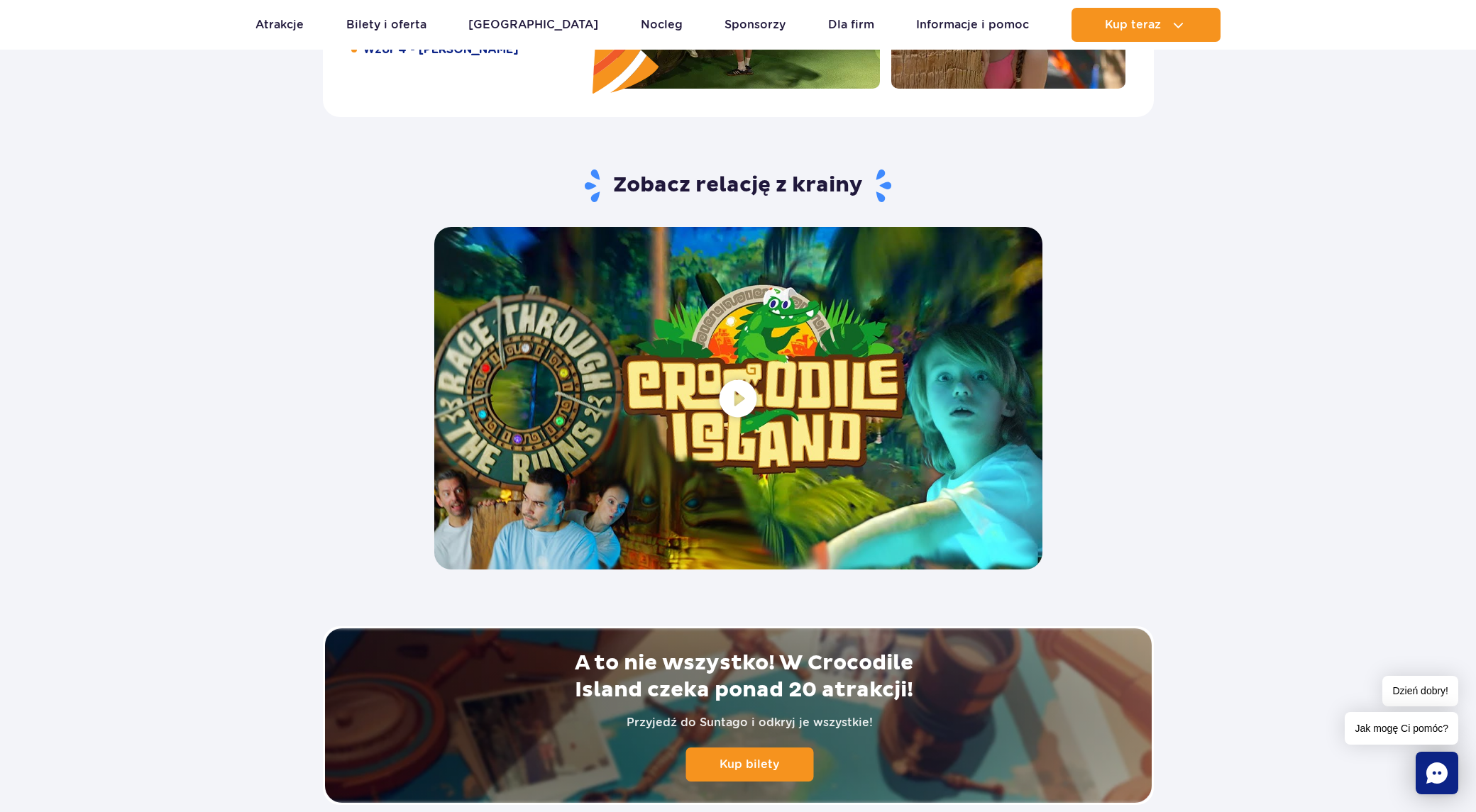
scroll to position [2484, 0]
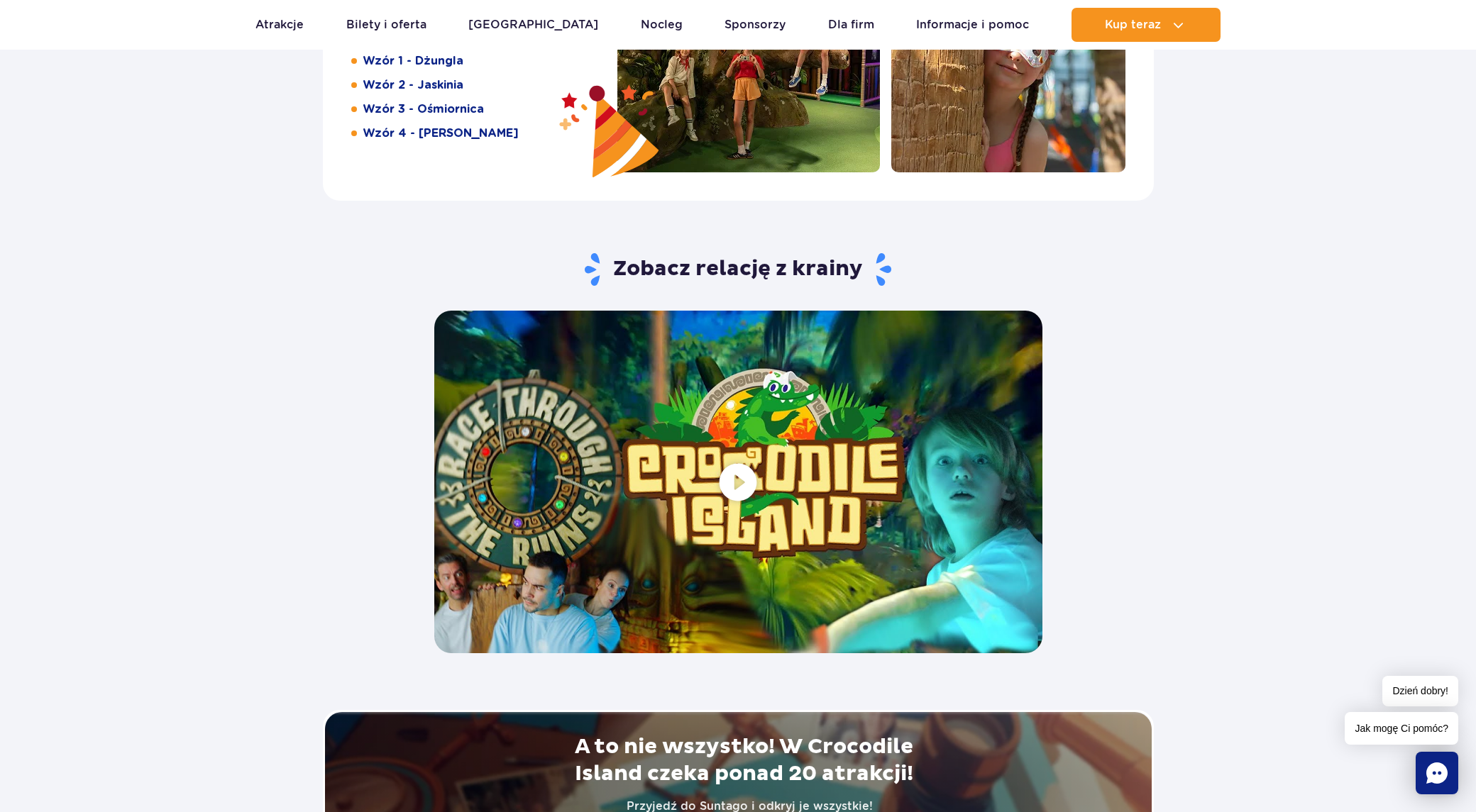
click at [750, 470] on span at bounding box center [738, 482] width 609 height 342
